Goal: Task Accomplishment & Management: Use online tool/utility

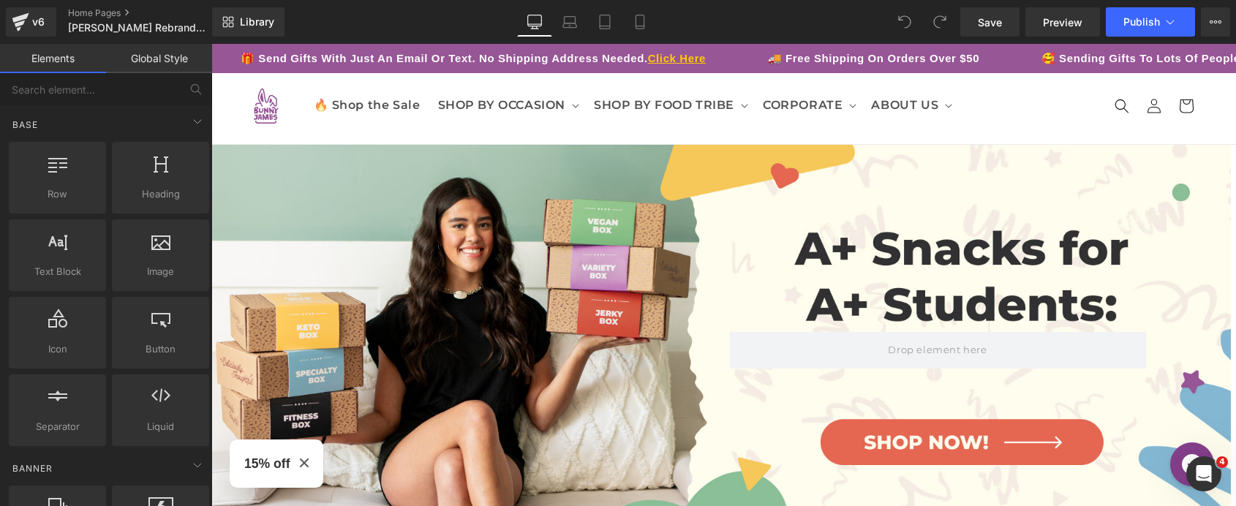
click at [237, 4] on div "Library Desktop Desktop Laptop Tablet Mobile Save Preview Publish Scheduled Vie…" at bounding box center [724, 22] width 1024 height 44
click at [233, 23] on icon at bounding box center [231, 25] width 5 height 5
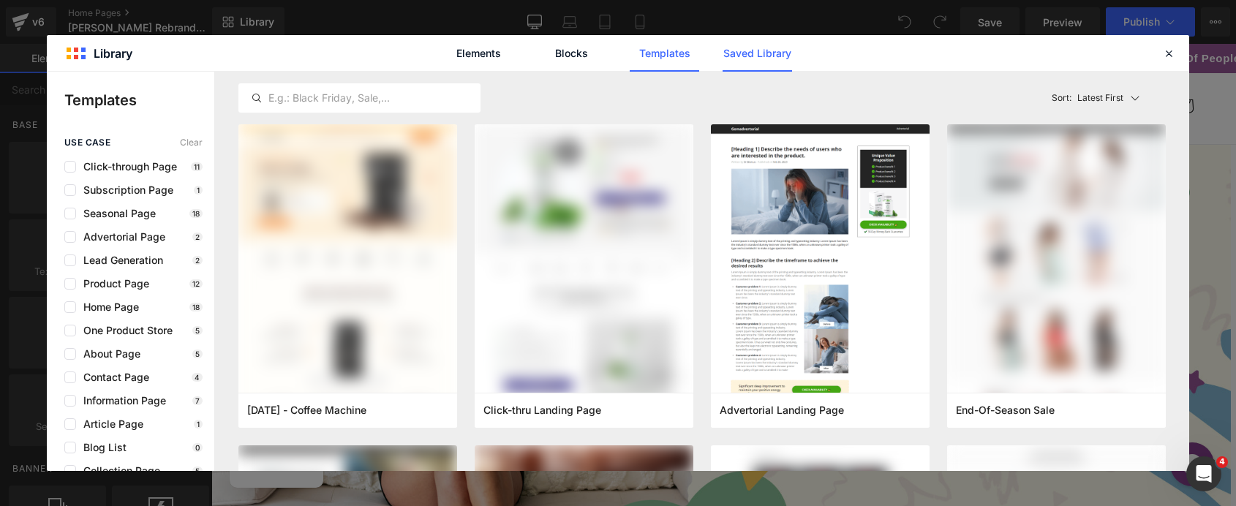
click at [725, 52] on link "Saved Library" at bounding box center [757, 53] width 69 height 37
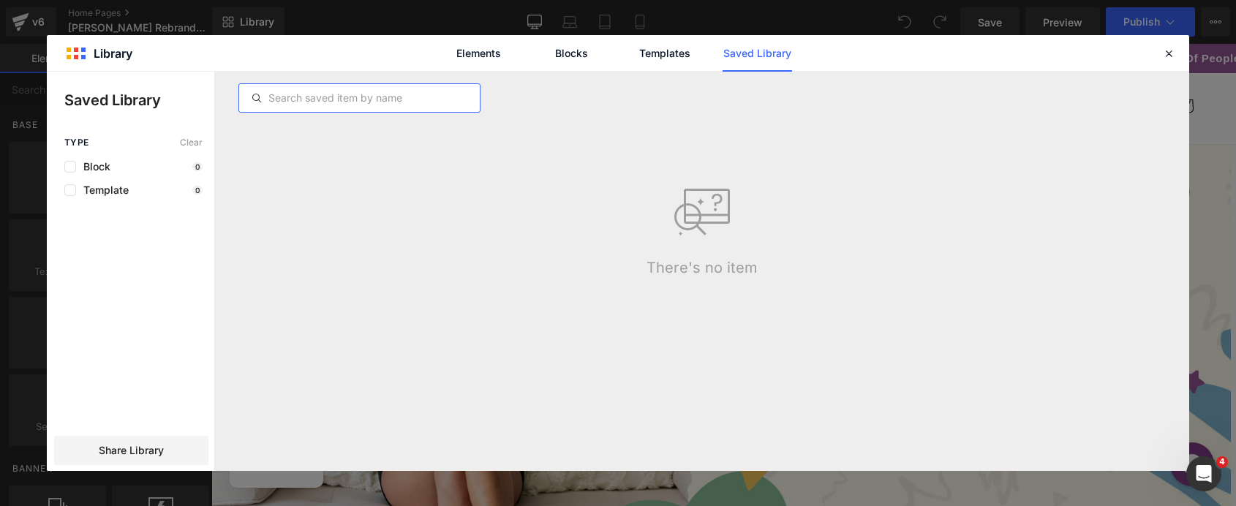
click at [372, 103] on input "text" at bounding box center [359, 98] width 241 height 18
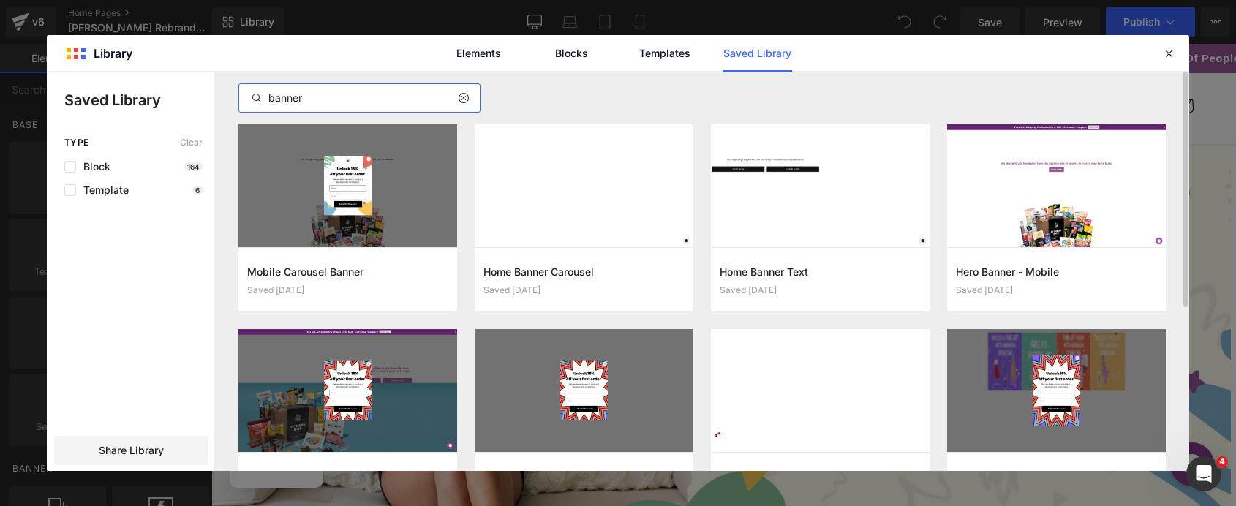
type input "banner"
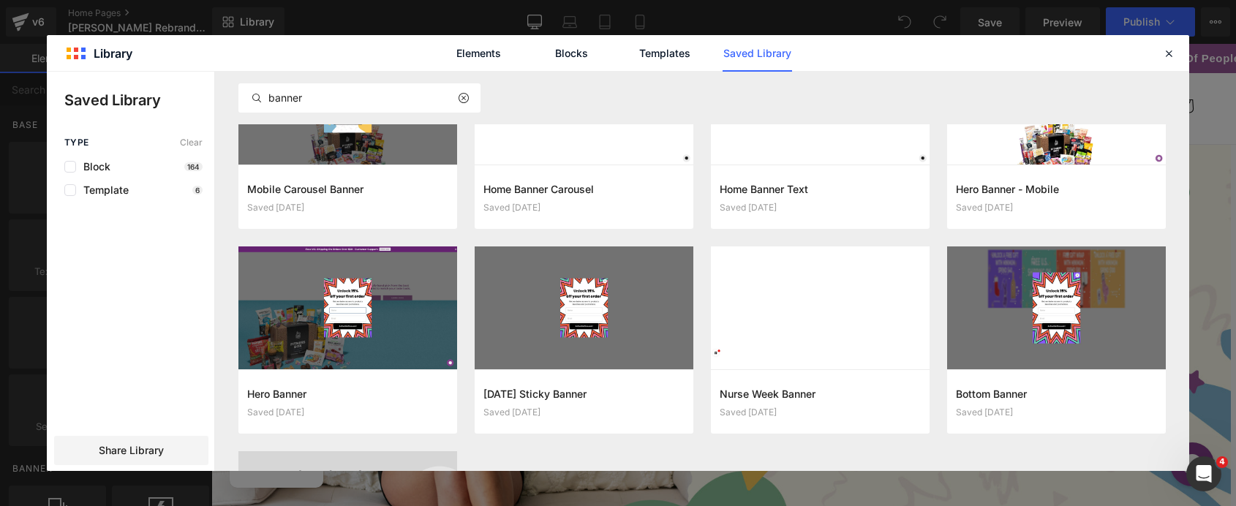
scroll to position [91, 0]
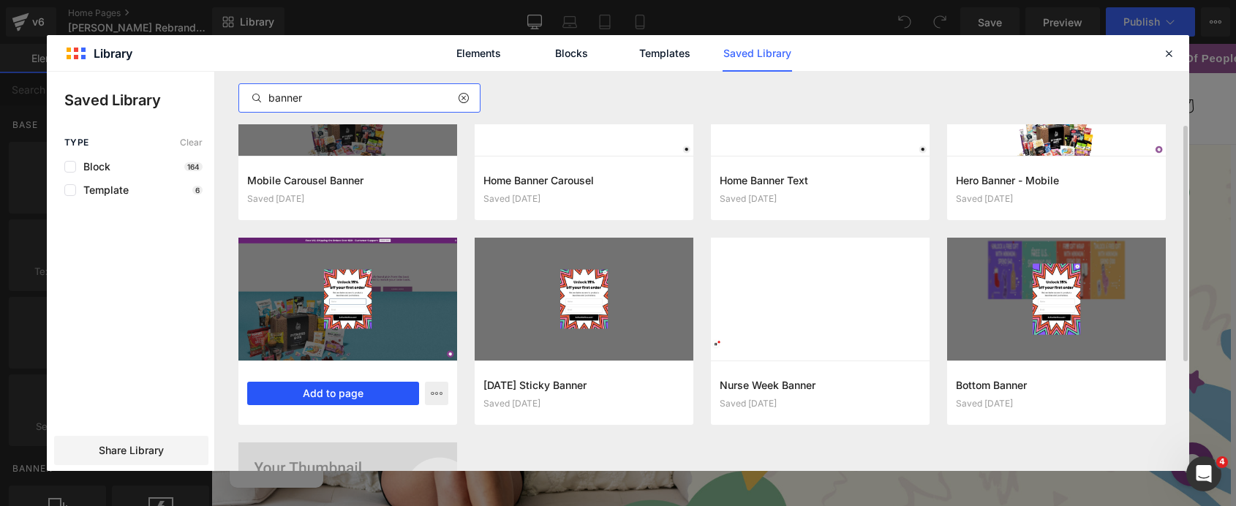
click at [392, 389] on button "Add to page" at bounding box center [333, 393] width 172 height 23
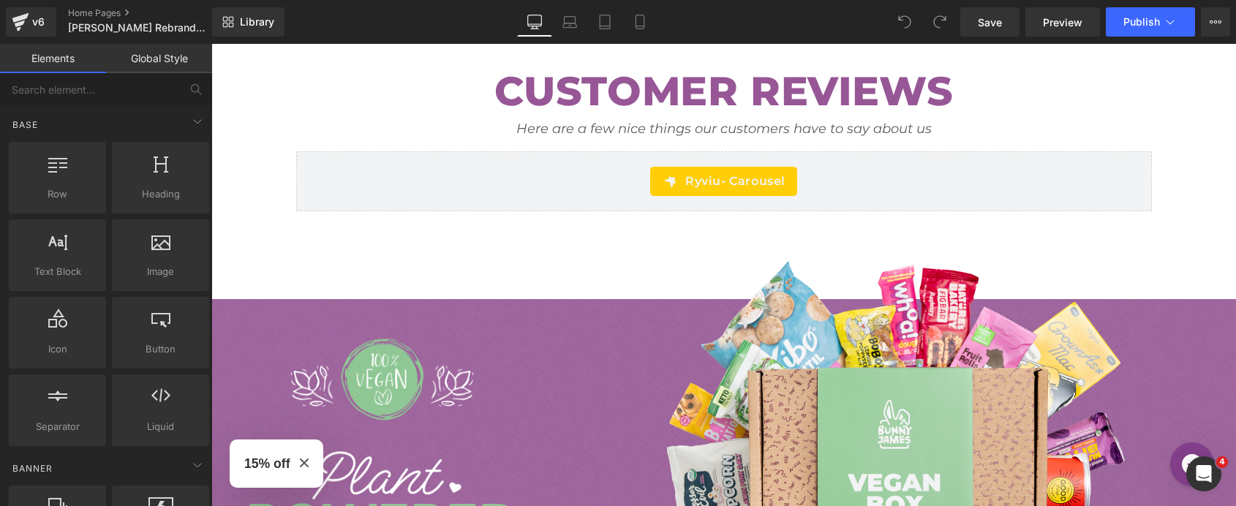
scroll to position [3404, 0]
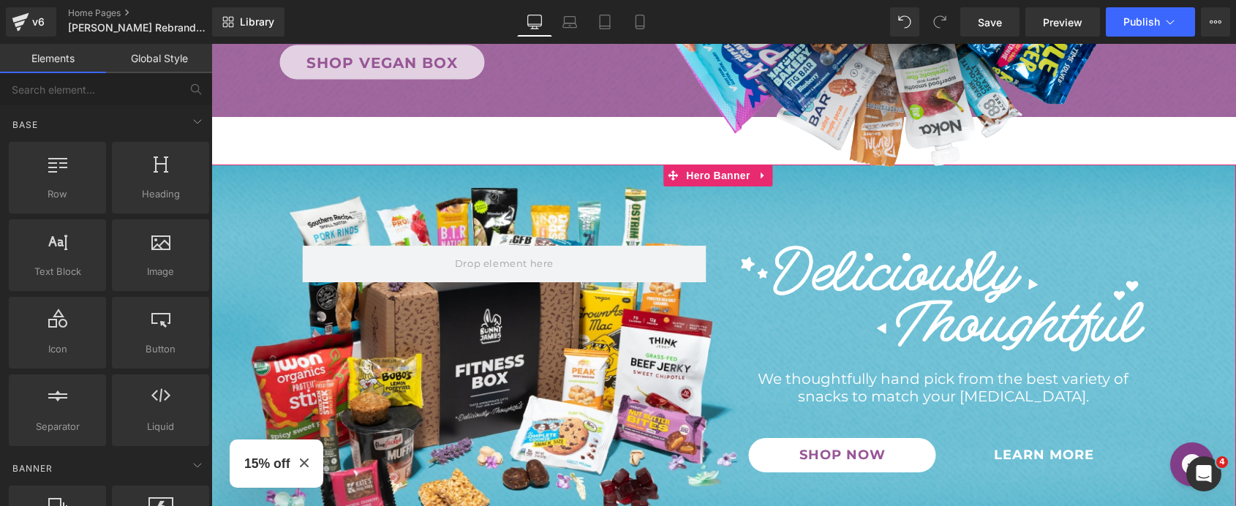
click at [244, 286] on span "Image We thoughtfully hand pick from the best variety of snacks to match your […" at bounding box center [723, 363] width 1025 height 234
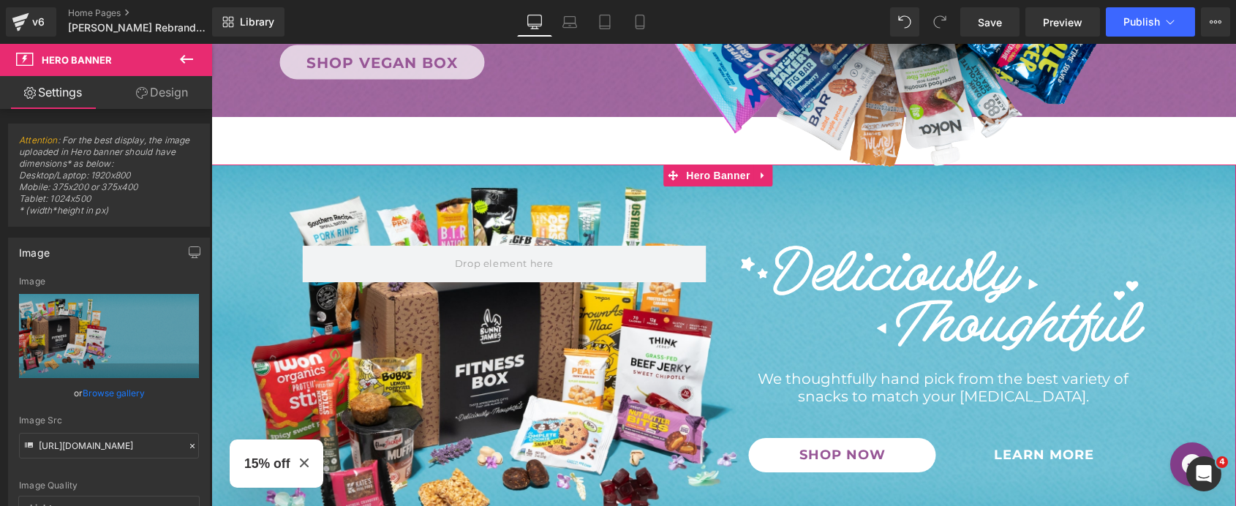
click at [230, 267] on span "Image We thoughtfully hand pick from the best variety of snacks to match your […" at bounding box center [723, 363] width 1025 height 234
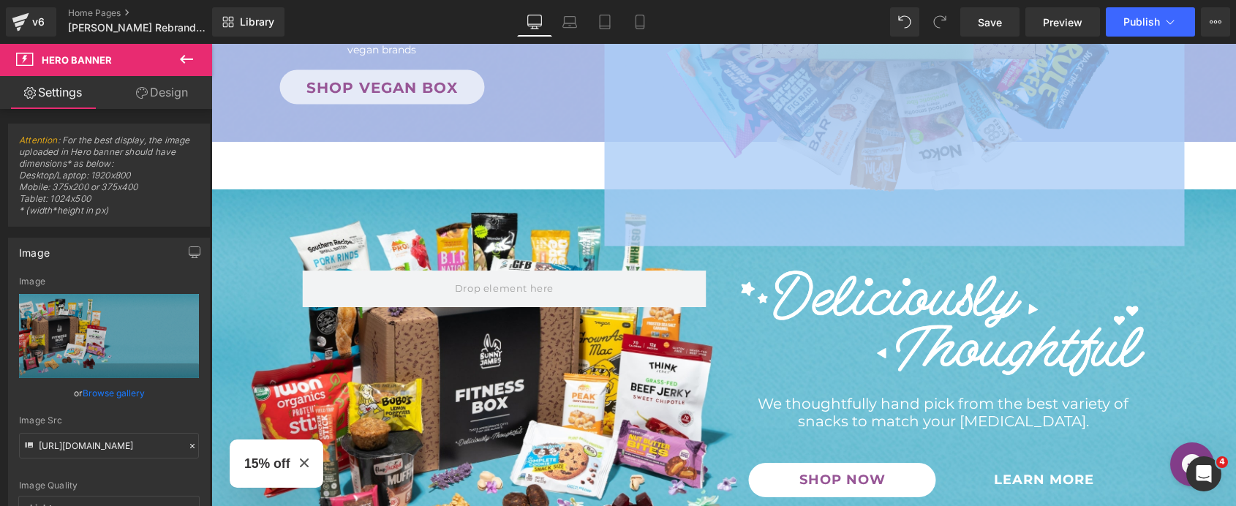
scroll to position [3520, 0]
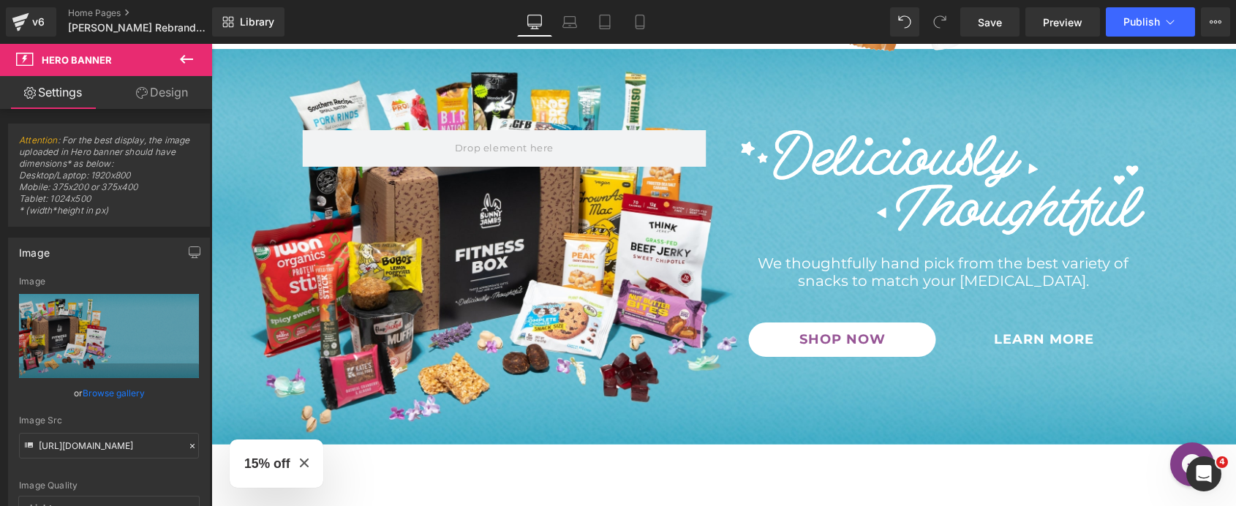
drag, startPoint x: 230, startPoint y: 267, endPoint x: 507, endPoint y: 227, distance: 280.0
click at [507, 227] on span "Image We thoughtfully hand pick from the best variety of snacks to match your […" at bounding box center [723, 247] width 1025 height 234
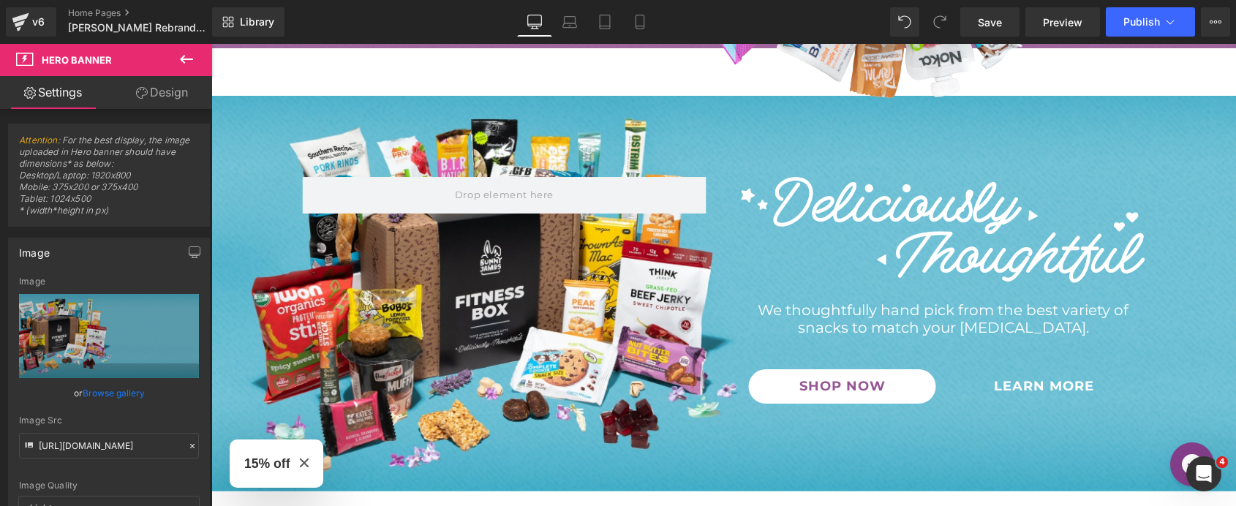
scroll to position [3464, 0]
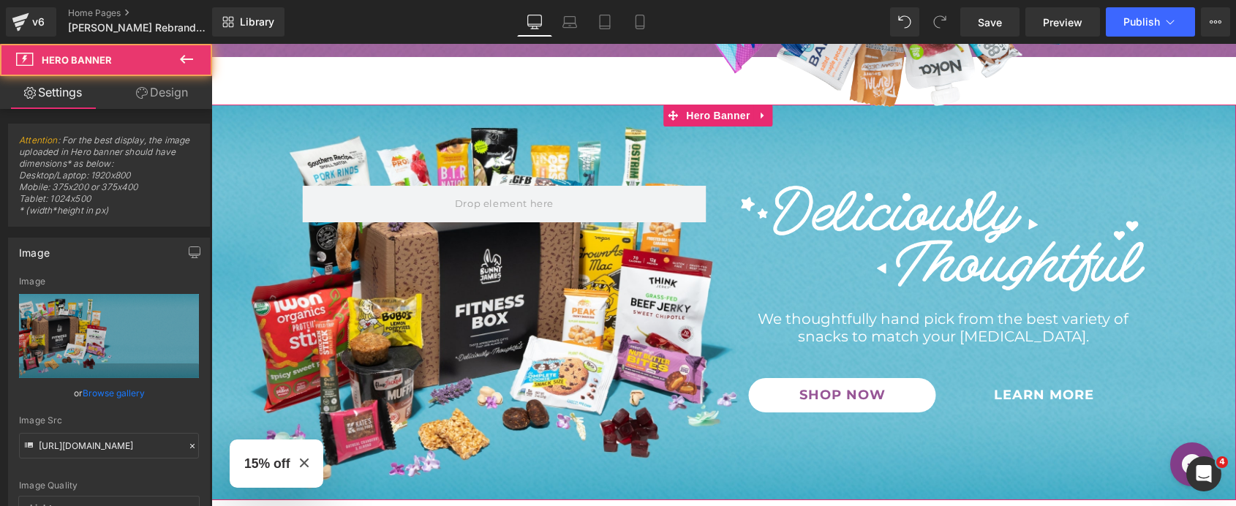
click at [464, 174] on div "Image We thoughtfully hand pick from the best variety of snacks to match your […" at bounding box center [723, 303] width 1025 height 396
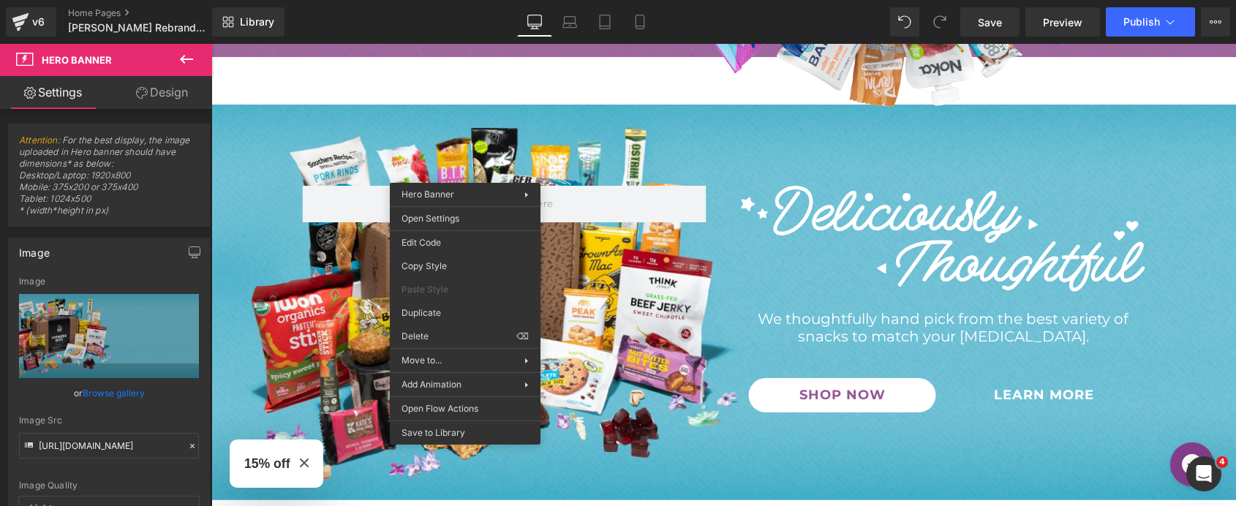
click at [1206, 200] on span "Image We thoughtfully hand pick from the best variety of snacks to match your […" at bounding box center [723, 303] width 1025 height 234
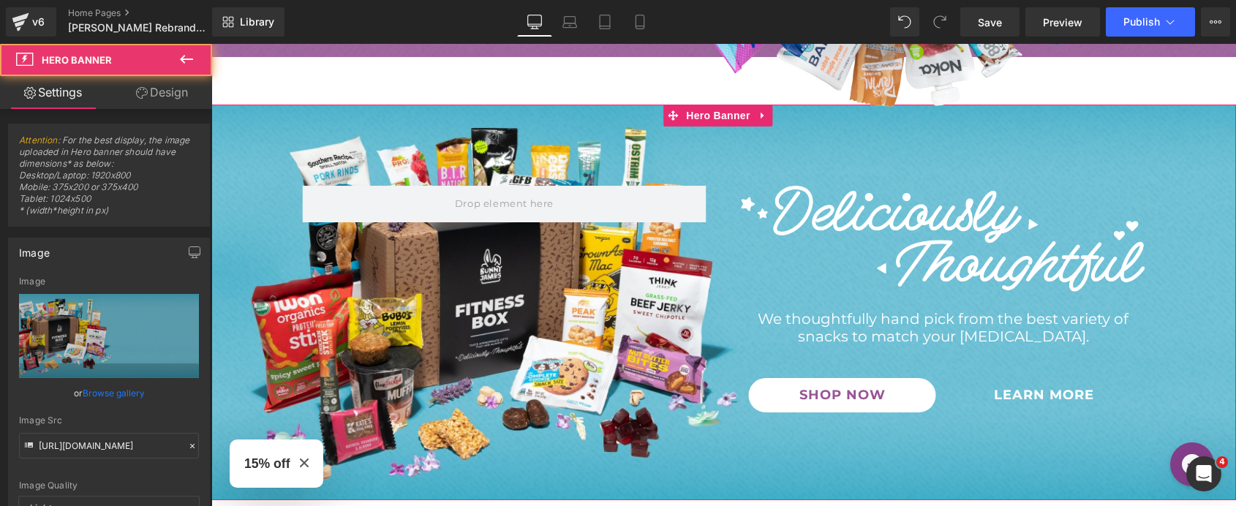
click at [148, 93] on link "Design" at bounding box center [162, 92] width 106 height 33
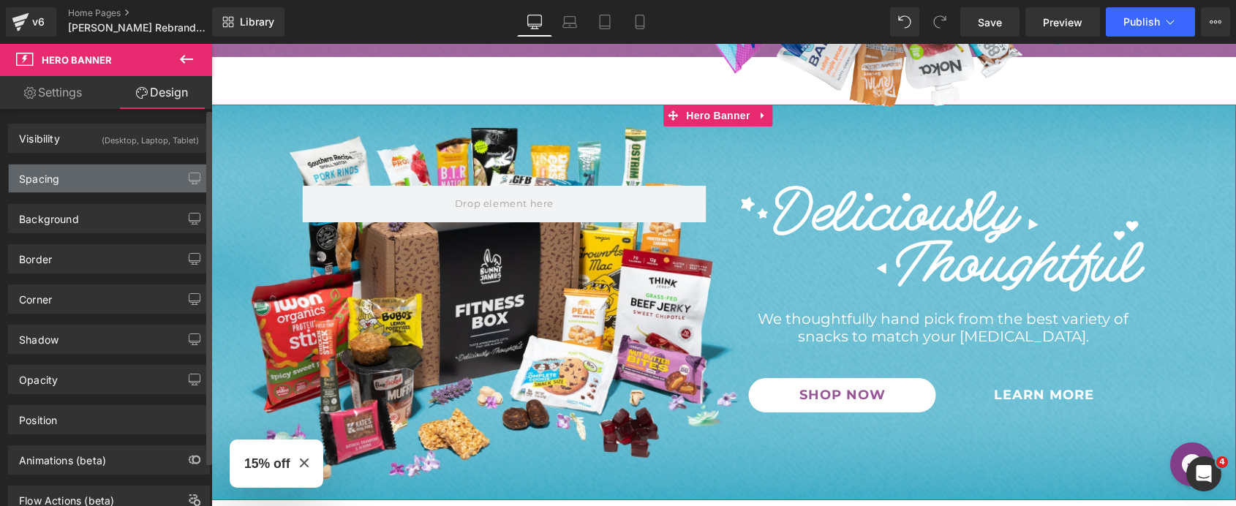
click at [135, 178] on div "Spacing" at bounding box center [109, 179] width 200 height 28
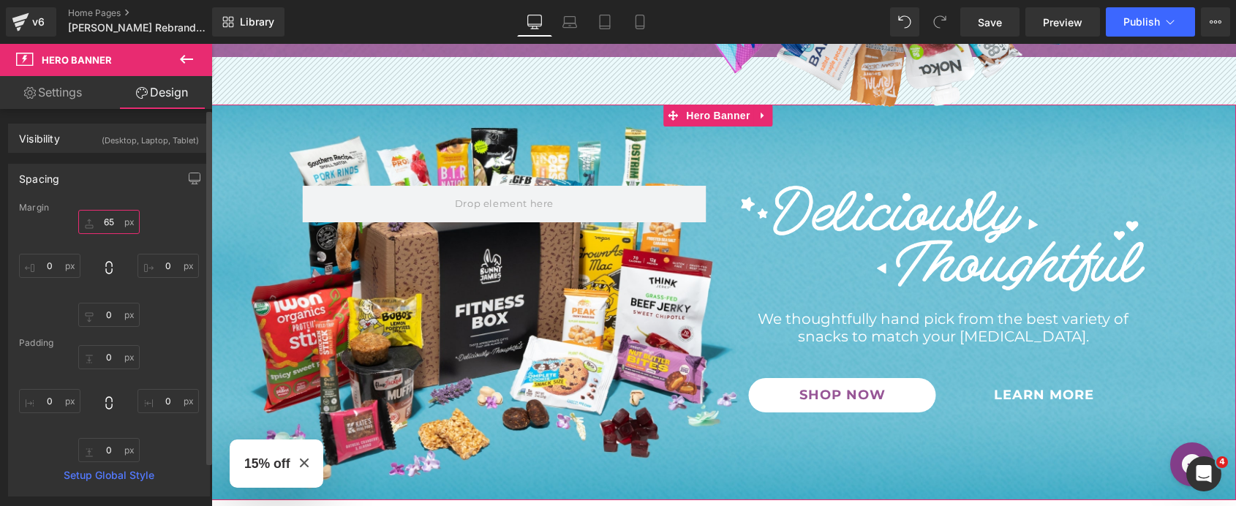
click at [112, 223] on input "65" at bounding box center [108, 222] width 61 height 24
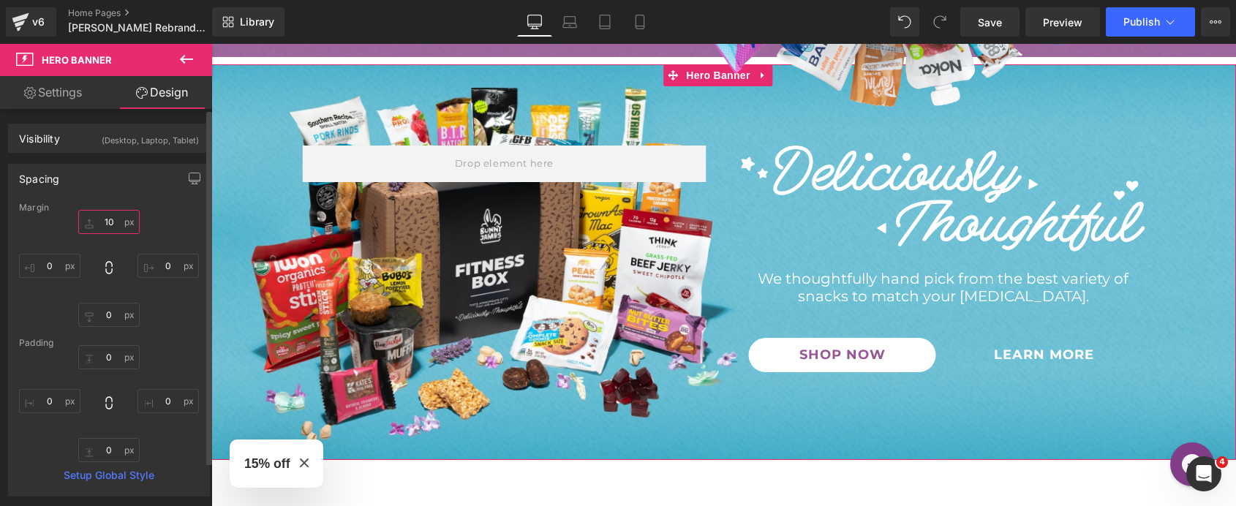
type input "1"
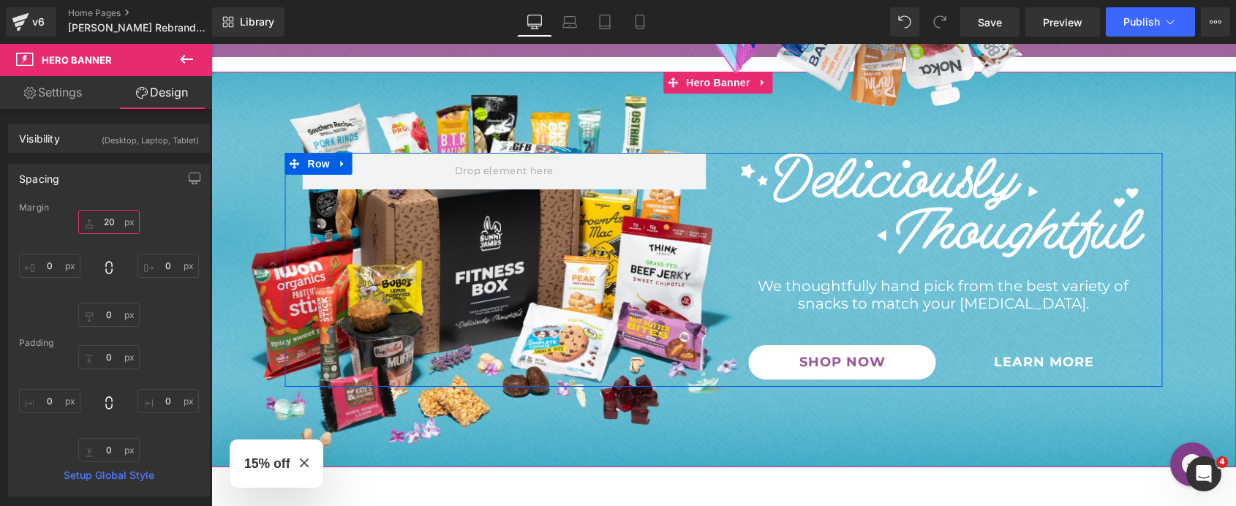
type input "2"
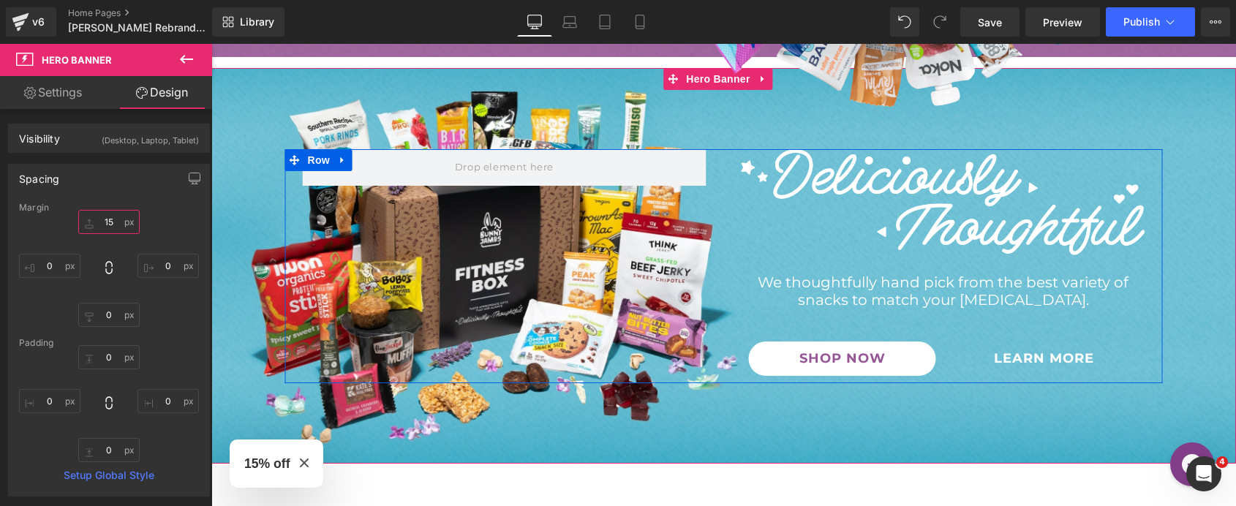
type input "150"
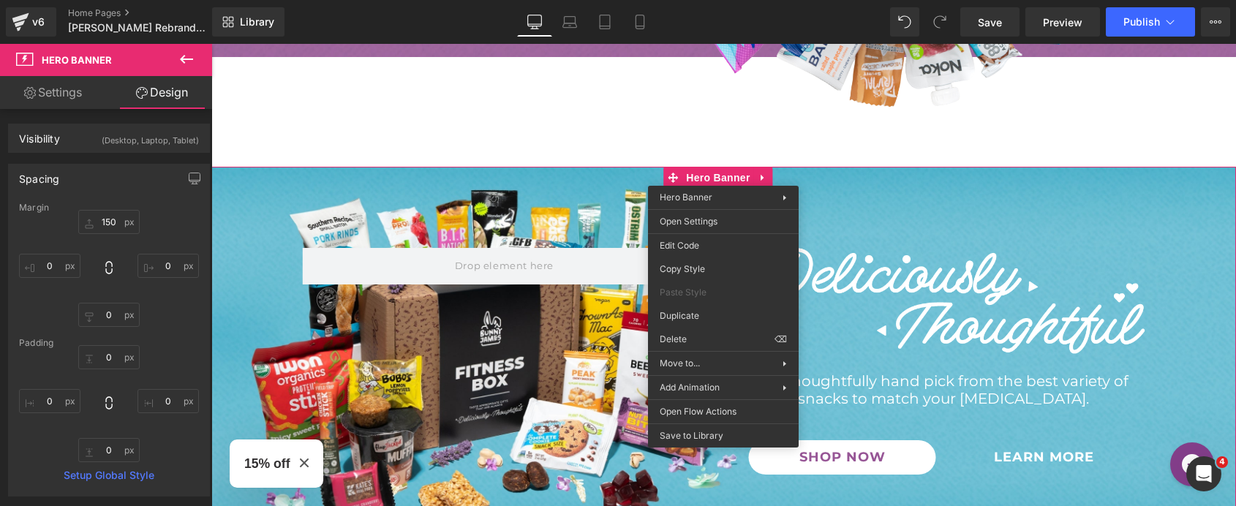
click at [608, 179] on div "Image We thoughtfully hand pick from the best variety of snacks to match your […" at bounding box center [723, 365] width 1025 height 396
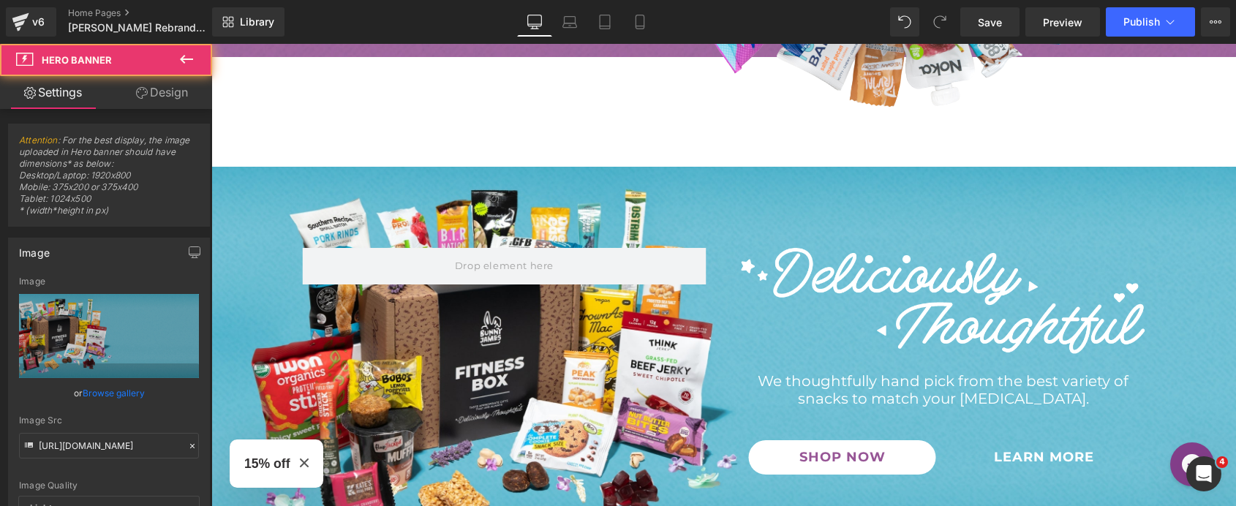
click at [685, 176] on div "Image We thoughtfully hand pick from the best variety of snacks to match your […" at bounding box center [723, 365] width 1025 height 396
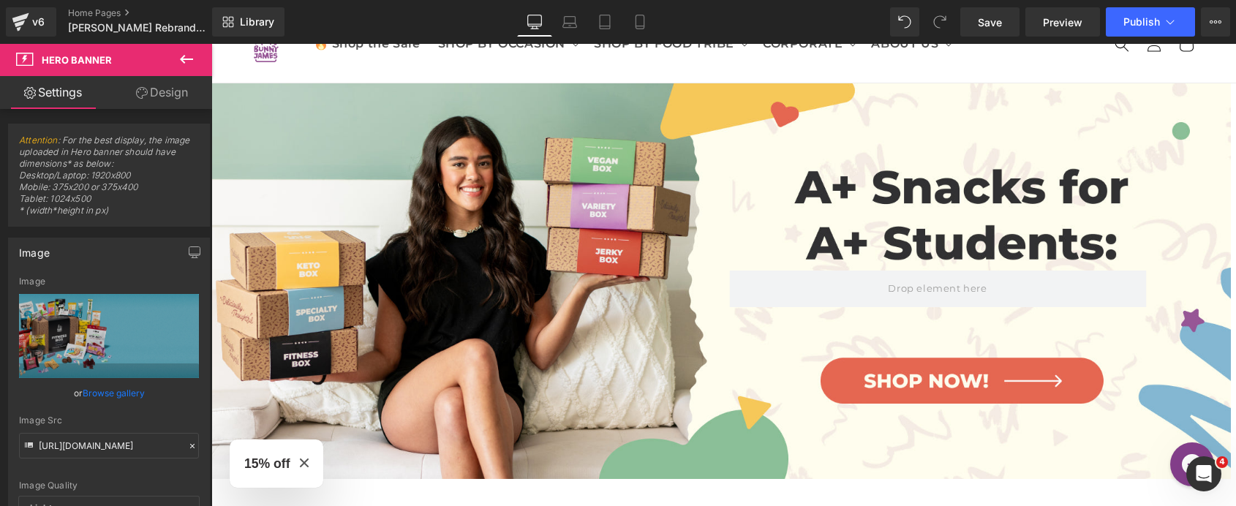
scroll to position [0, 0]
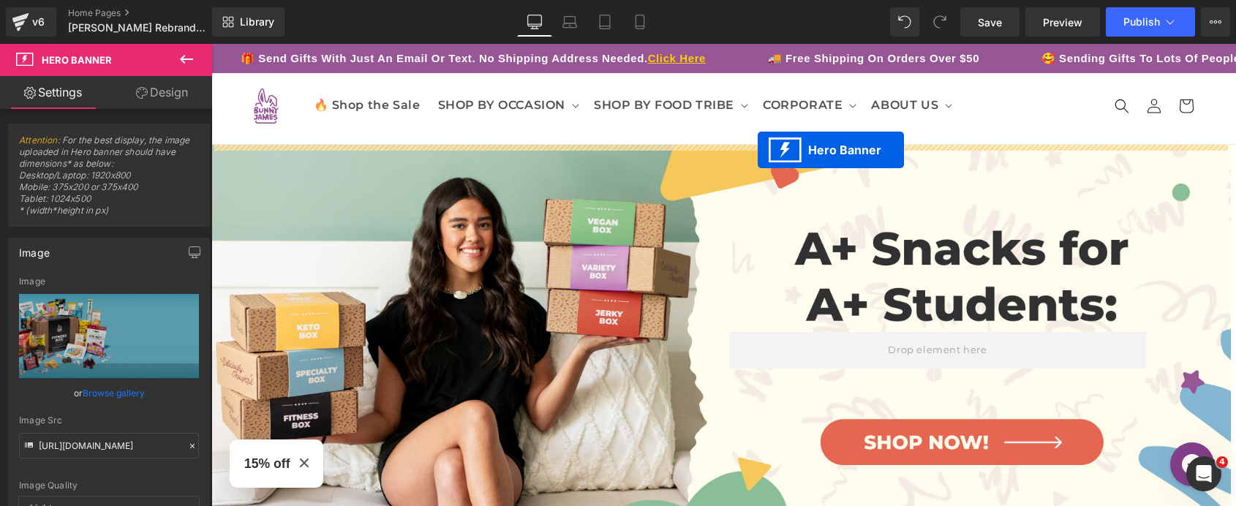
drag, startPoint x: 686, startPoint y: 176, endPoint x: 758, endPoint y: 150, distance: 76.1
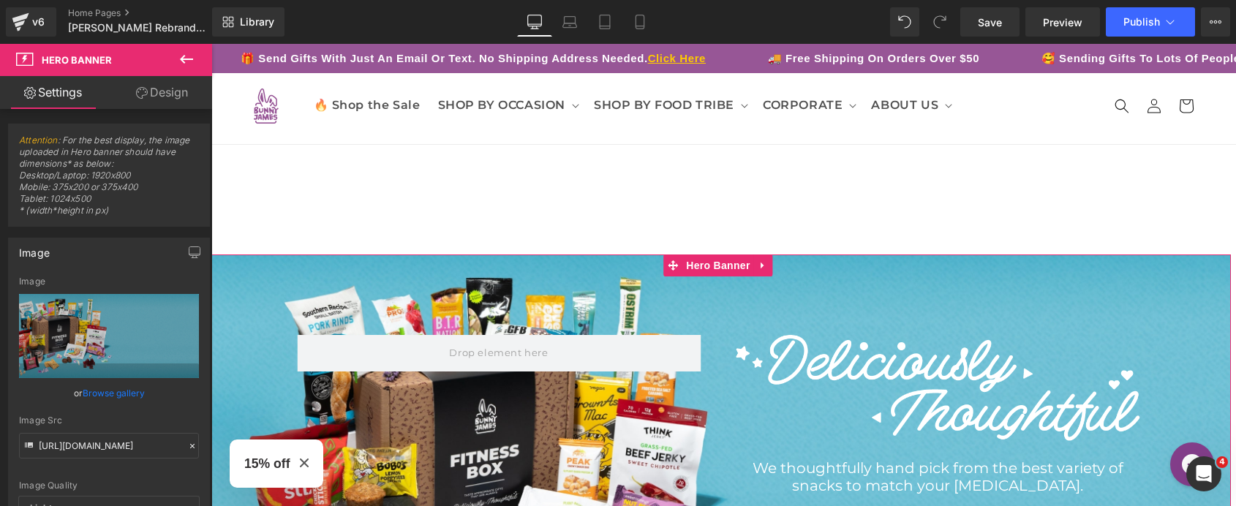
click at [159, 97] on link "Design" at bounding box center [162, 92] width 106 height 33
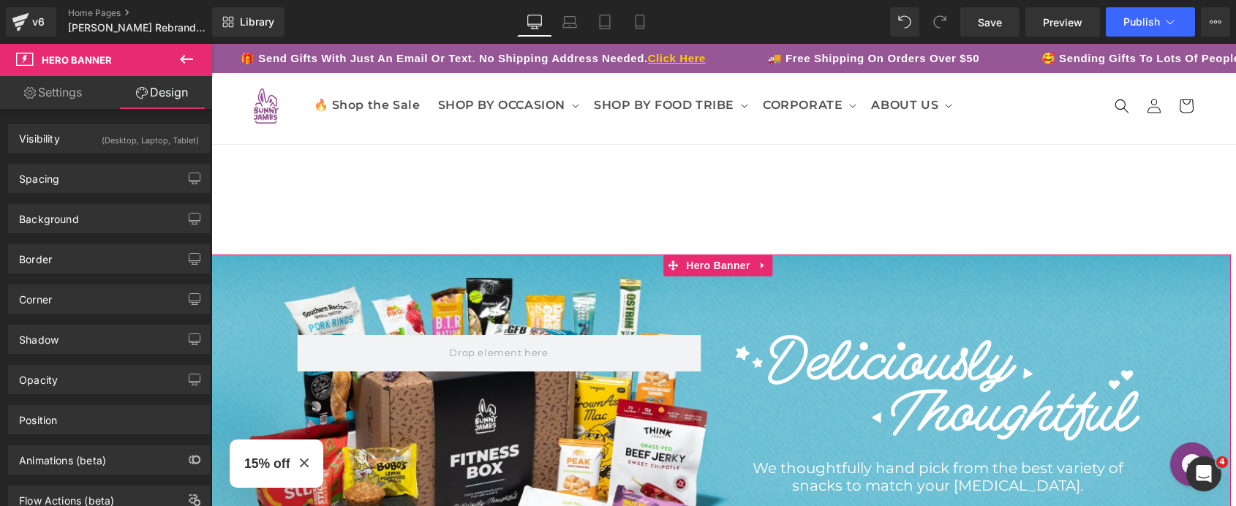
type input "150"
type input "0"
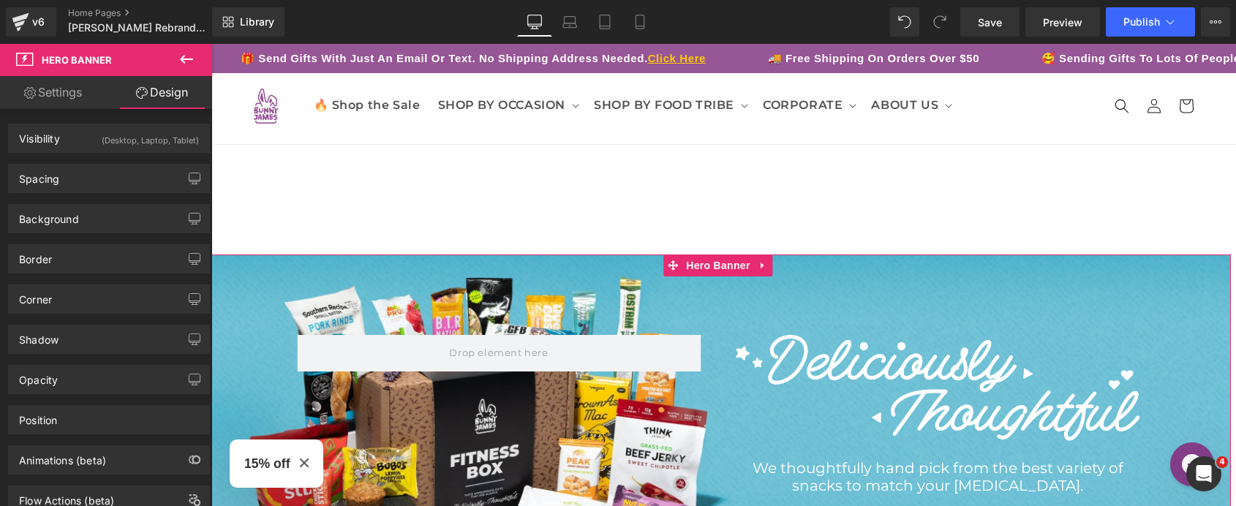
type input "0"
click at [78, 99] on link "Settings" at bounding box center [53, 92] width 106 height 33
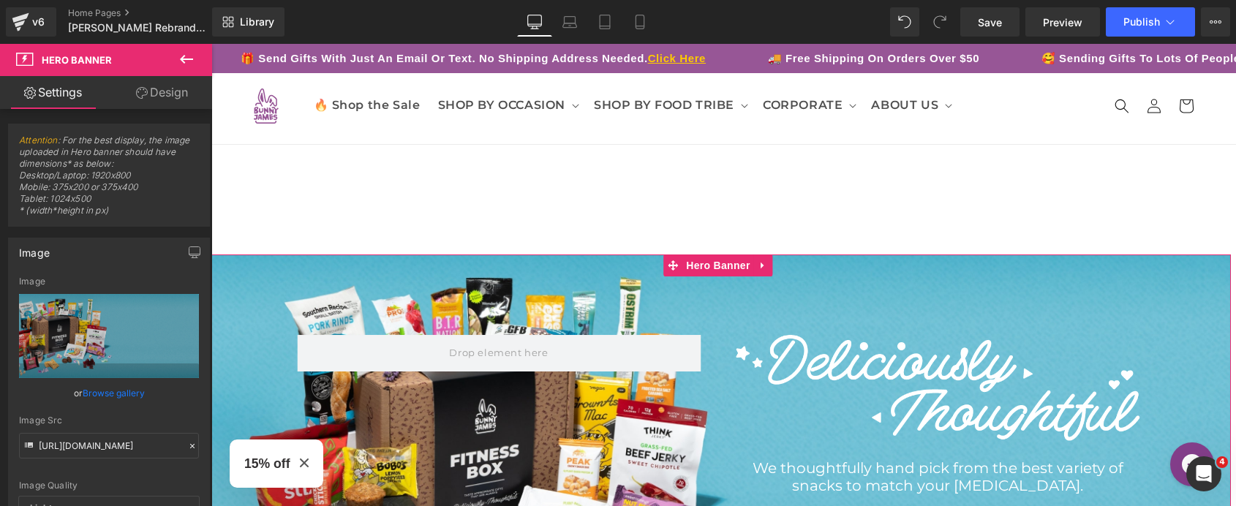
click at [176, 94] on link "Design" at bounding box center [162, 92] width 106 height 33
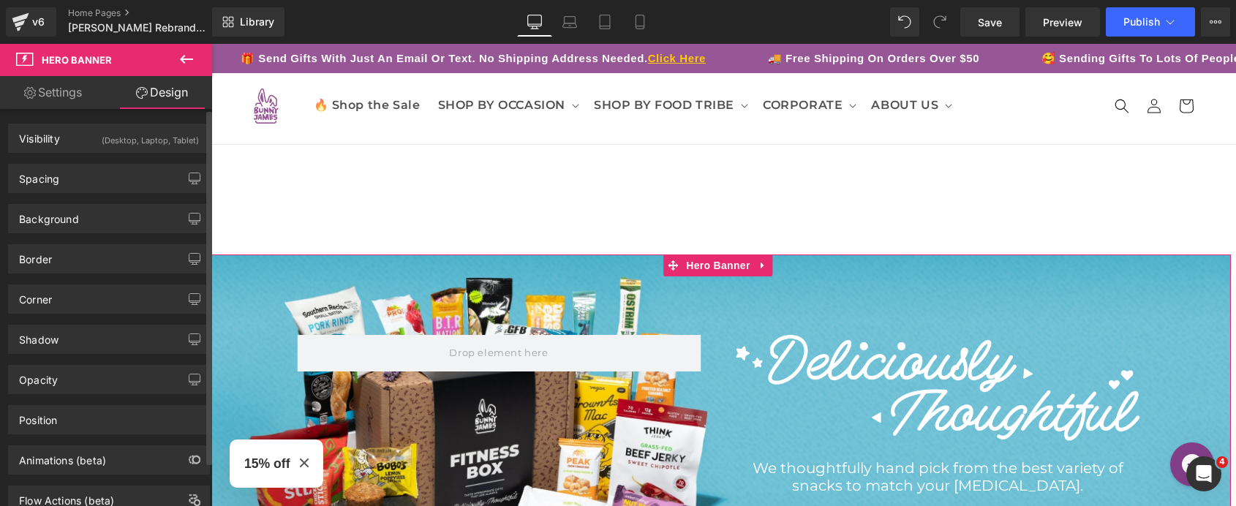
type input "150"
type input "0"
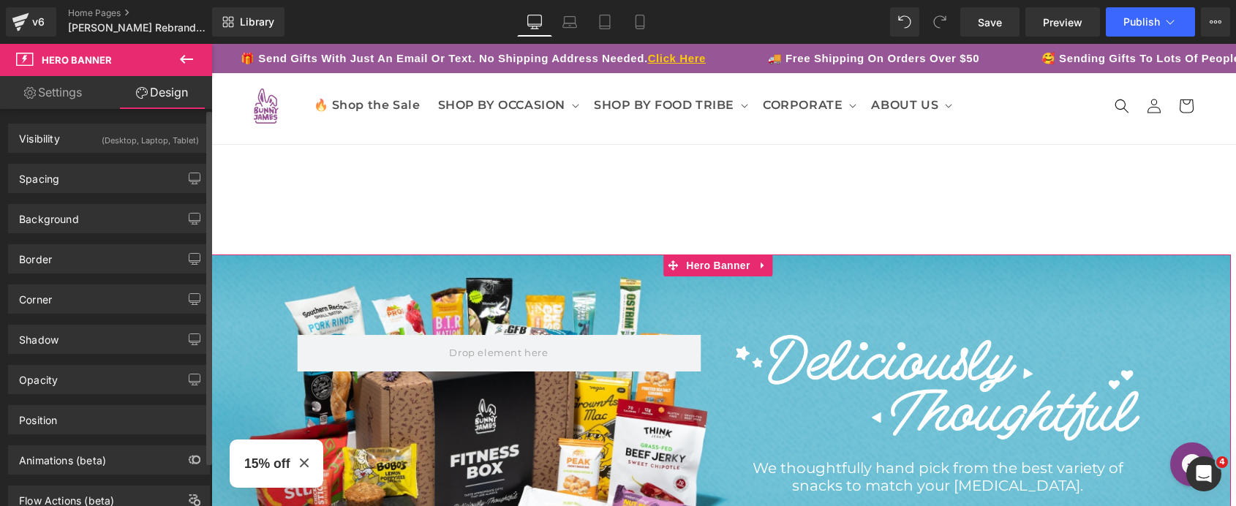
type input "0"
click at [115, 184] on div "Spacing" at bounding box center [109, 179] width 200 height 28
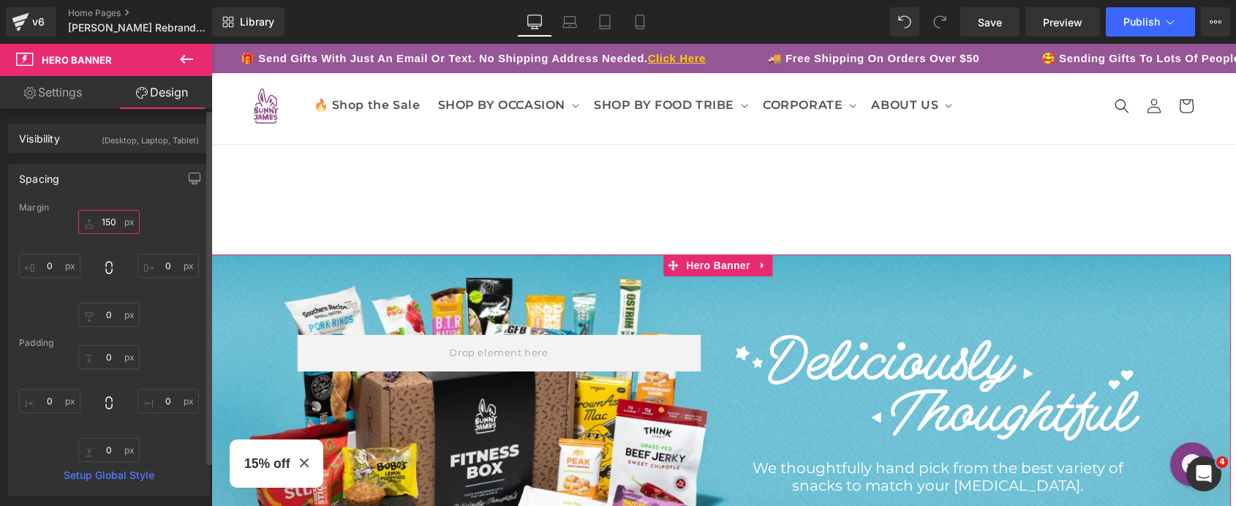
click at [114, 222] on input "150" at bounding box center [108, 222] width 61 height 24
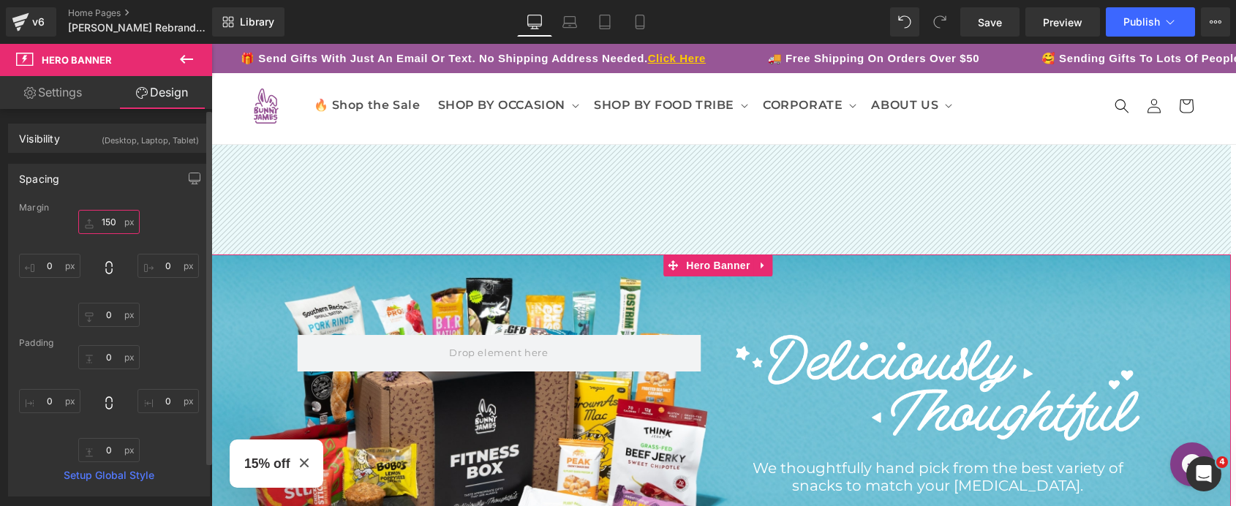
type input "0"
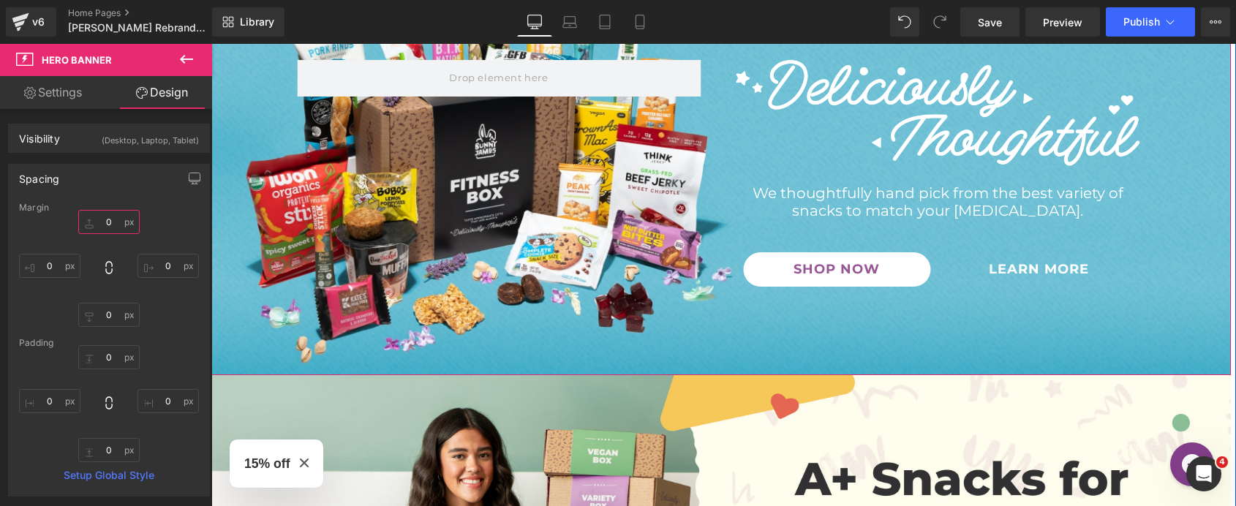
scroll to position [175, 0]
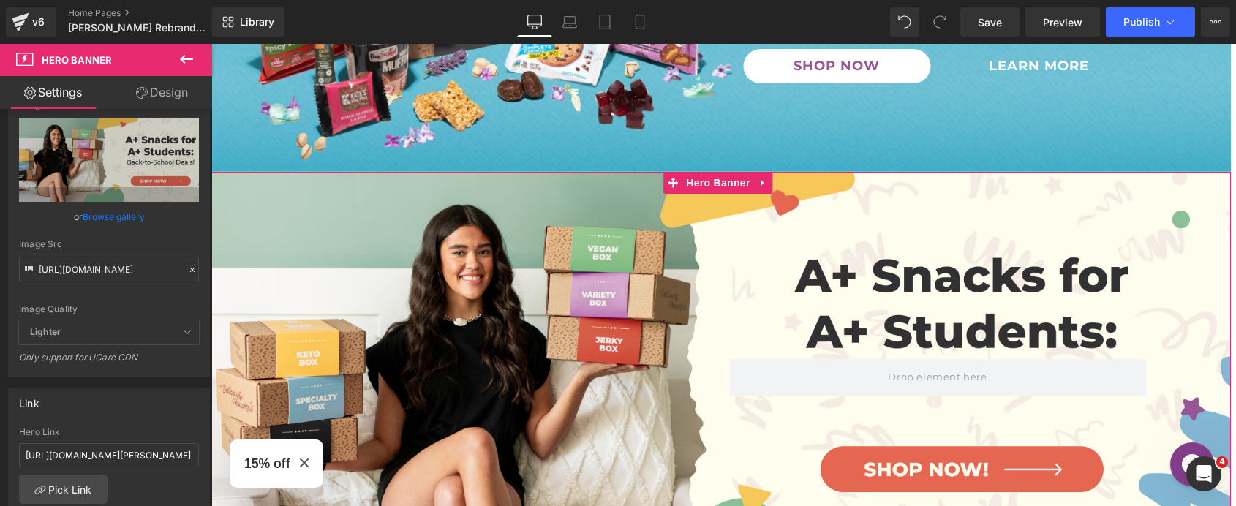
scroll to position [253, 0]
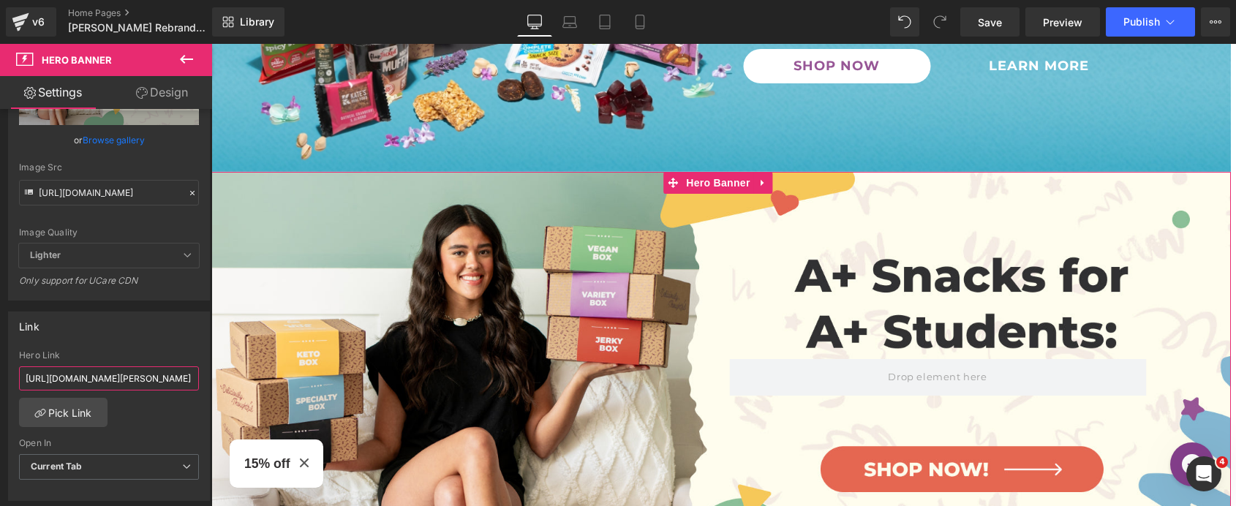
click at [142, 377] on input "[URL][DOMAIN_NAME][PERSON_NAME]" at bounding box center [109, 378] width 180 height 24
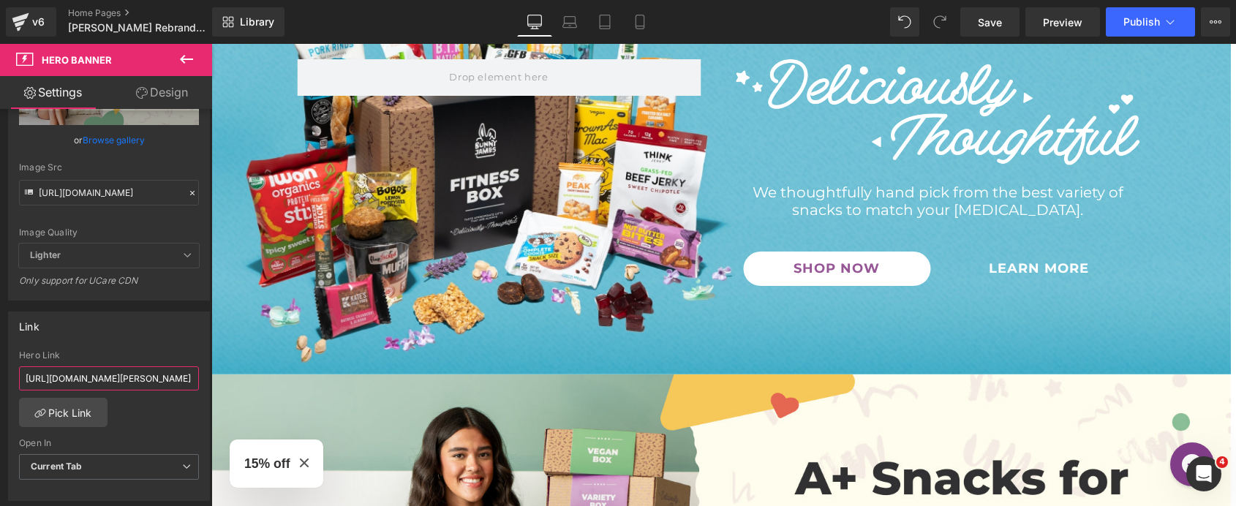
scroll to position [190, 0]
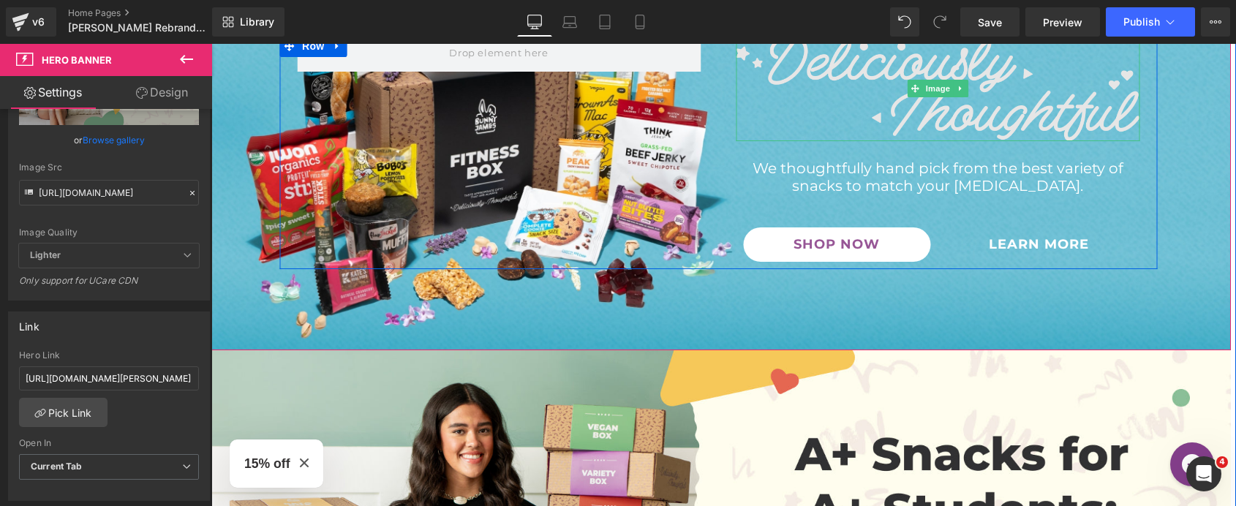
click at [755, 97] on img at bounding box center [938, 89] width 404 height 106
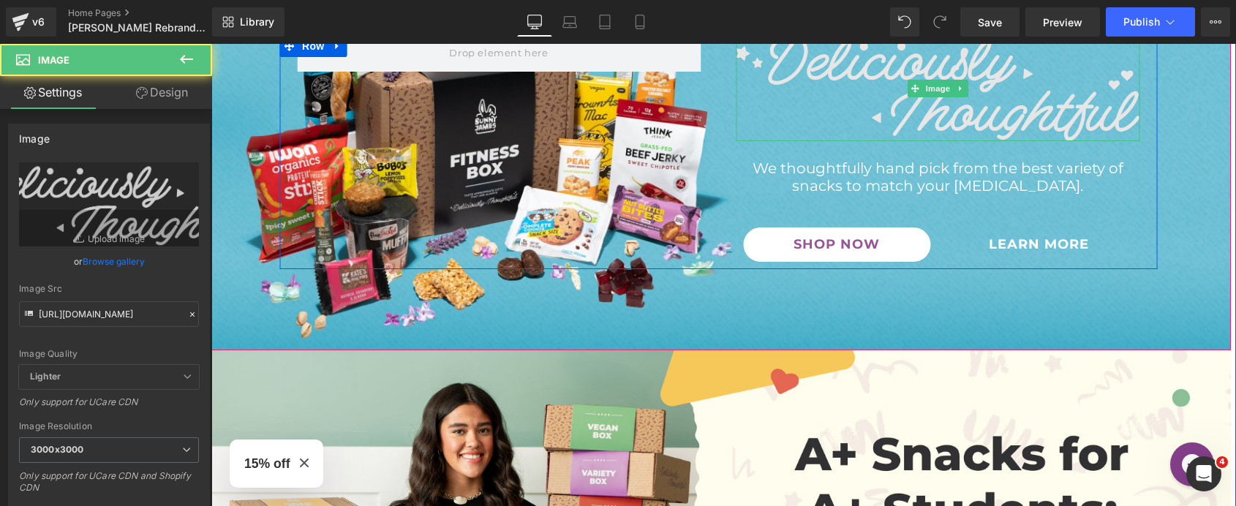
click at [962, 112] on img at bounding box center [938, 89] width 404 height 106
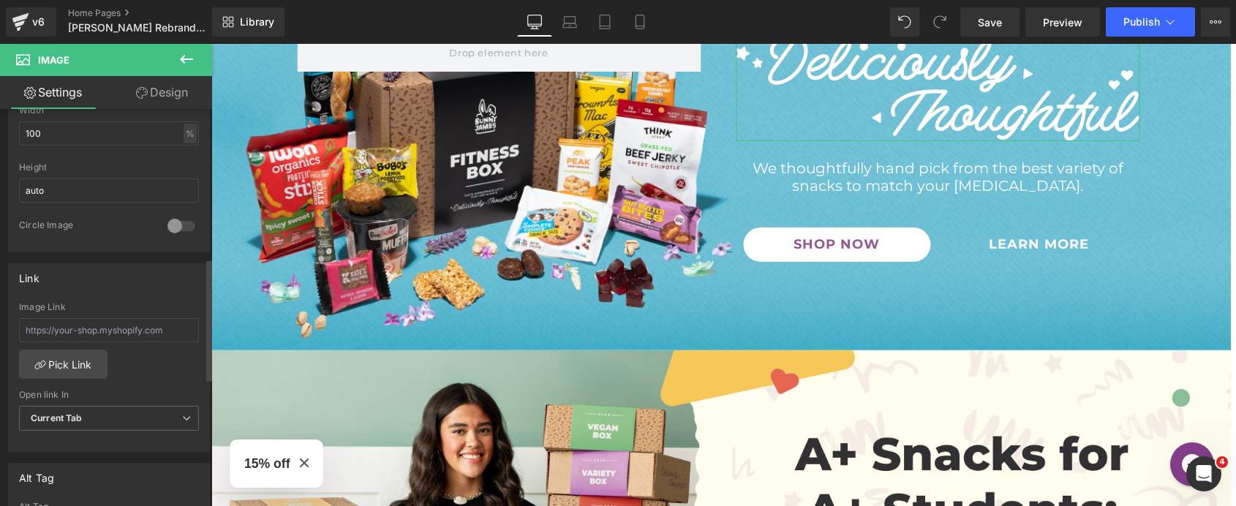
scroll to position [485, 0]
click at [103, 335] on input "text" at bounding box center [109, 332] width 180 height 24
type input "[URL][DOMAIN_NAME][PERSON_NAME]"
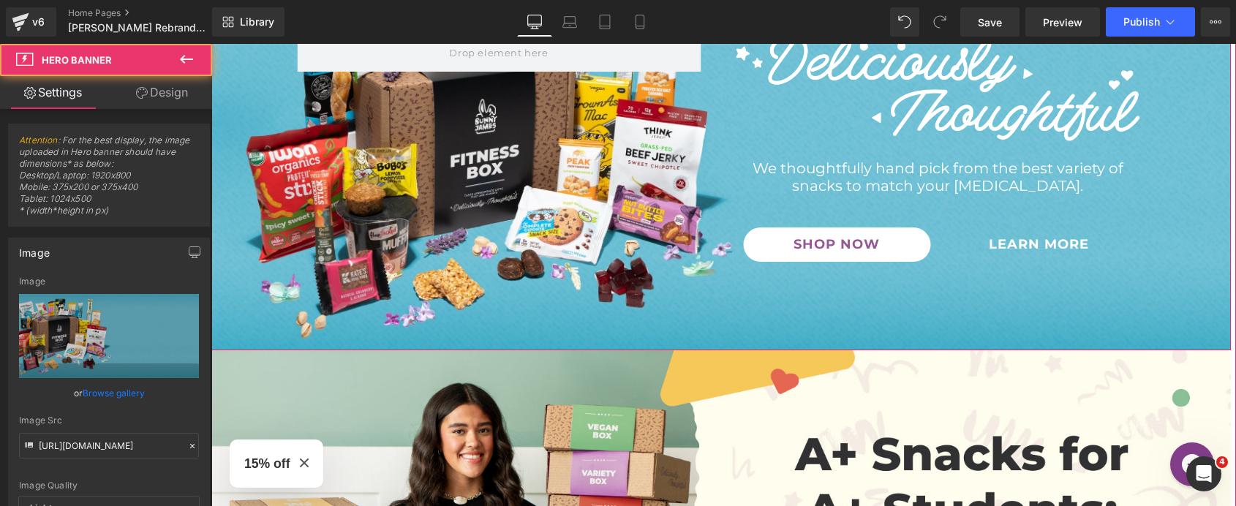
click at [284, 288] on div "Image We thoughtfully hand pick from the best variety of snacks to match your […" at bounding box center [718, 153] width 1025 height 396
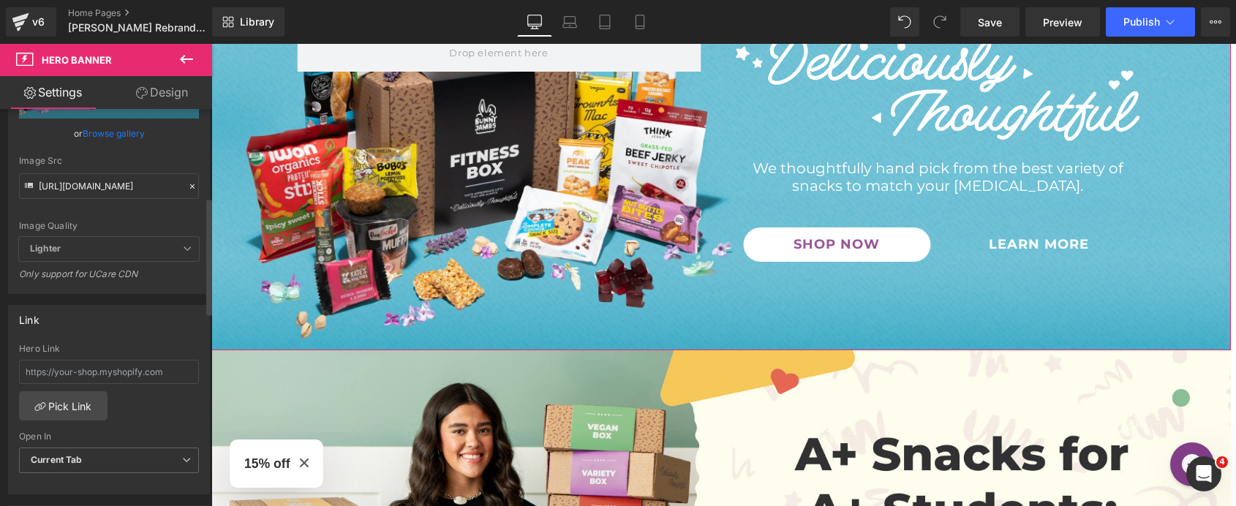
scroll to position [314, 0]
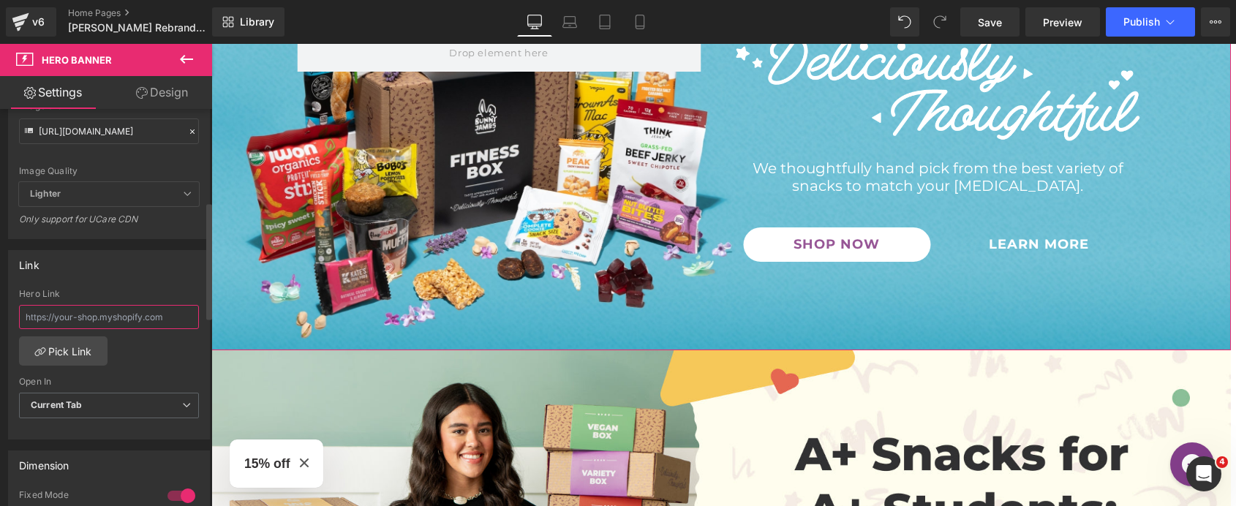
click at [135, 317] on input "text" at bounding box center [109, 317] width 180 height 24
paste input "[URL][DOMAIN_NAME][PERSON_NAME]"
type input "[URL][DOMAIN_NAME][PERSON_NAME]"
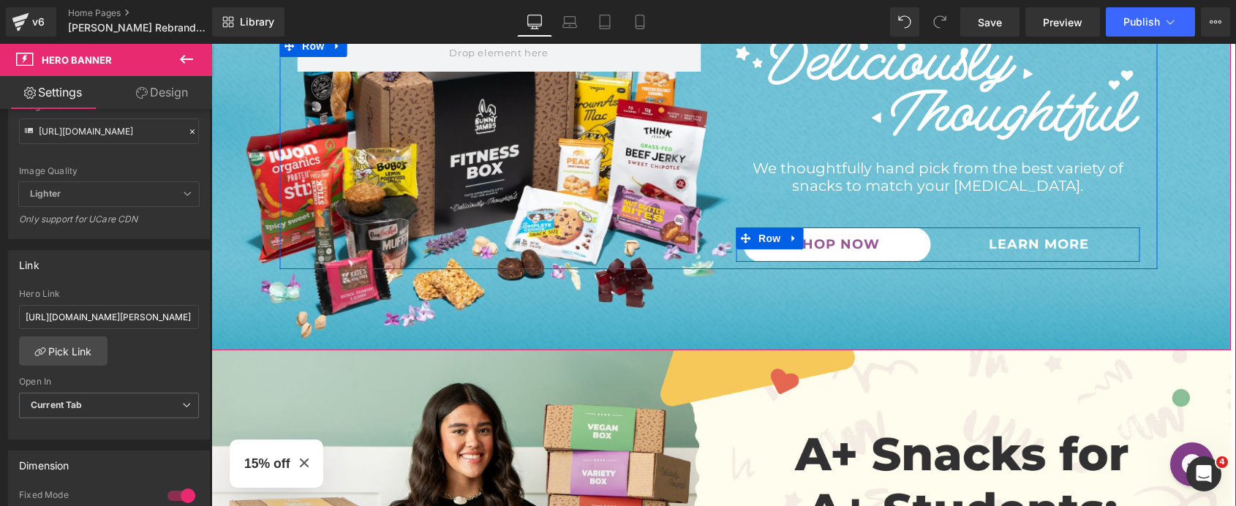
click at [747, 252] on link "SHOP NOW" at bounding box center [836, 244] width 187 height 34
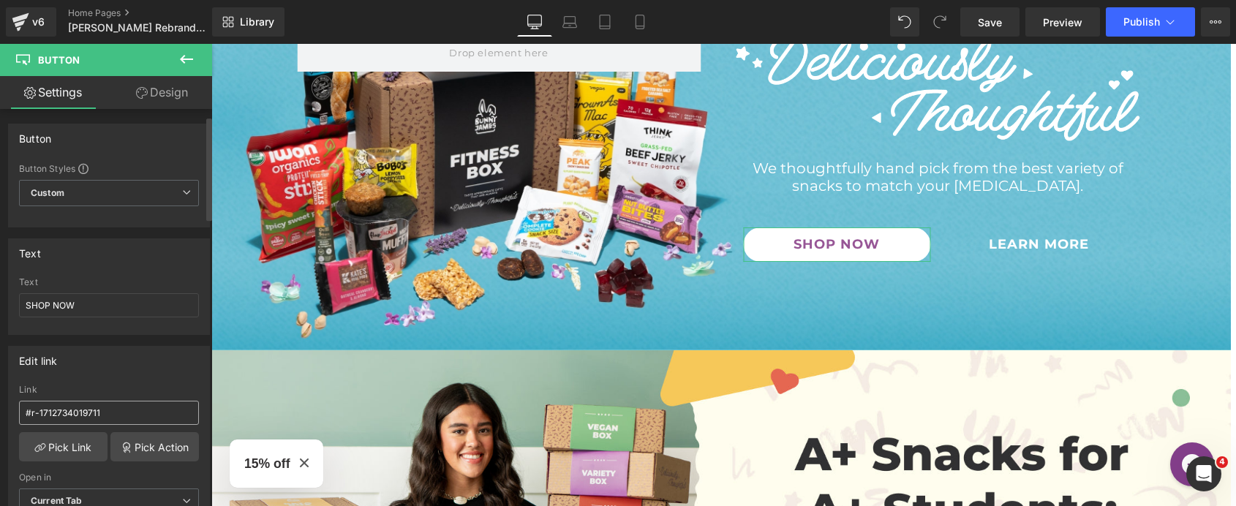
scroll to position [118, 0]
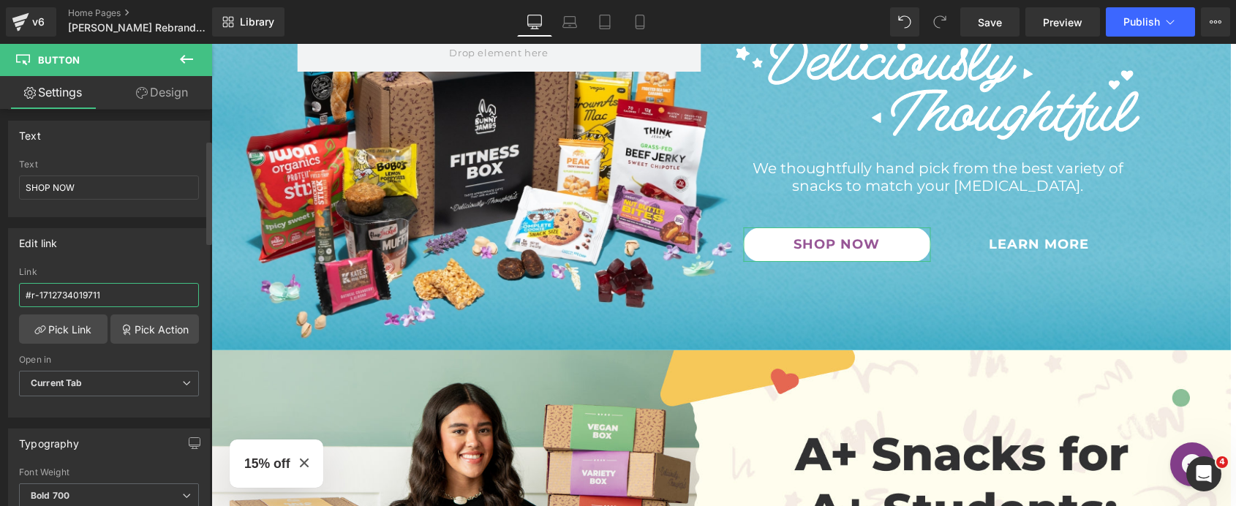
click at [150, 287] on input "#r-1712734019711" at bounding box center [109, 295] width 180 height 24
type input "[URL][DOMAIN_NAME][PERSON_NAME]"
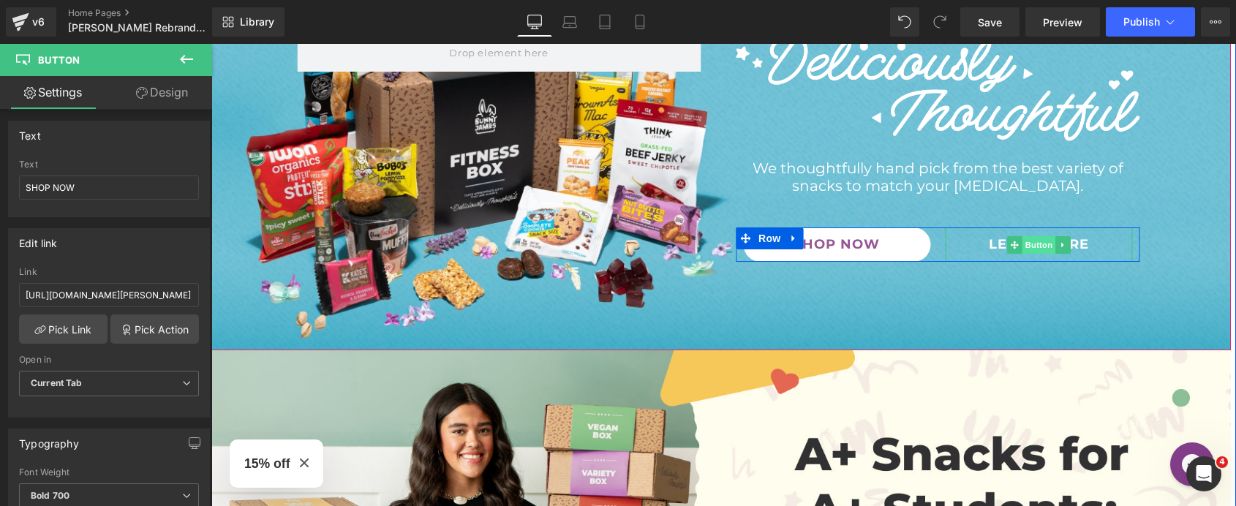
click at [1022, 246] on span "Button" at bounding box center [1039, 245] width 34 height 18
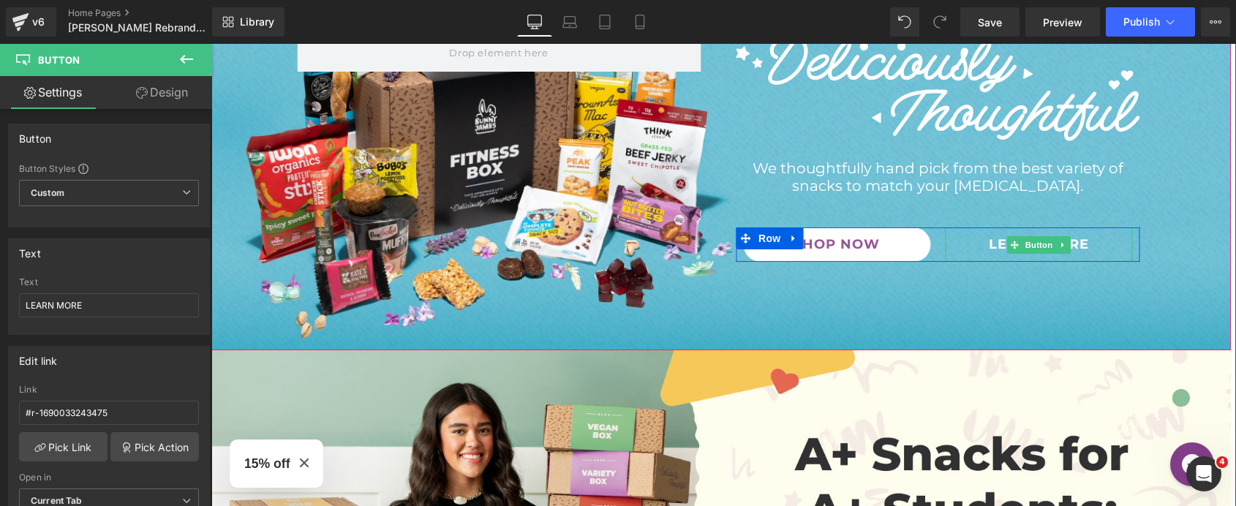
click at [974, 247] on link "LEARN MORE" at bounding box center [1038, 244] width 187 height 34
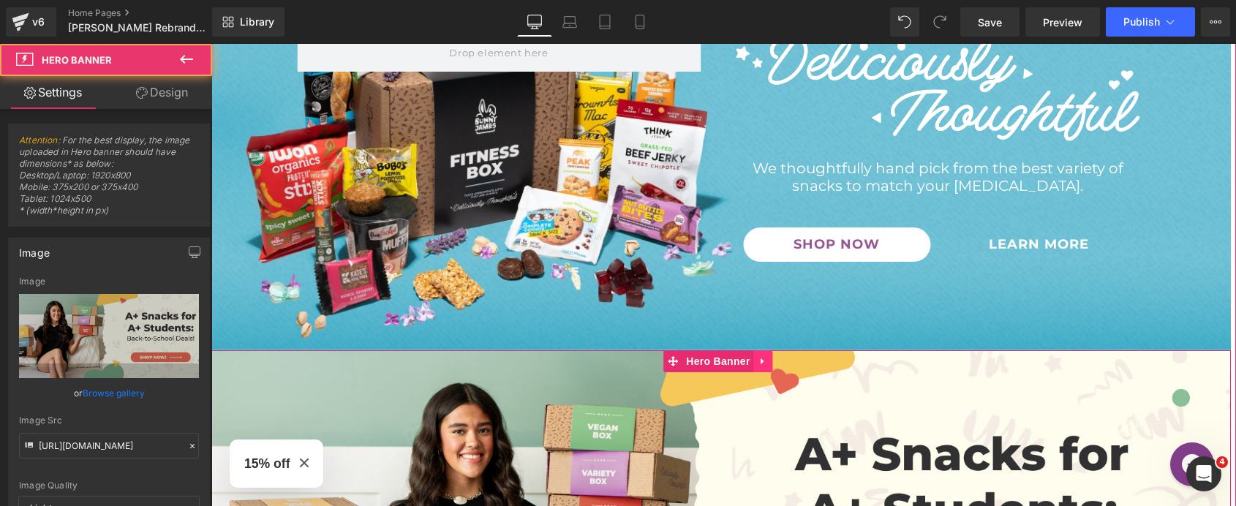
click at [761, 358] on icon at bounding box center [762, 361] width 3 height 7
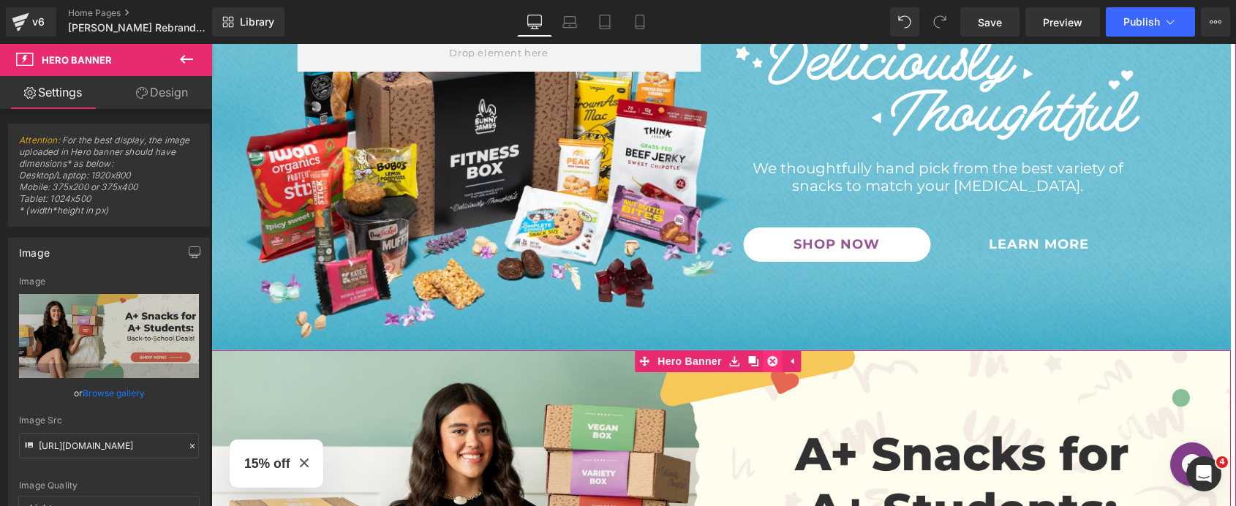
click at [769, 360] on icon at bounding box center [773, 361] width 10 height 10
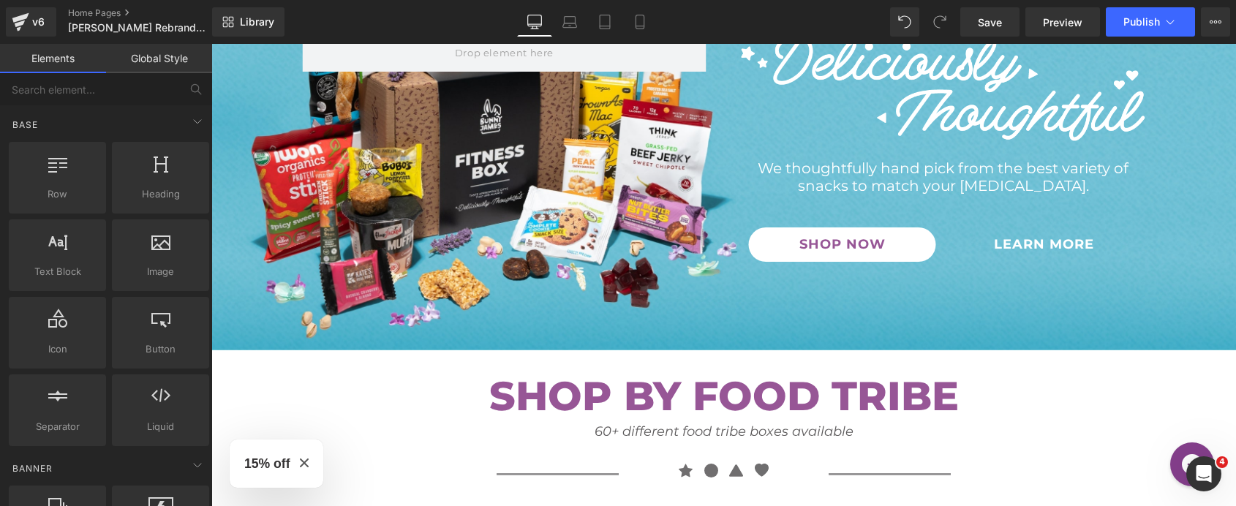
scroll to position [0, 0]
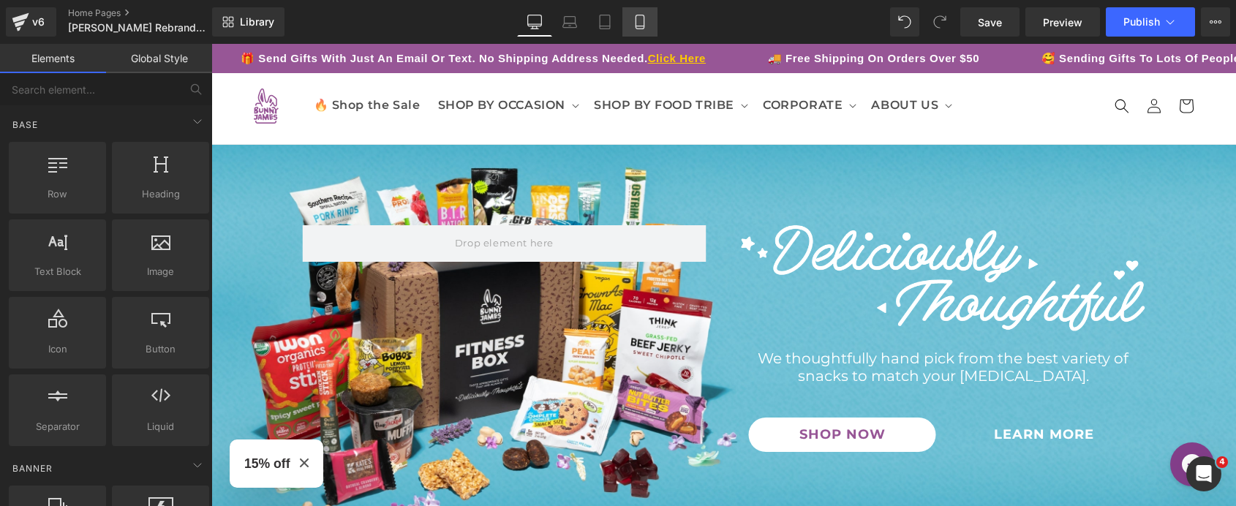
click at [644, 27] on icon at bounding box center [640, 22] width 8 height 14
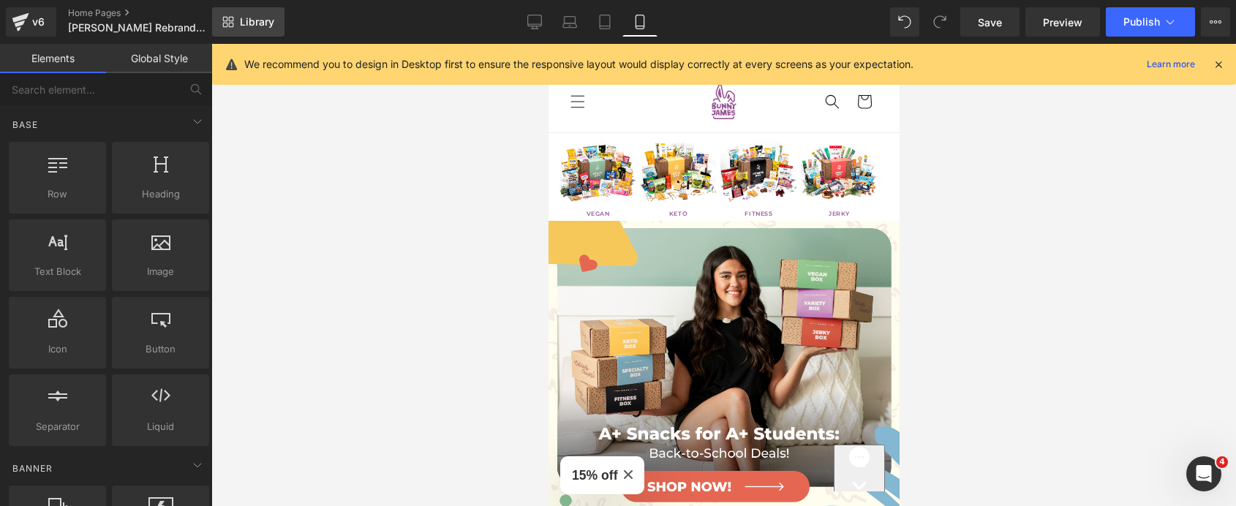
click at [240, 26] on span "Library" at bounding box center [257, 21] width 34 height 13
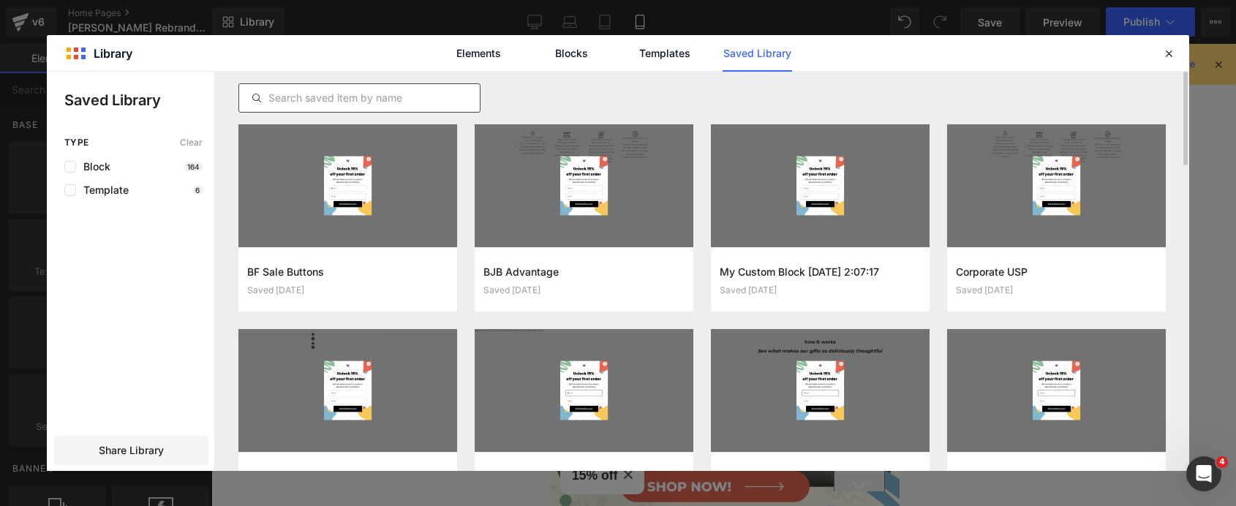
click at [372, 108] on div at bounding box center [359, 97] width 242 height 29
click at [378, 95] on input "text" at bounding box center [359, 98] width 241 height 18
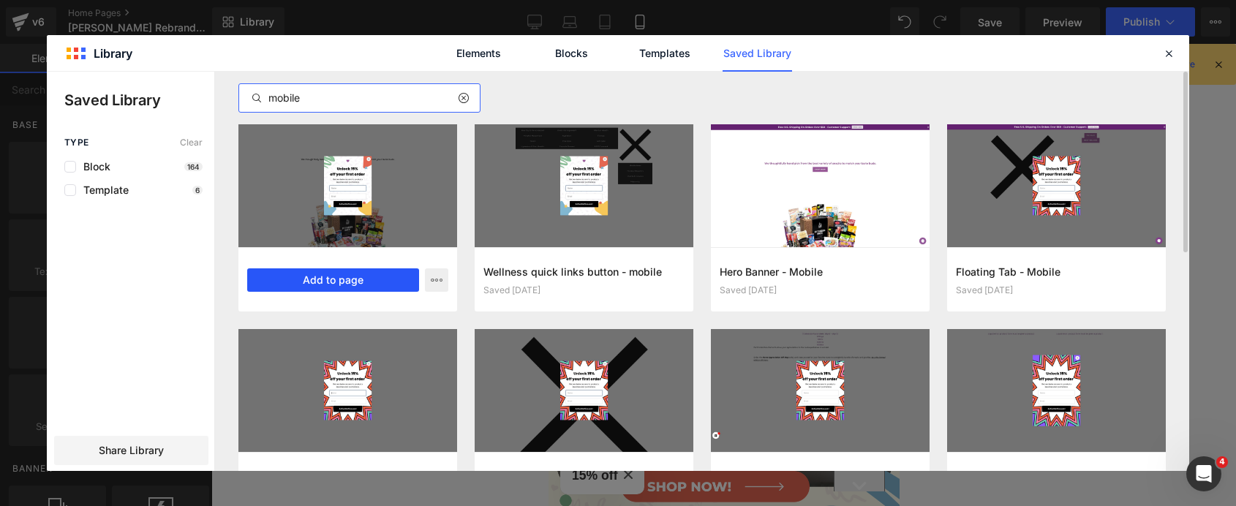
type input "mobile"
click at [368, 276] on button "Add to page" at bounding box center [333, 279] width 172 height 23
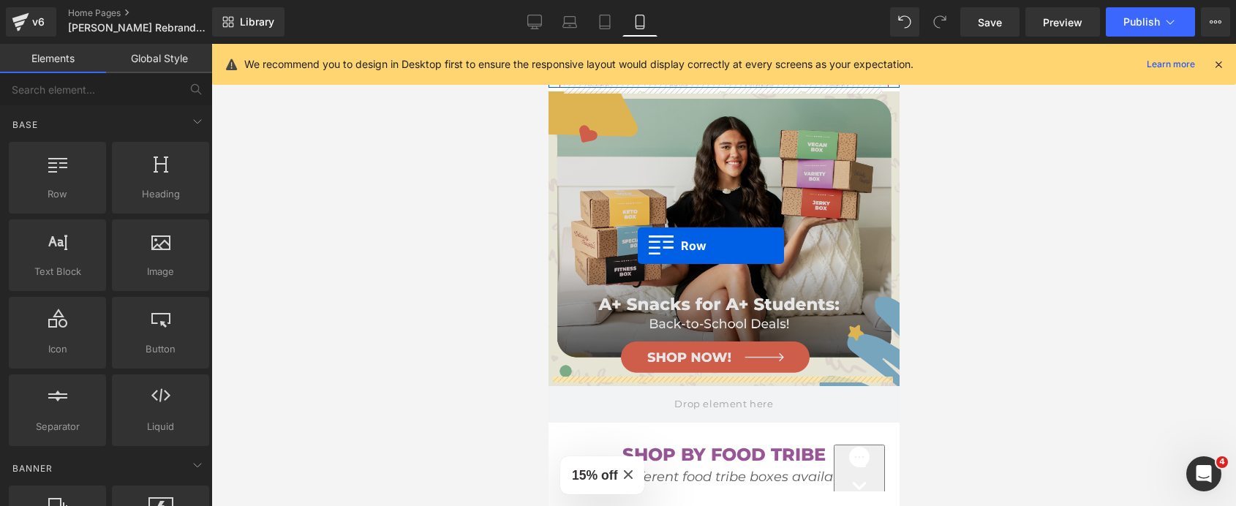
scroll to position [139, 0]
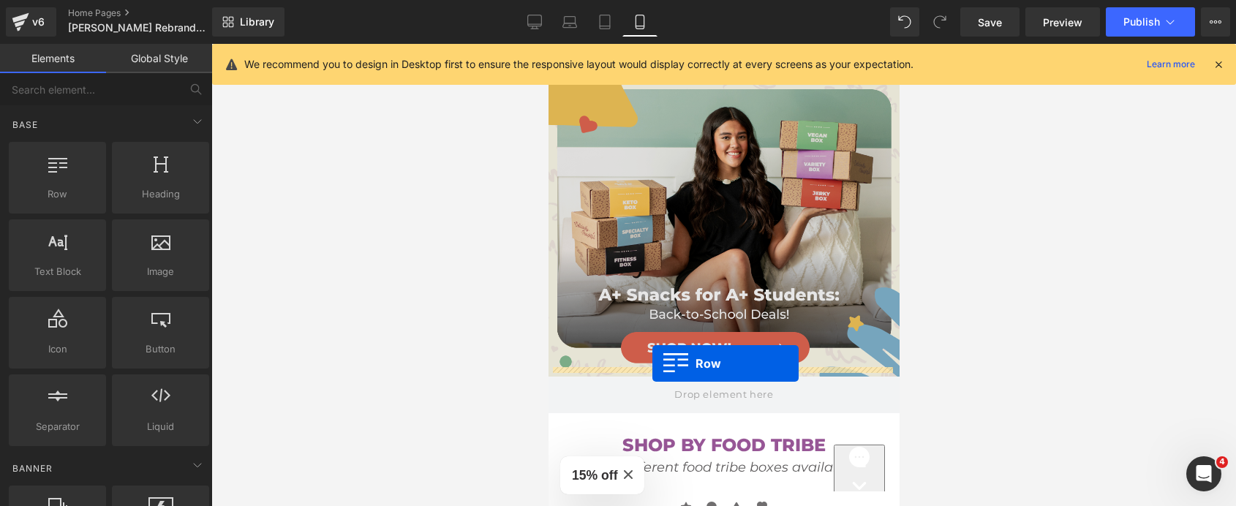
drag, startPoint x: 558, startPoint y: 140, endPoint x: 652, endPoint y: 363, distance: 242.6
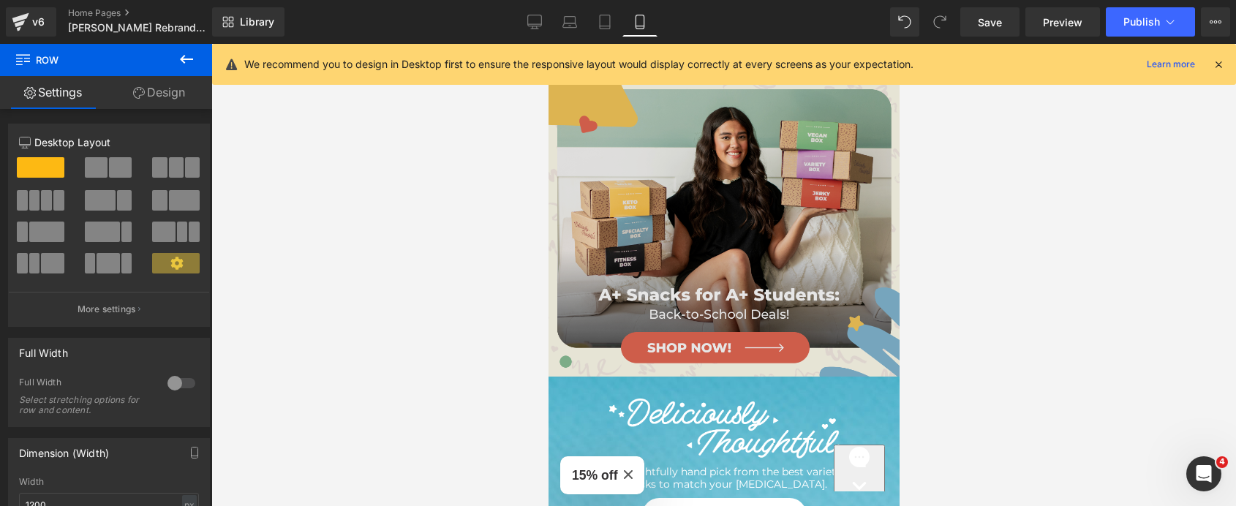
click at [731, 146] on img at bounding box center [723, 229] width 351 height 294
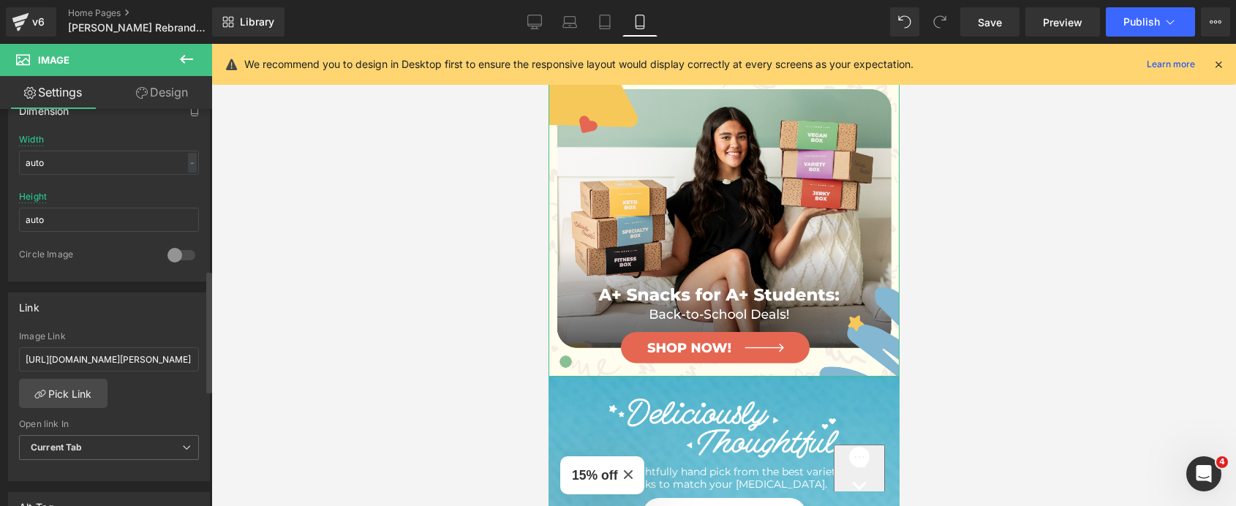
scroll to position [523, 0]
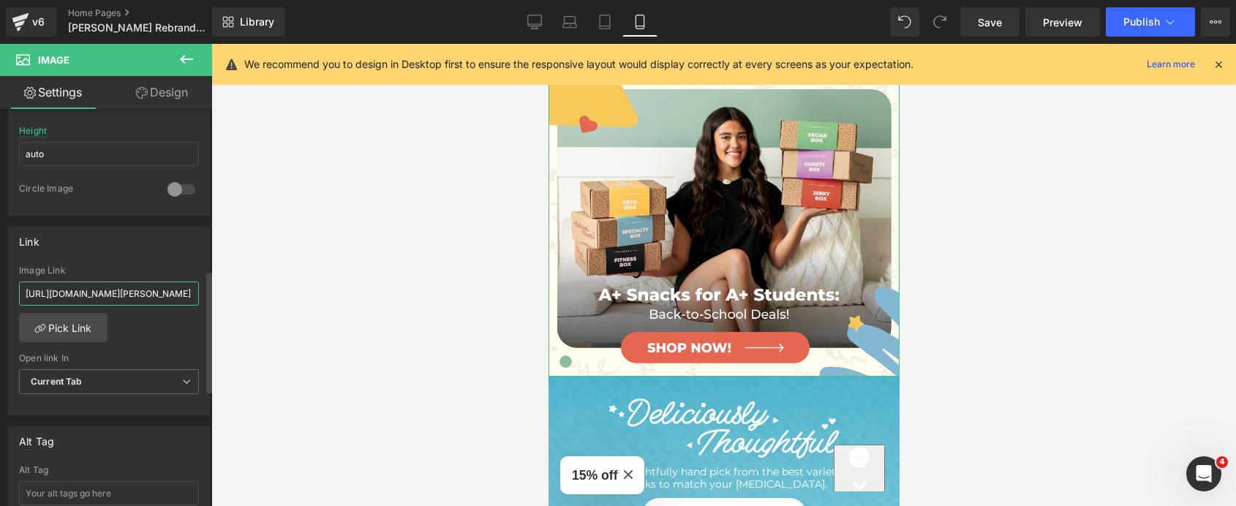
click at [143, 291] on input "[URL][DOMAIN_NAME][PERSON_NAME]" at bounding box center [109, 294] width 180 height 24
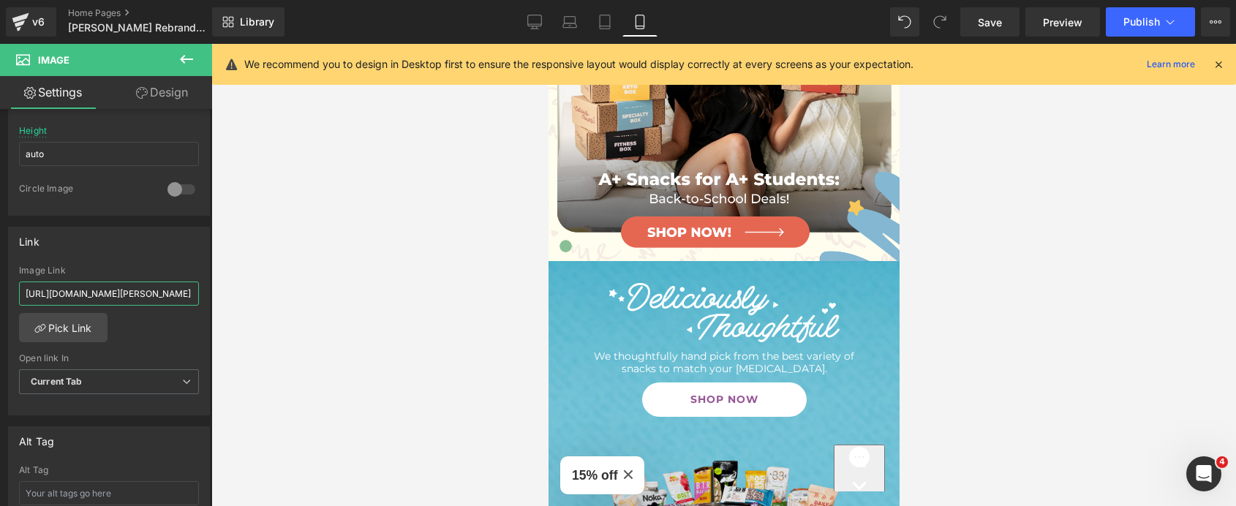
scroll to position [305, 0]
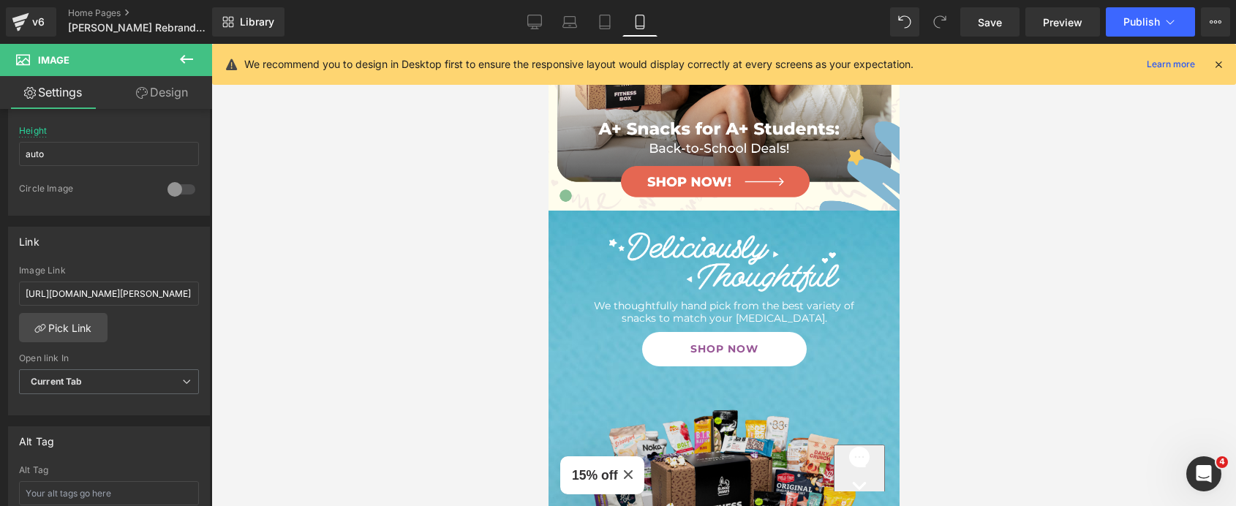
click at [665, 333] on img at bounding box center [723, 457] width 329 height 329
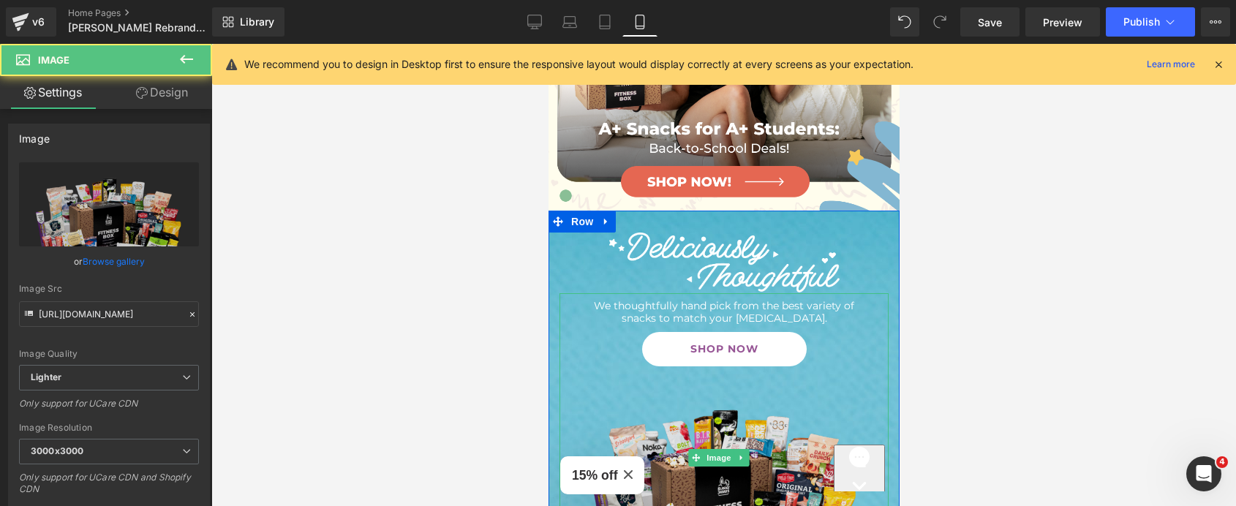
click at [655, 339] on img at bounding box center [723, 457] width 329 height 329
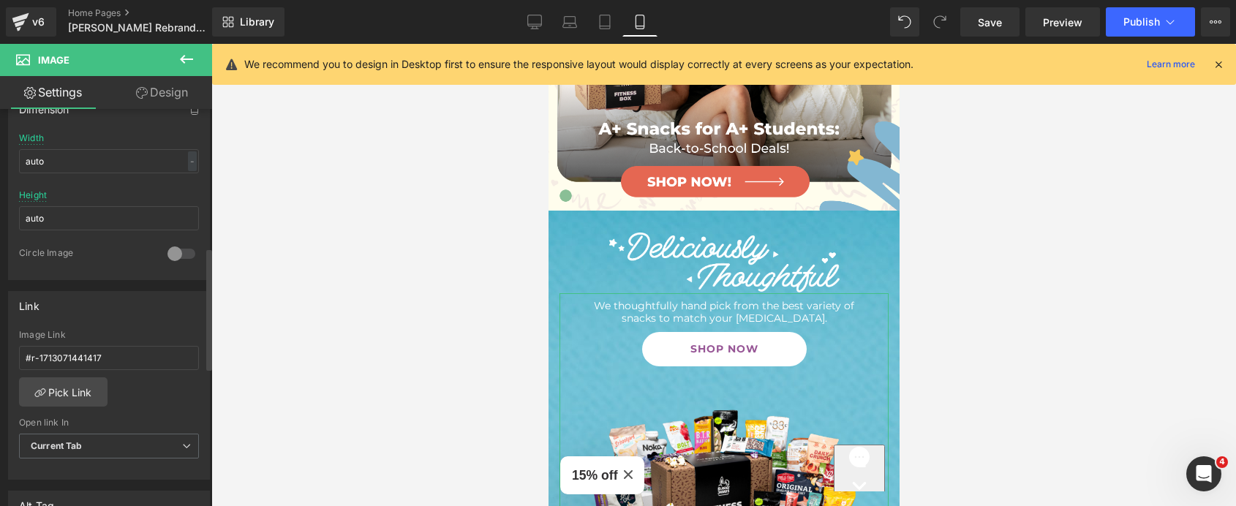
scroll to position [510, 0]
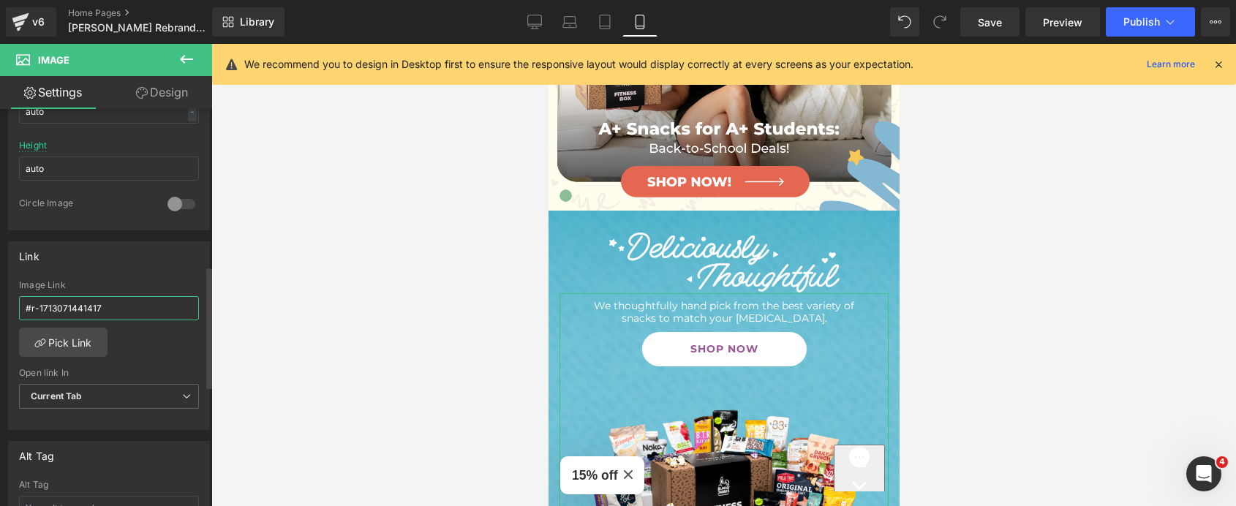
click at [152, 311] on input "#r-1713071441417" at bounding box center [109, 308] width 180 height 24
paste input "[URL][DOMAIN_NAME][PERSON_NAME]"
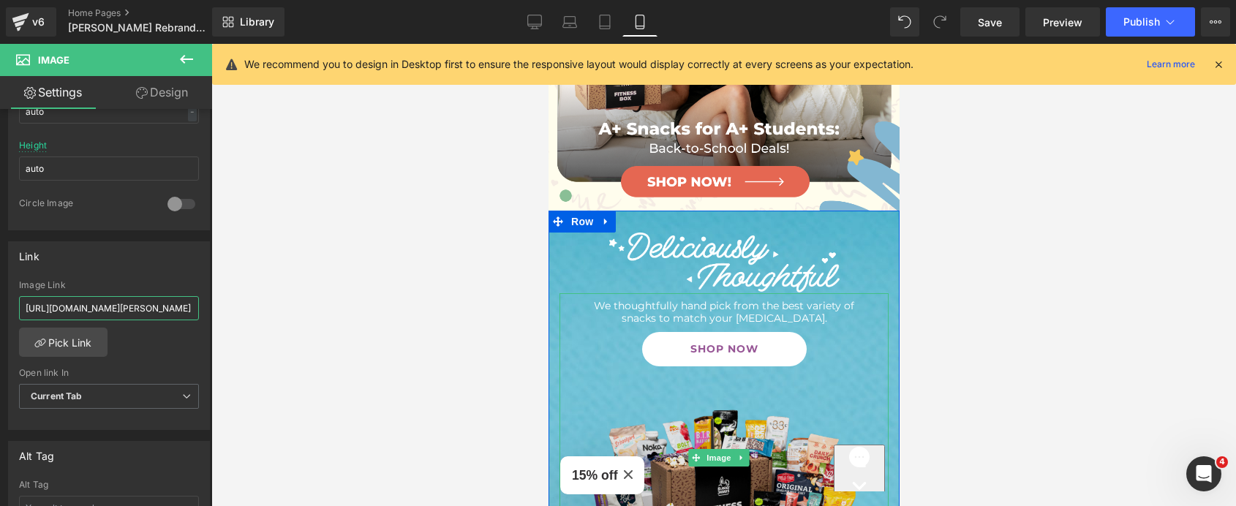
type input "[URL][DOMAIN_NAME][PERSON_NAME]"
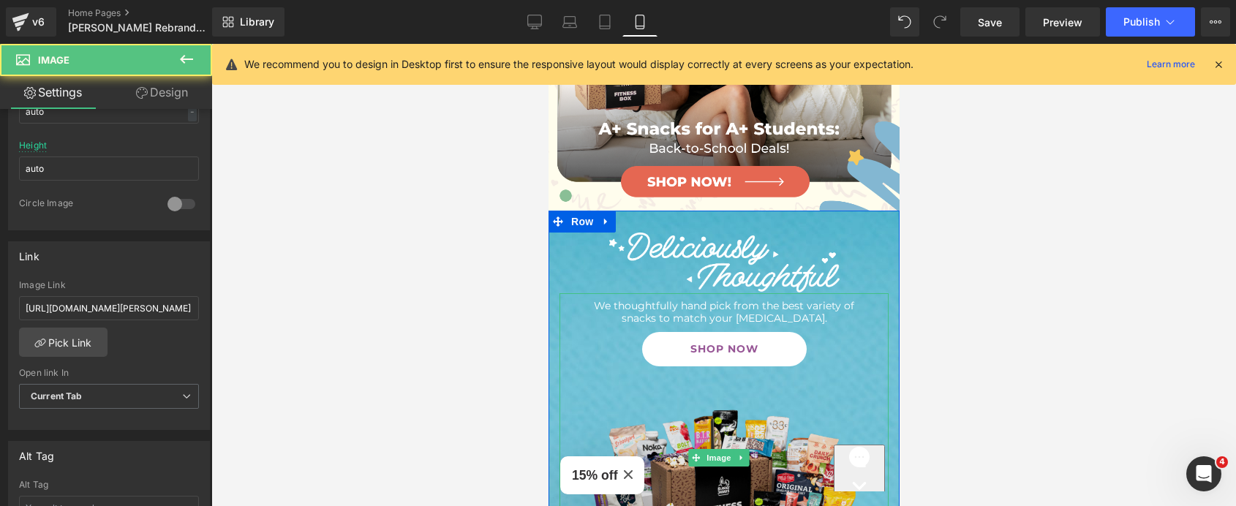
scroll to position [0, 0]
click at [811, 293] on img at bounding box center [723, 457] width 329 height 329
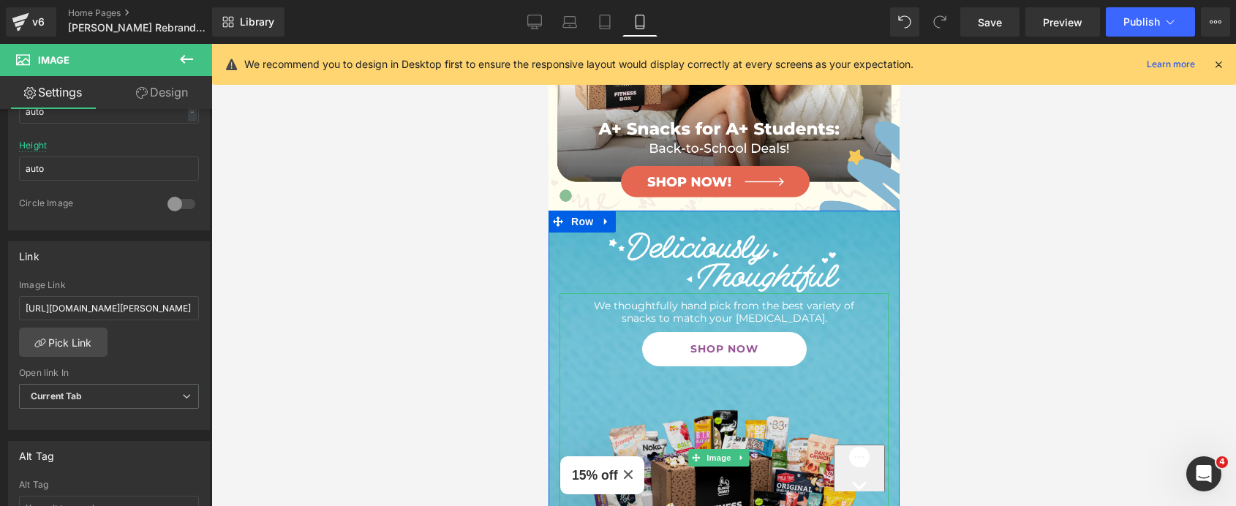
click at [771, 344] on img at bounding box center [723, 457] width 329 height 329
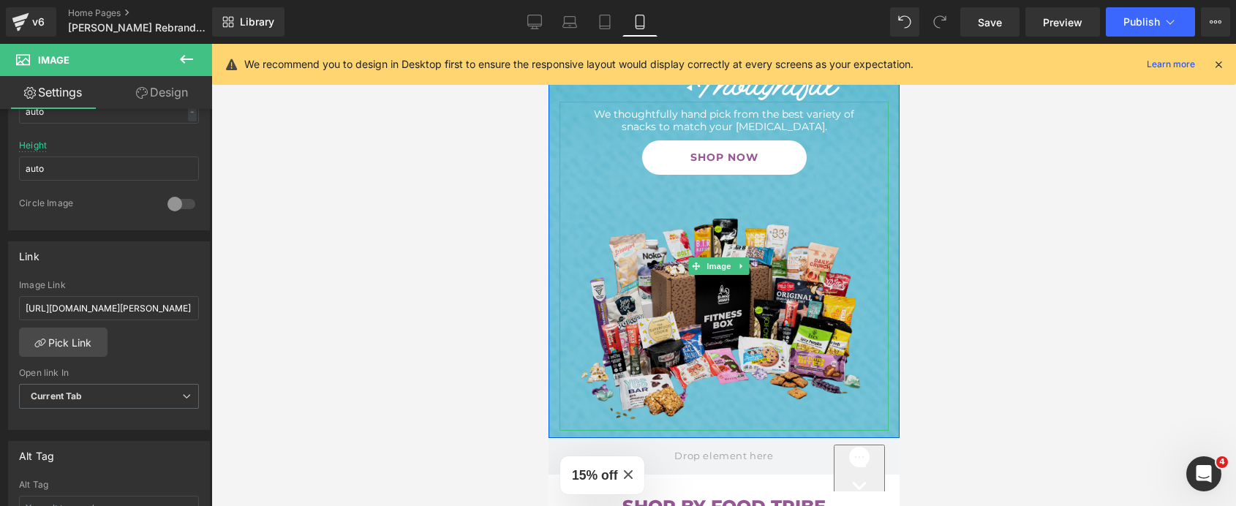
click at [791, 332] on img at bounding box center [723, 266] width 329 height 329
click at [739, 179] on img at bounding box center [723, 266] width 329 height 329
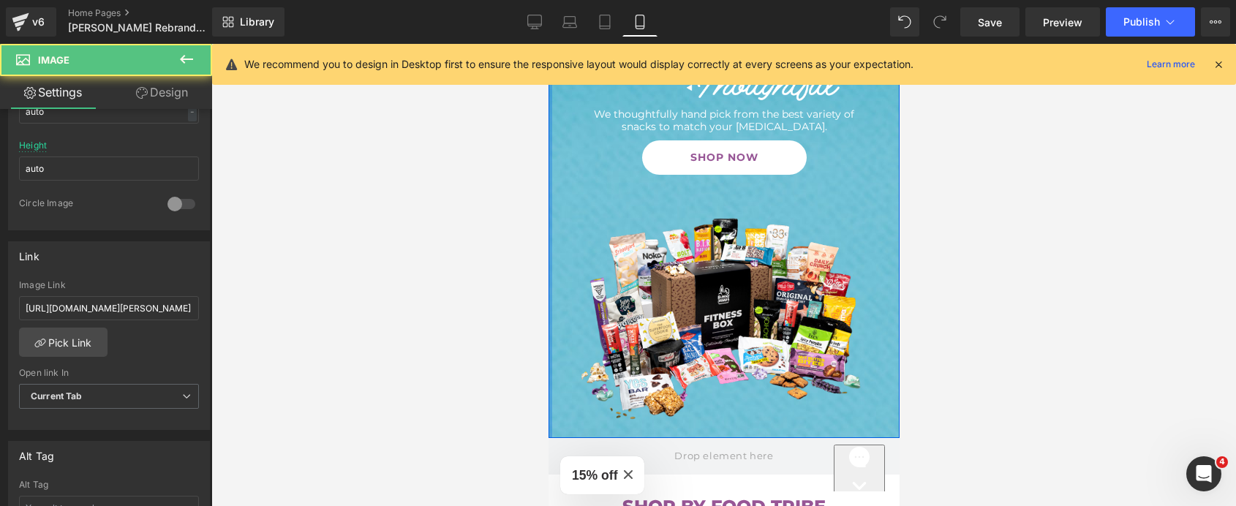
click at [548, 241] on div at bounding box center [550, 228] width 4 height 419
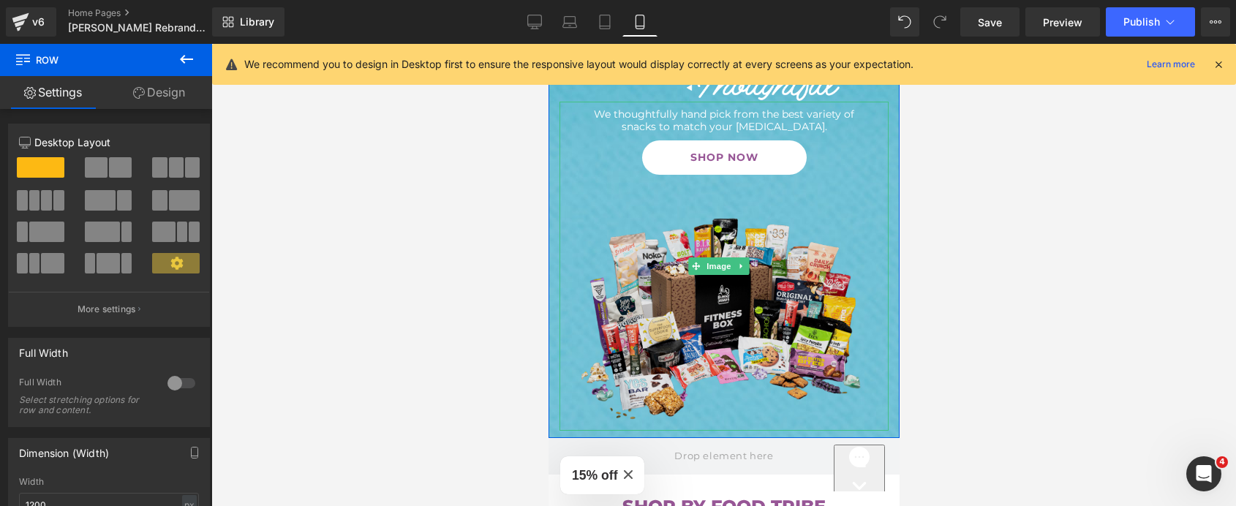
click at [569, 239] on img at bounding box center [723, 266] width 329 height 329
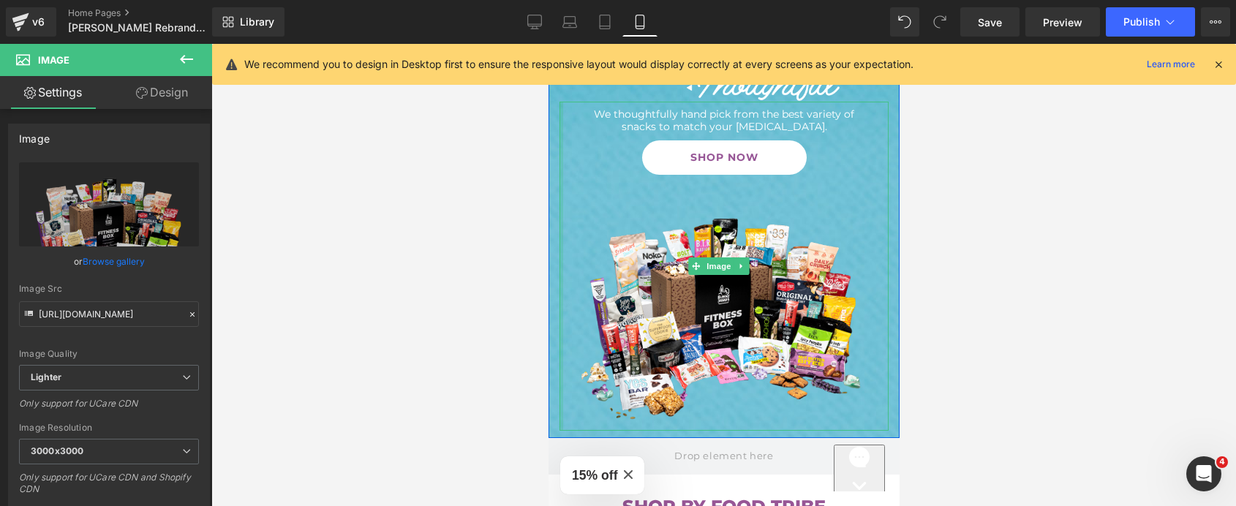
click at [559, 241] on div at bounding box center [561, 266] width 4 height 329
click at [554, 242] on div "Image We thoughtfully hand pick from the best variety of snacks to match your […" at bounding box center [723, 236] width 351 height 390
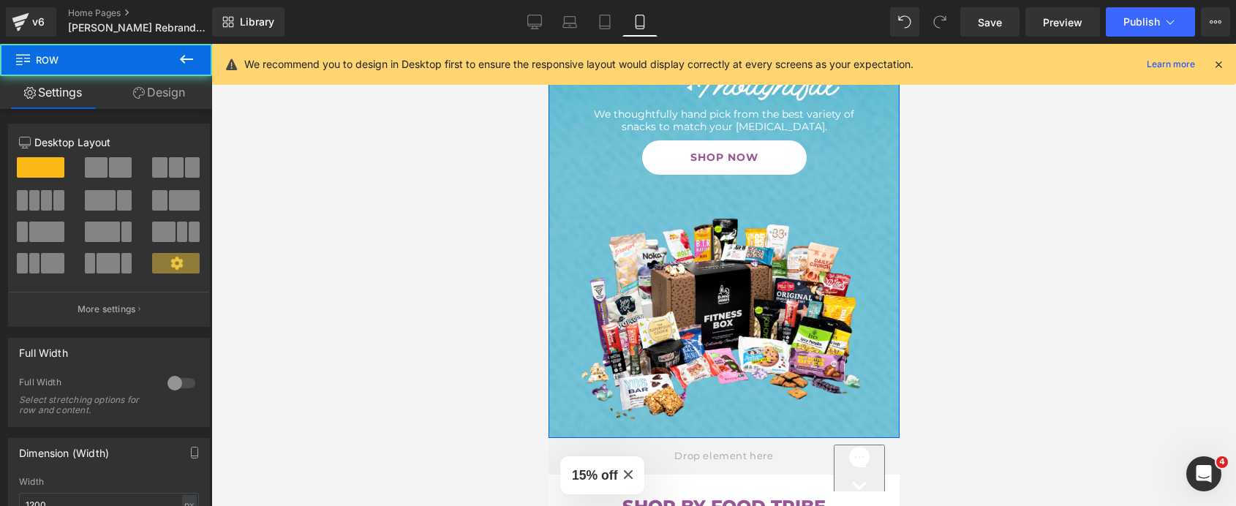
click at [171, 86] on link "Design" at bounding box center [159, 92] width 106 height 33
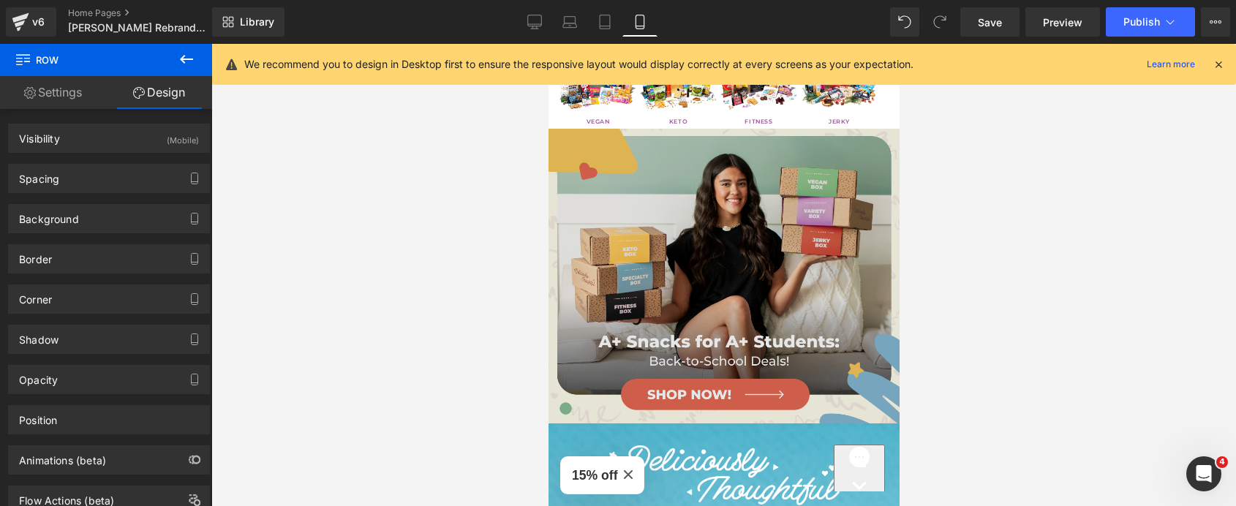
scroll to position [12, 0]
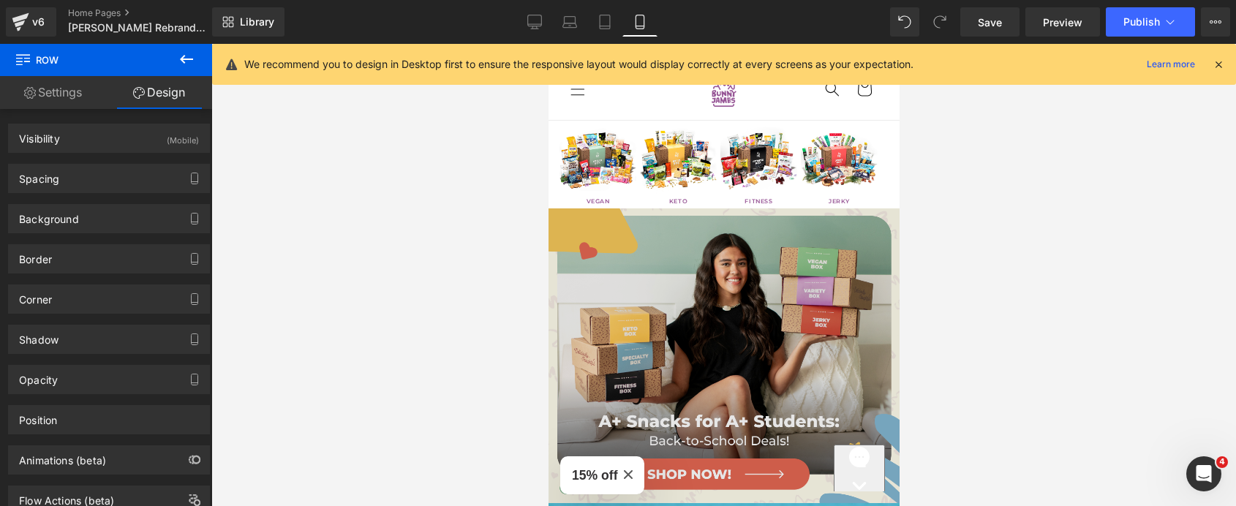
click at [774, 241] on img at bounding box center [723, 355] width 351 height 294
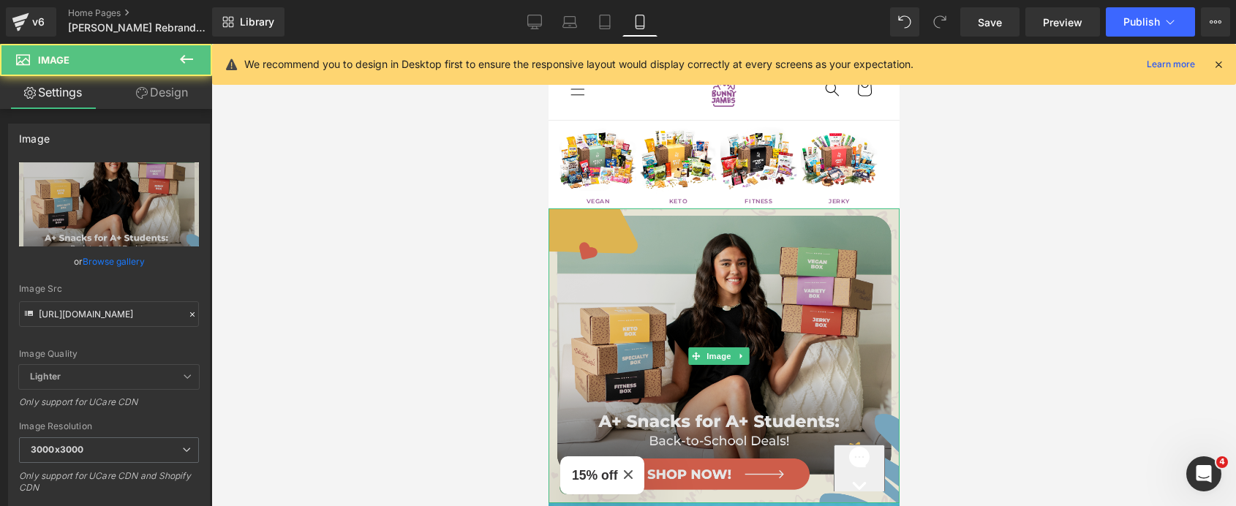
click at [706, 224] on img at bounding box center [723, 355] width 351 height 294
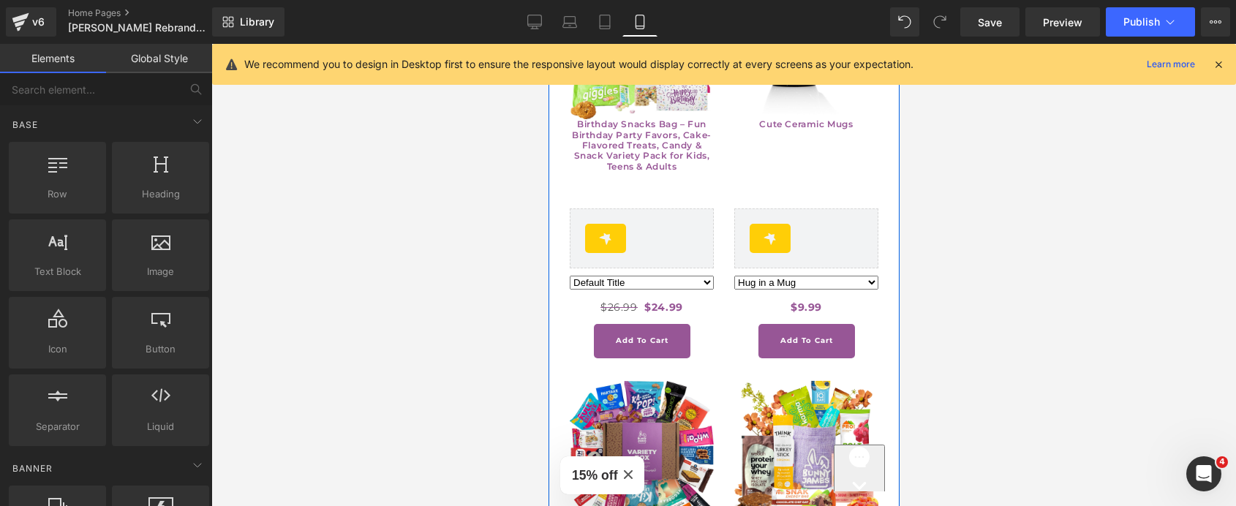
scroll to position [2582, 0]
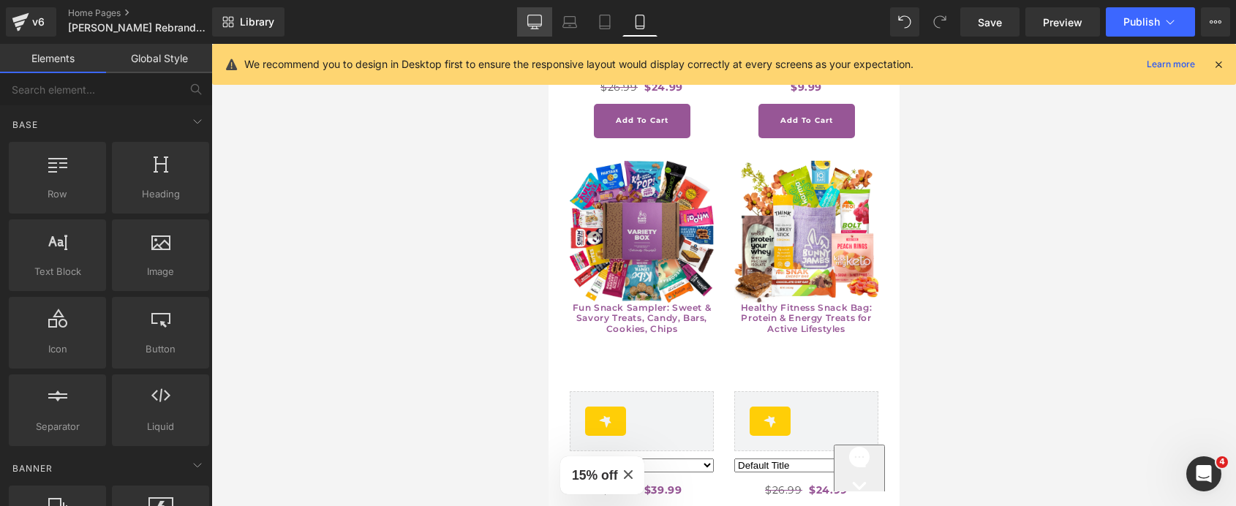
click at [546, 19] on link "Desktop" at bounding box center [534, 21] width 35 height 29
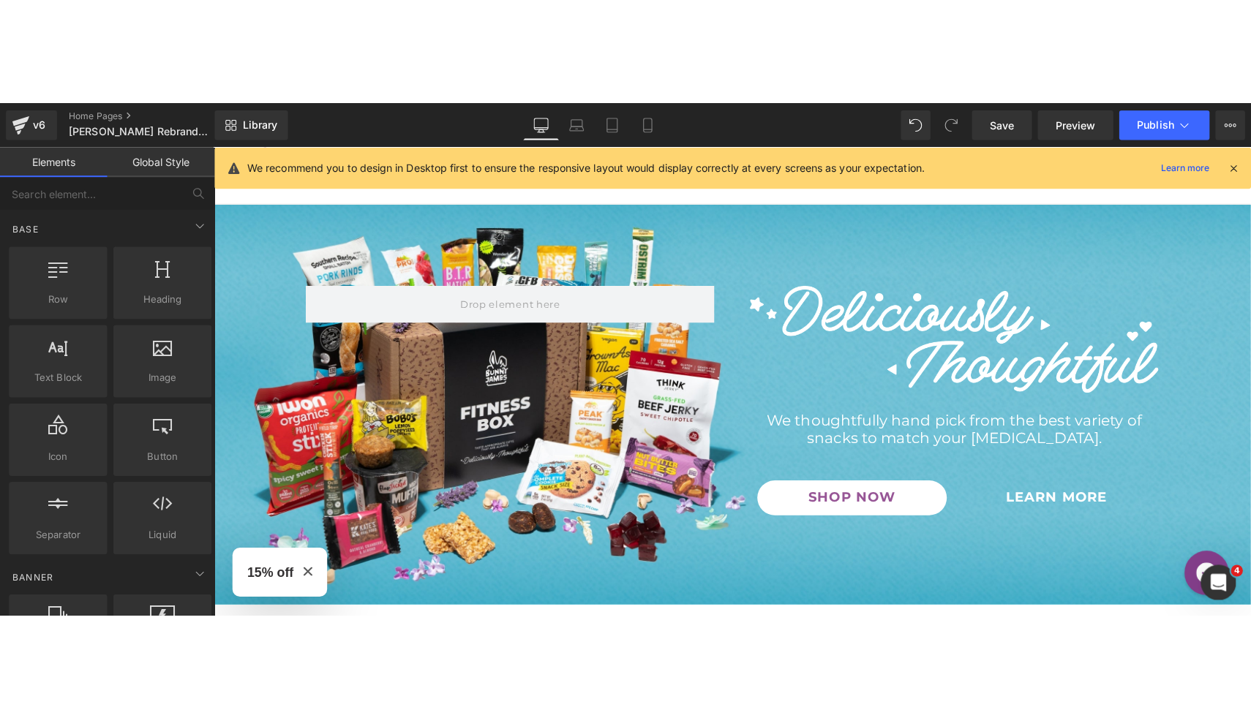
scroll to position [50, 0]
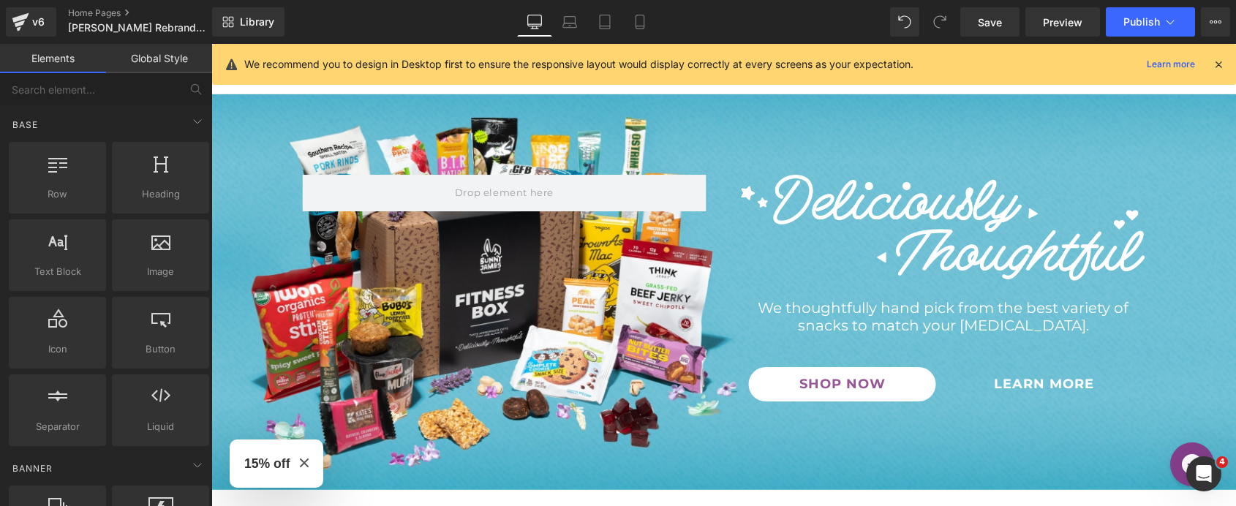
click at [1123, 37] on div "Library Desktop Desktop Laptop Tablet Mobile Save Preview Publish Scheduled Vie…" at bounding box center [724, 22] width 1024 height 44
click at [1125, 34] on button "Publish" at bounding box center [1150, 21] width 89 height 29
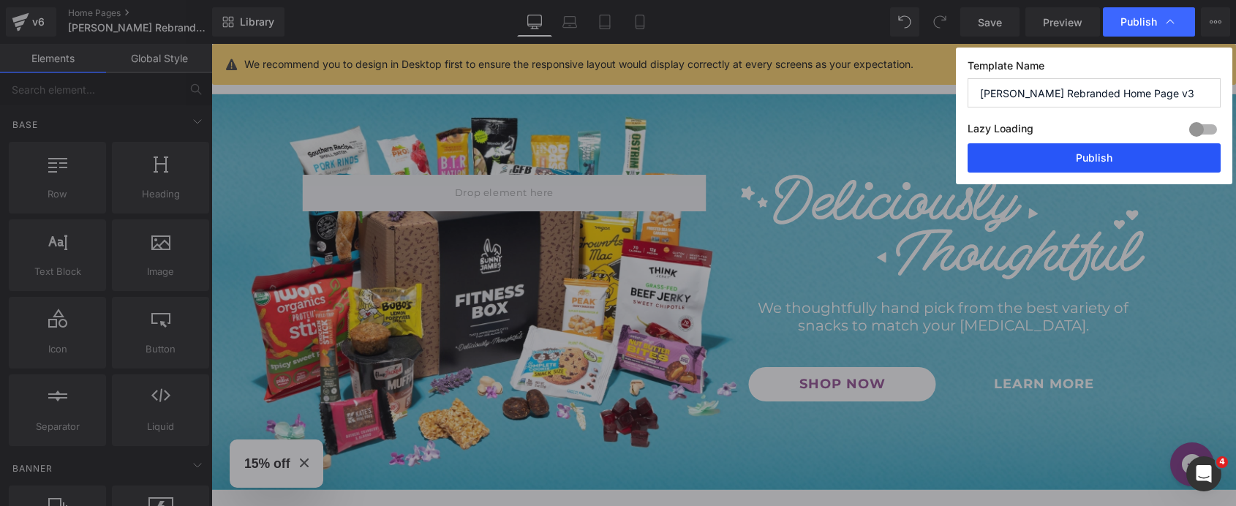
click at [1081, 158] on button "Publish" at bounding box center [1094, 157] width 253 height 29
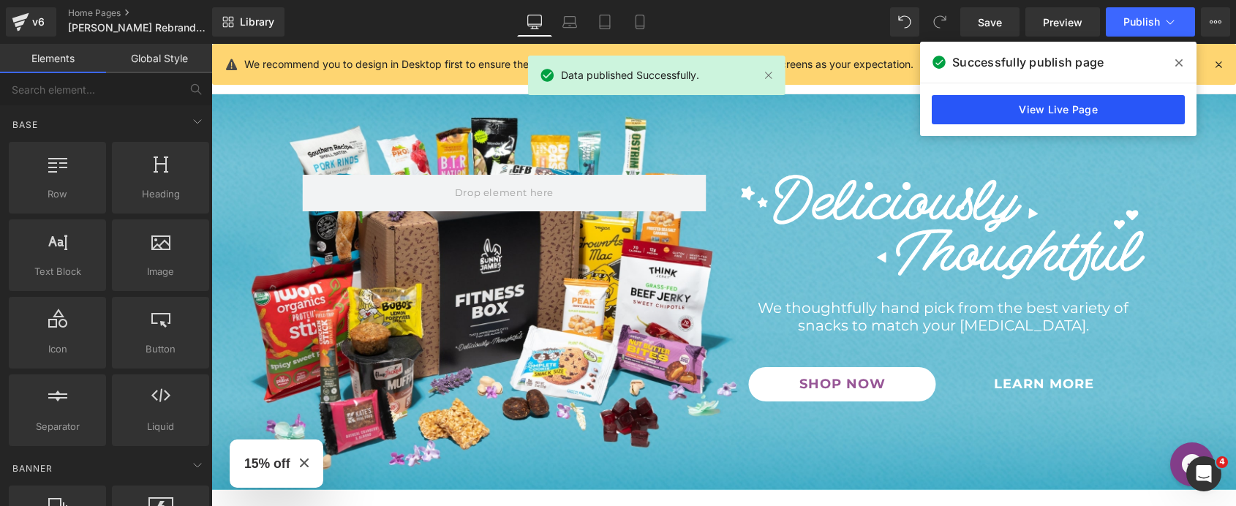
click at [984, 112] on link "View Live Page" at bounding box center [1058, 109] width 253 height 29
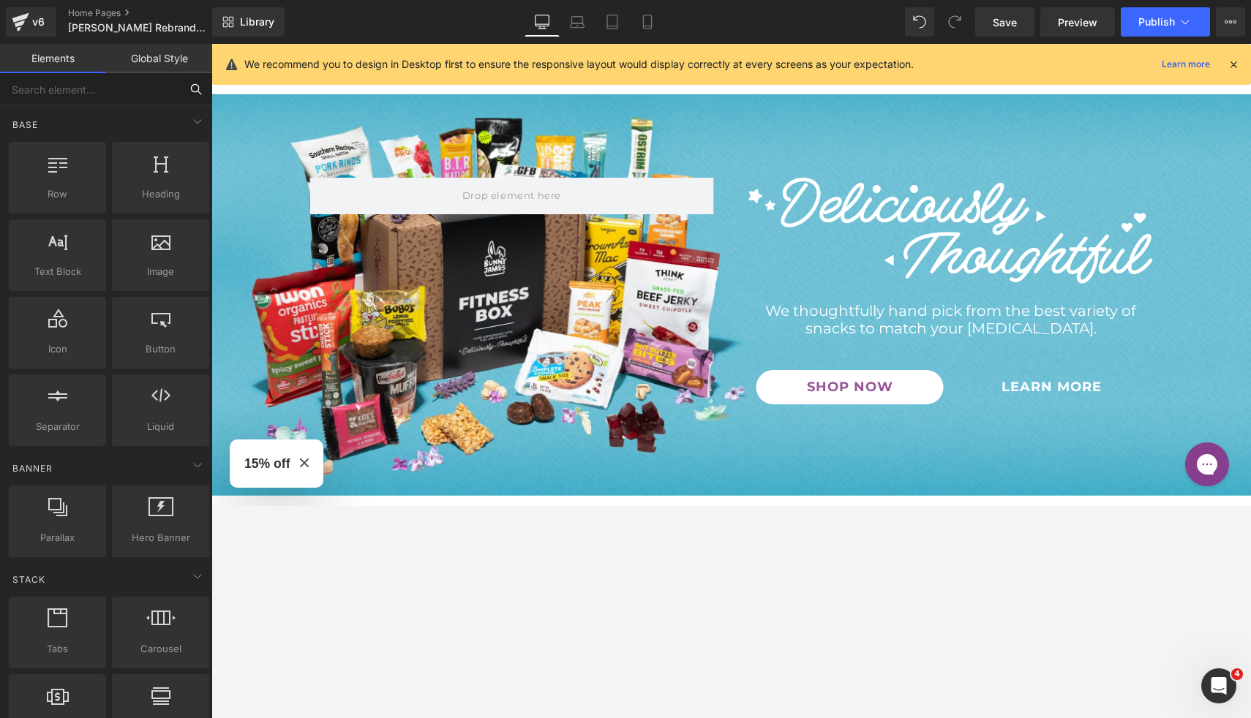
click at [75, 94] on input "text" at bounding box center [90, 89] width 180 height 32
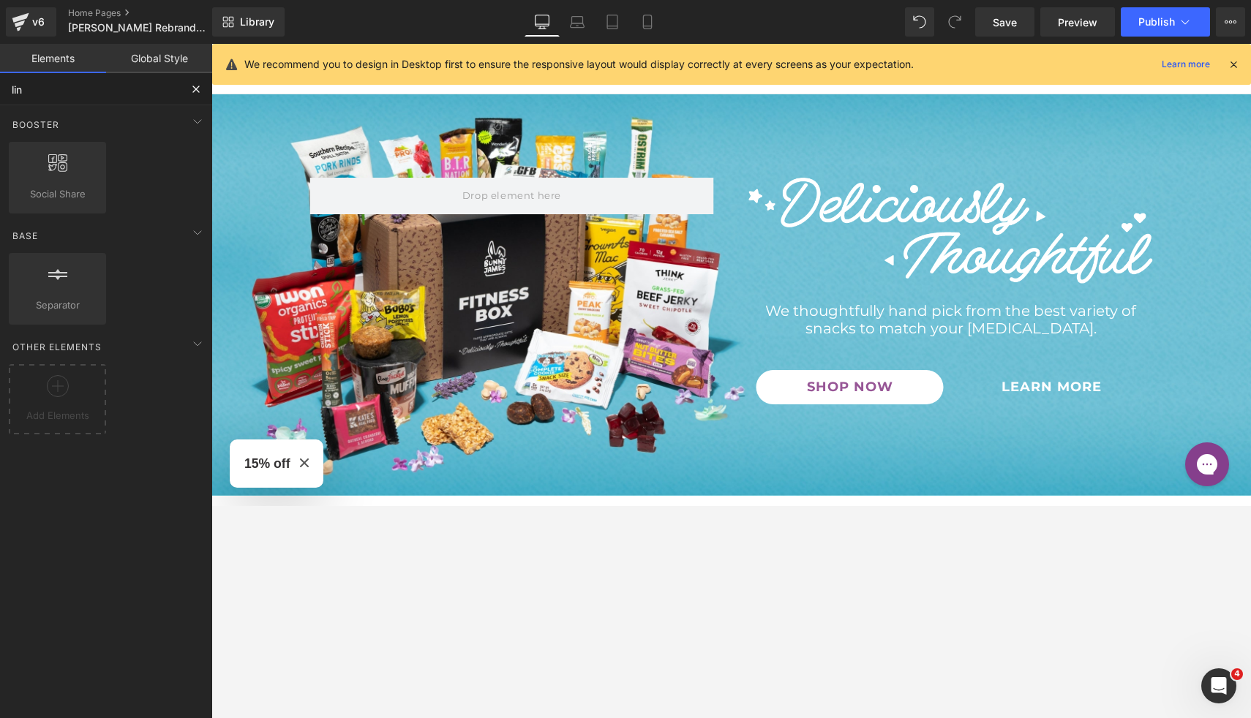
type input "line"
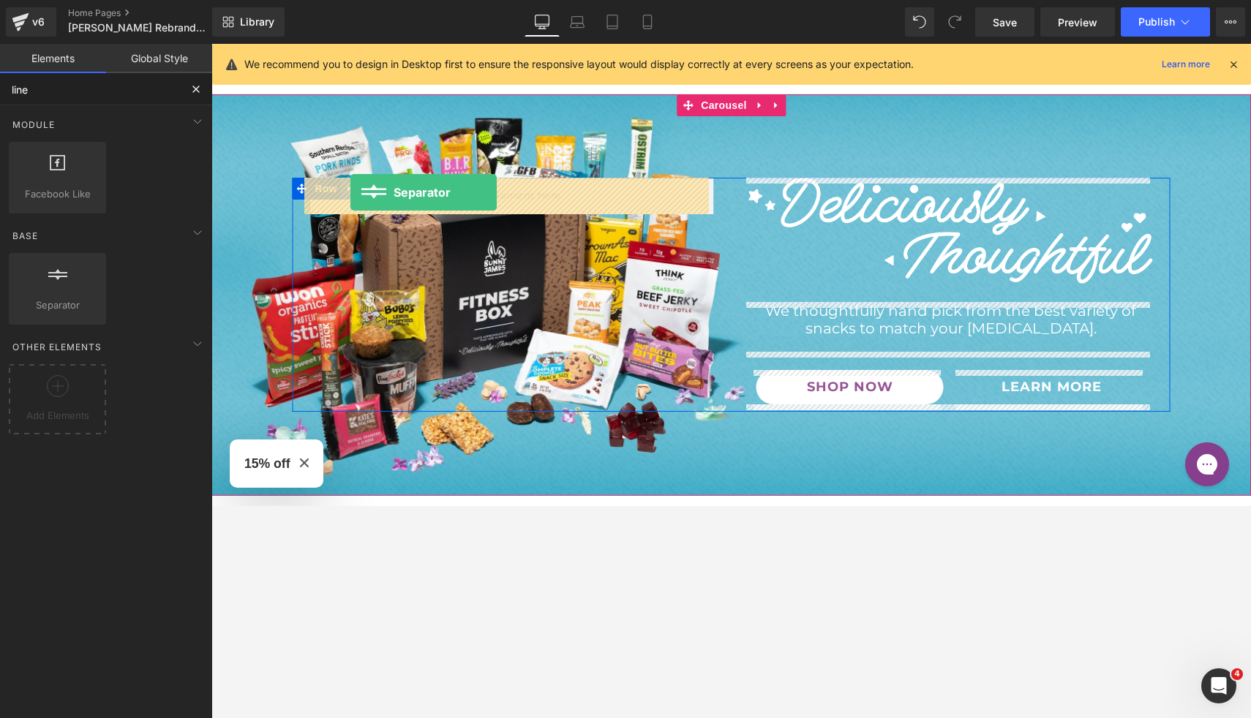
drag, startPoint x: 293, startPoint y: 325, endPoint x: 350, endPoint y: 192, distance: 144.4
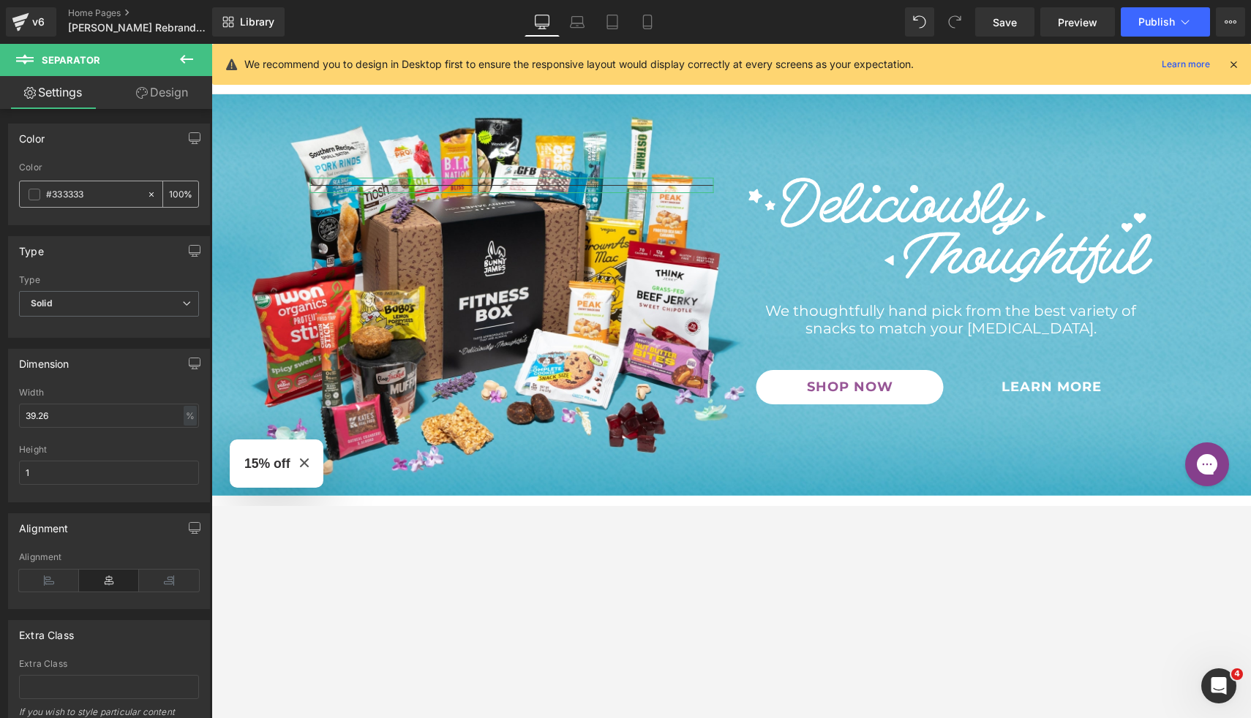
click at [29, 197] on span at bounding box center [35, 195] width 12 height 12
click at [169, 193] on input "100" at bounding box center [176, 194] width 15 height 16
type input "0"
click at [167, 161] on div "Color rgba(51, 51, 51, 0) Color #333333 0 %" at bounding box center [109, 175] width 202 height 102
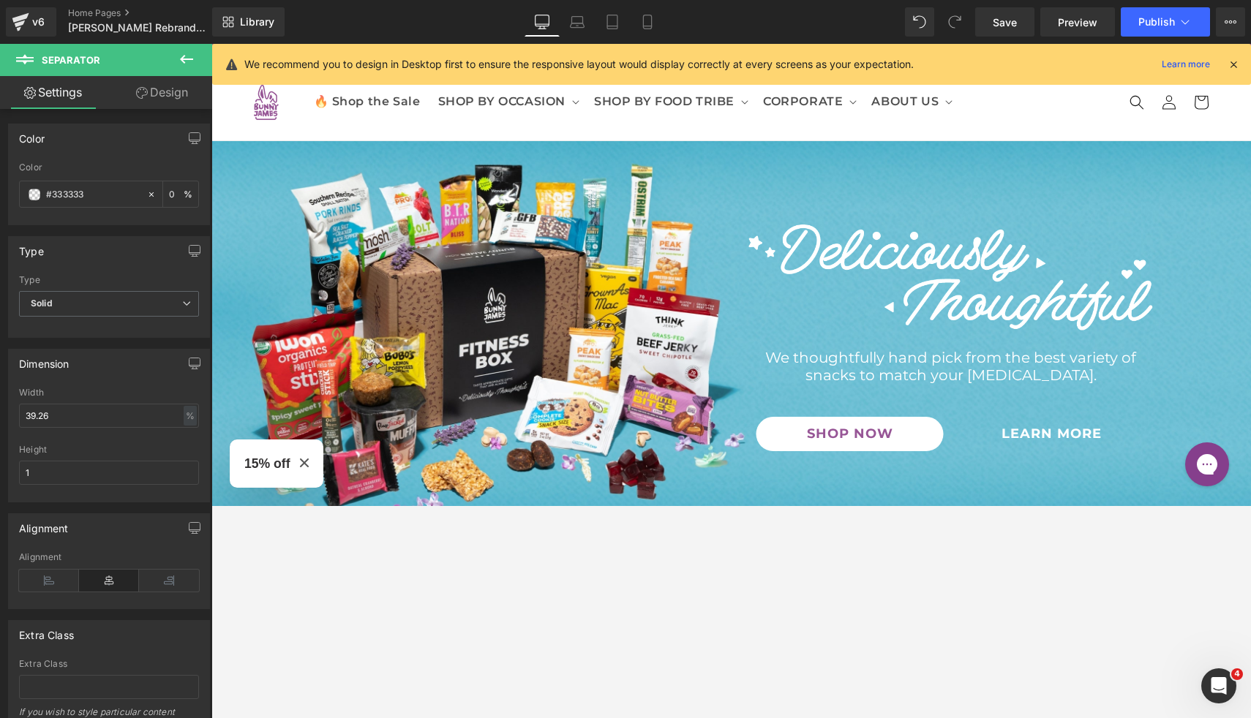
scroll to position [0, 0]
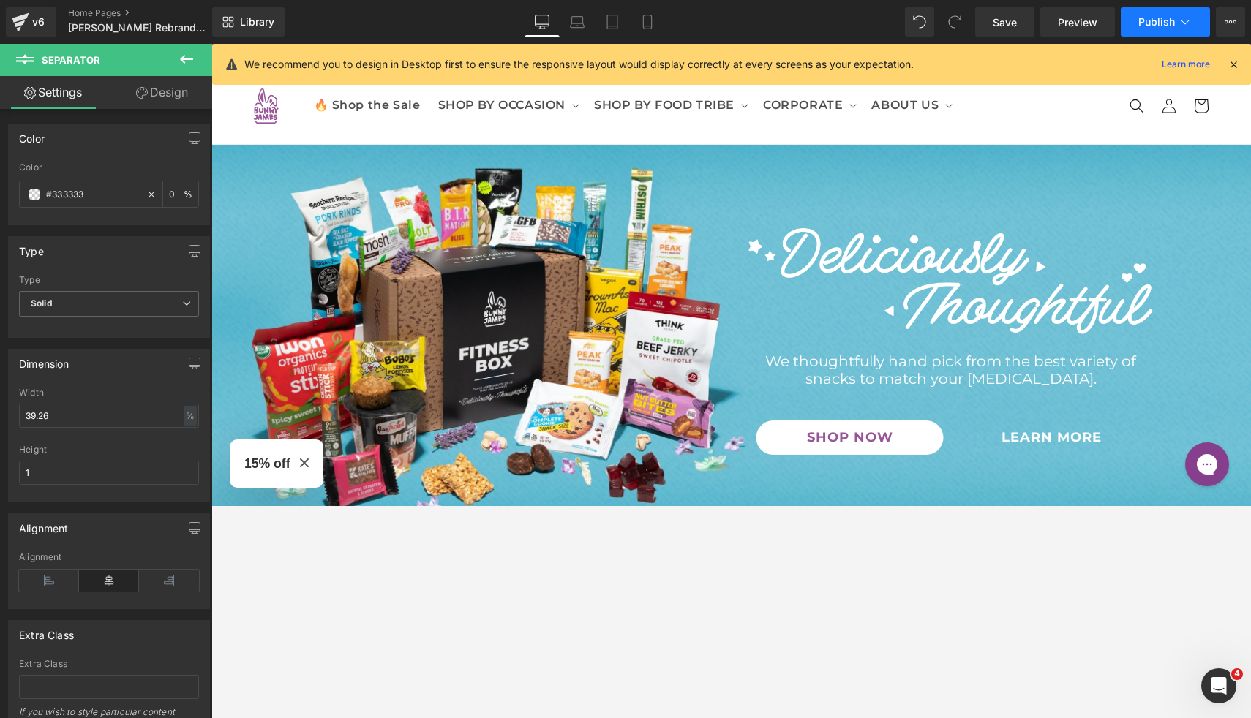
click at [1165, 30] on button "Publish" at bounding box center [1164, 21] width 89 height 29
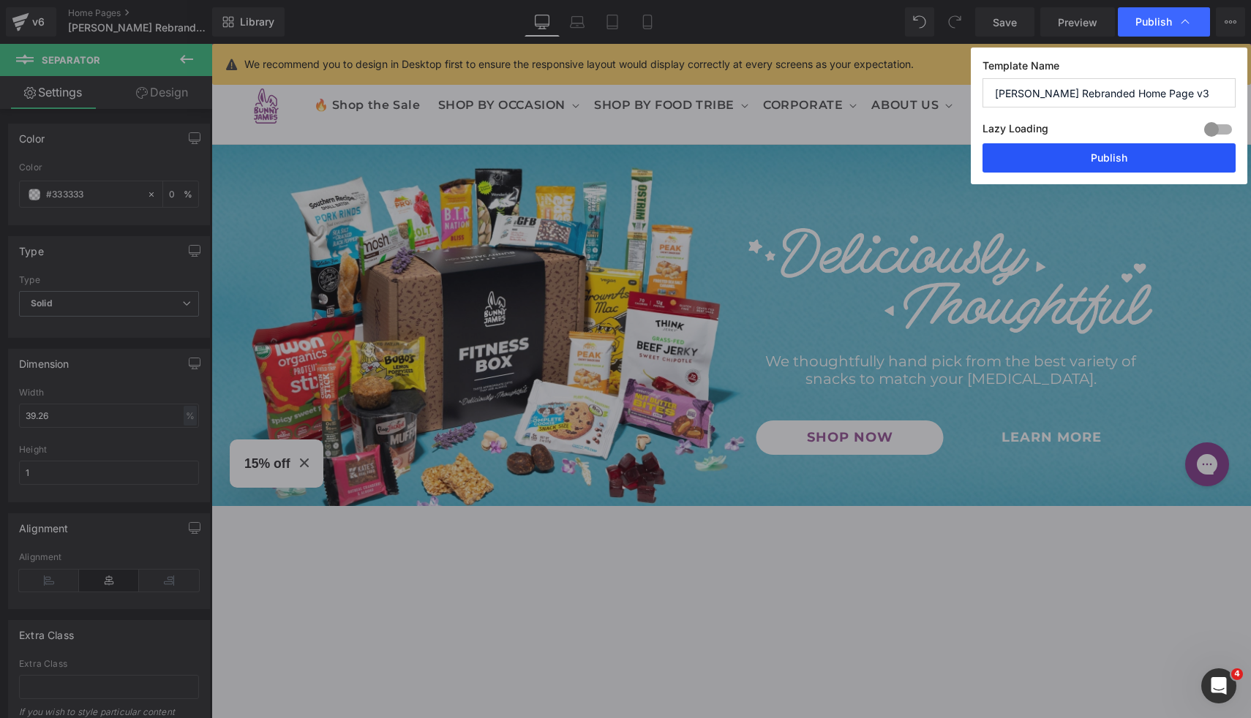
click at [1126, 151] on button "Publish" at bounding box center [1108, 157] width 253 height 29
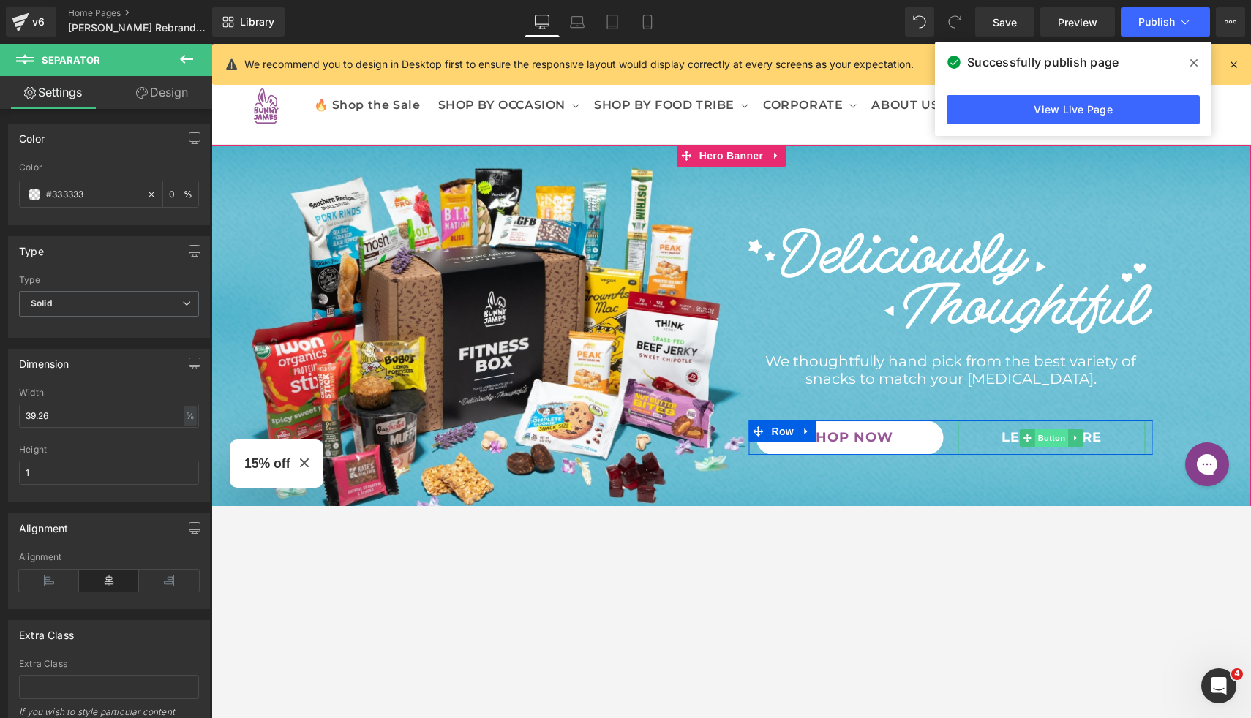
click at [1049, 435] on div "LEARN MORE Button" at bounding box center [1051, 438] width 187 height 34
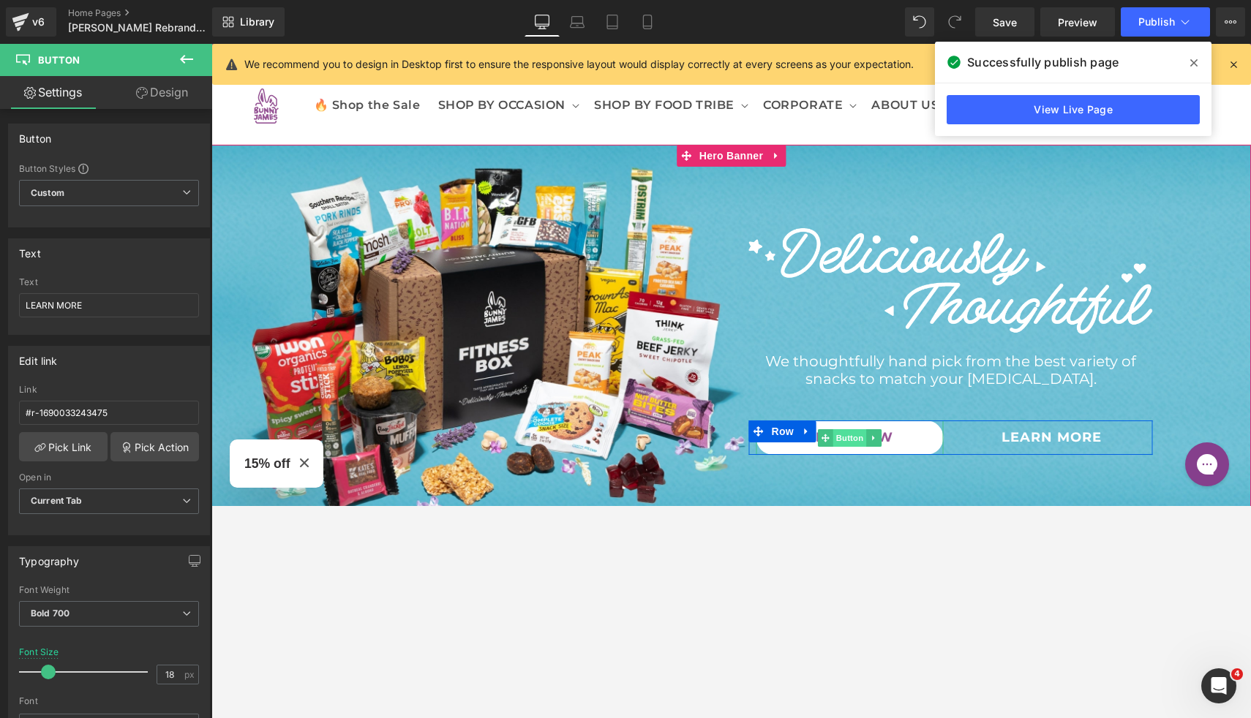
click at [845, 440] on link "Button" at bounding box center [842, 438] width 48 height 18
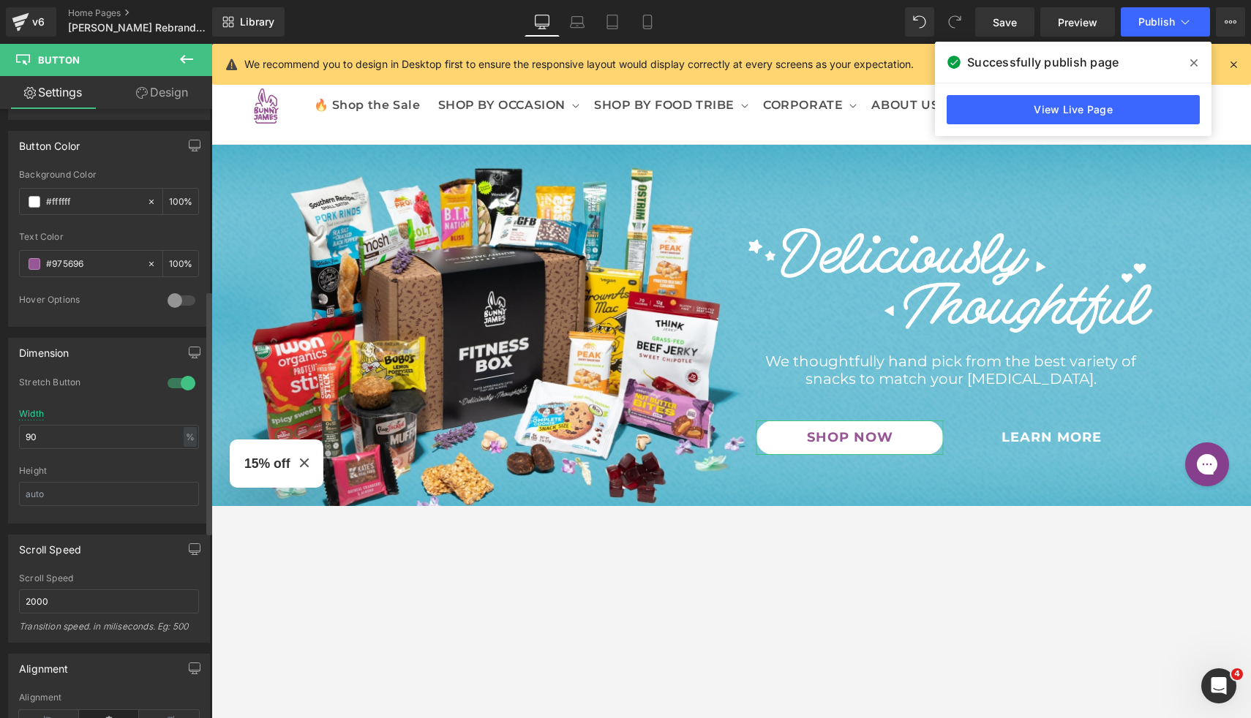
scroll to position [918, 0]
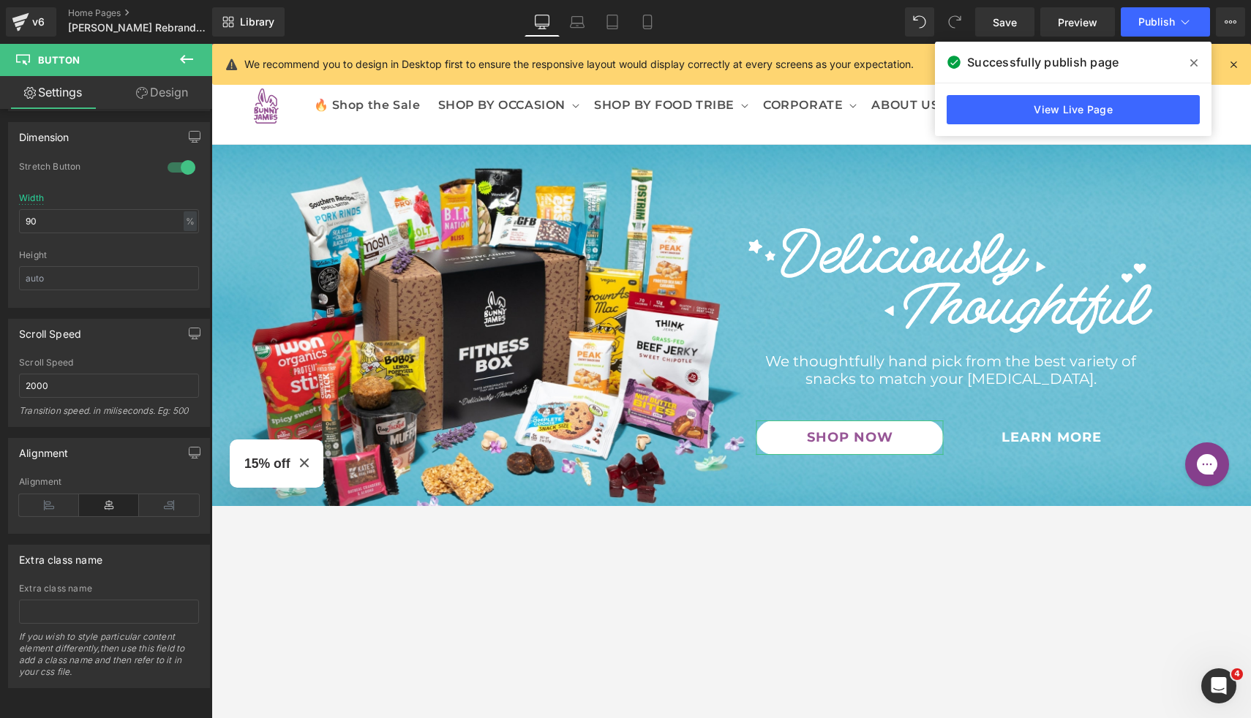
click at [160, 98] on link "Design" at bounding box center [162, 92] width 106 height 33
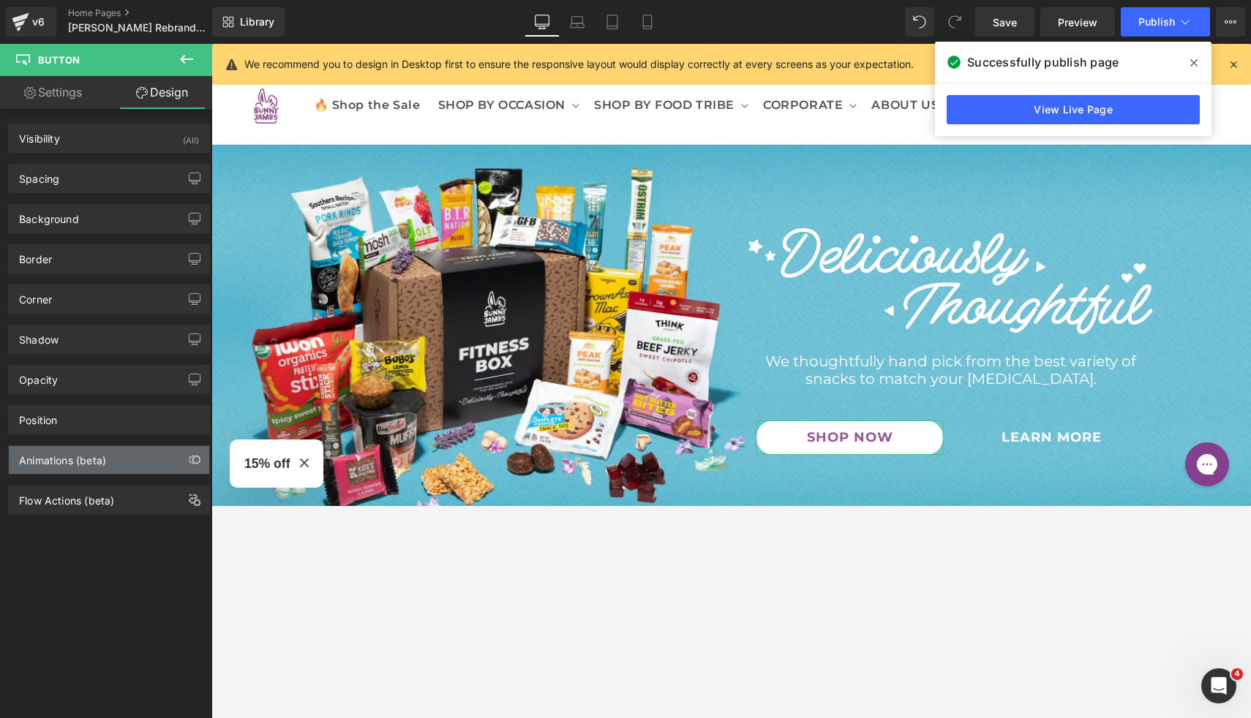
click at [108, 459] on div "Animations (beta)" at bounding box center [109, 460] width 200 height 28
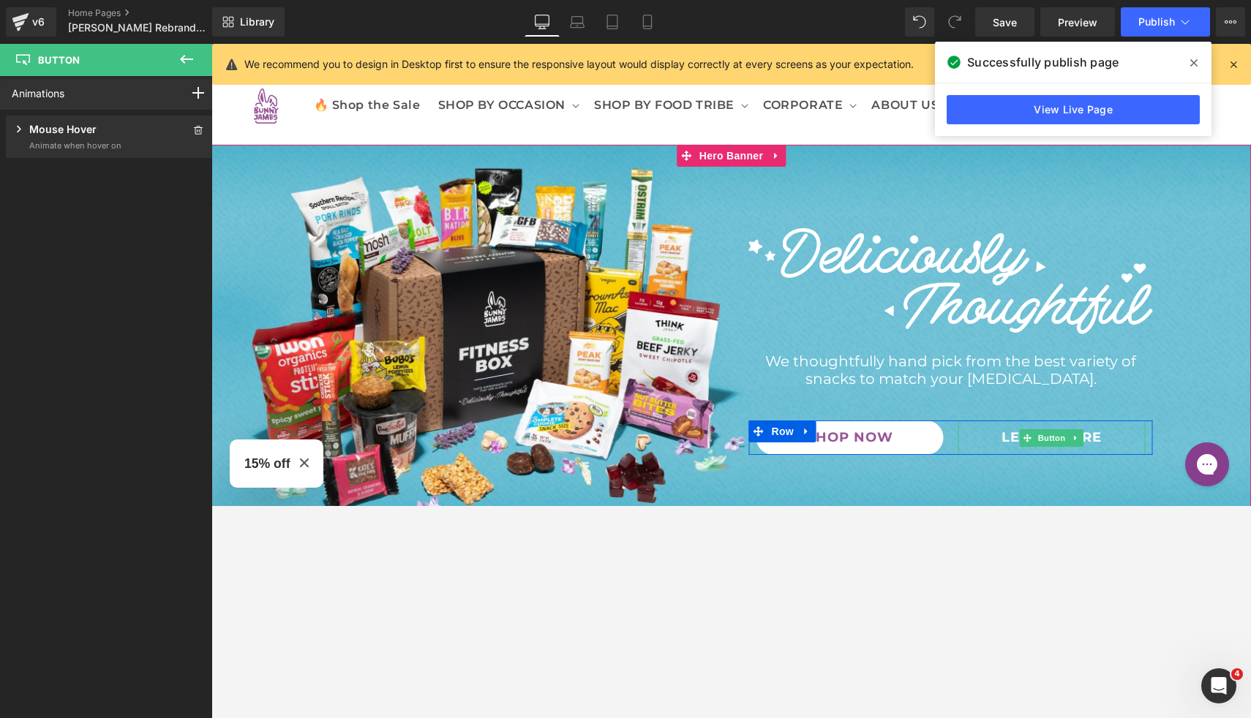
click at [971, 440] on link "LEARN MORE" at bounding box center [1051, 438] width 187 height 34
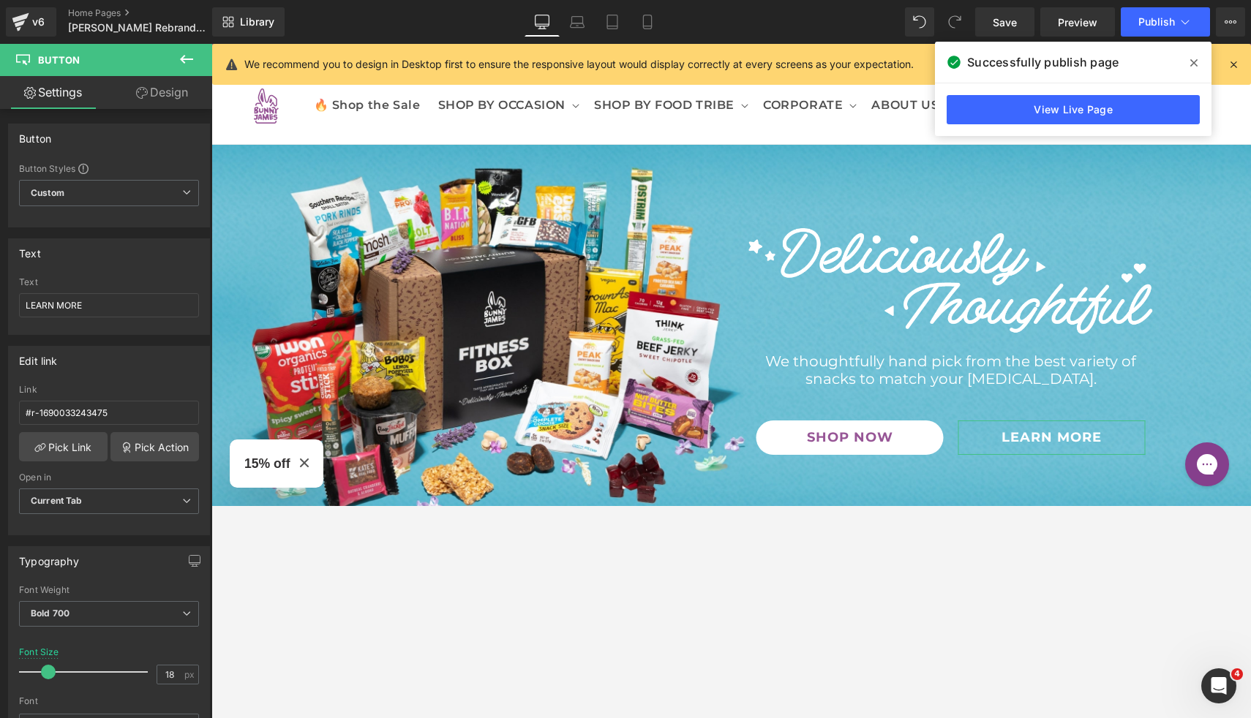
click at [170, 99] on link "Design" at bounding box center [162, 92] width 106 height 33
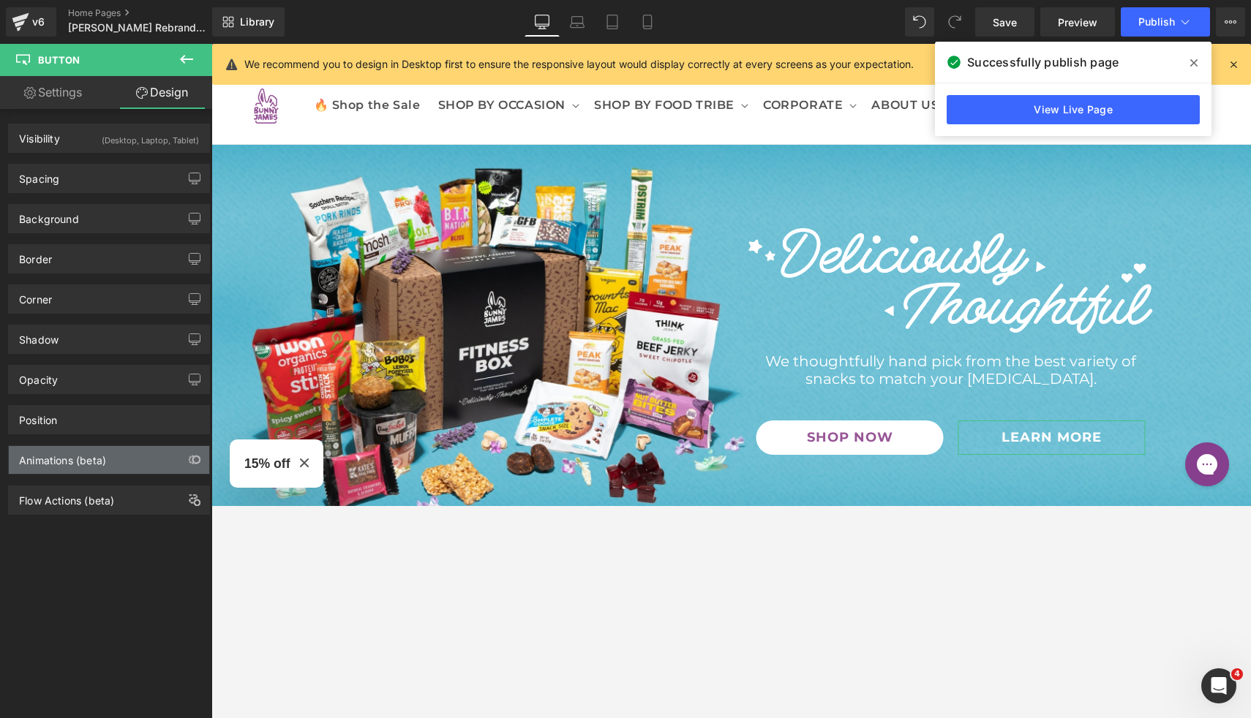
click at [126, 459] on div "Animations (beta)" at bounding box center [109, 460] width 200 height 28
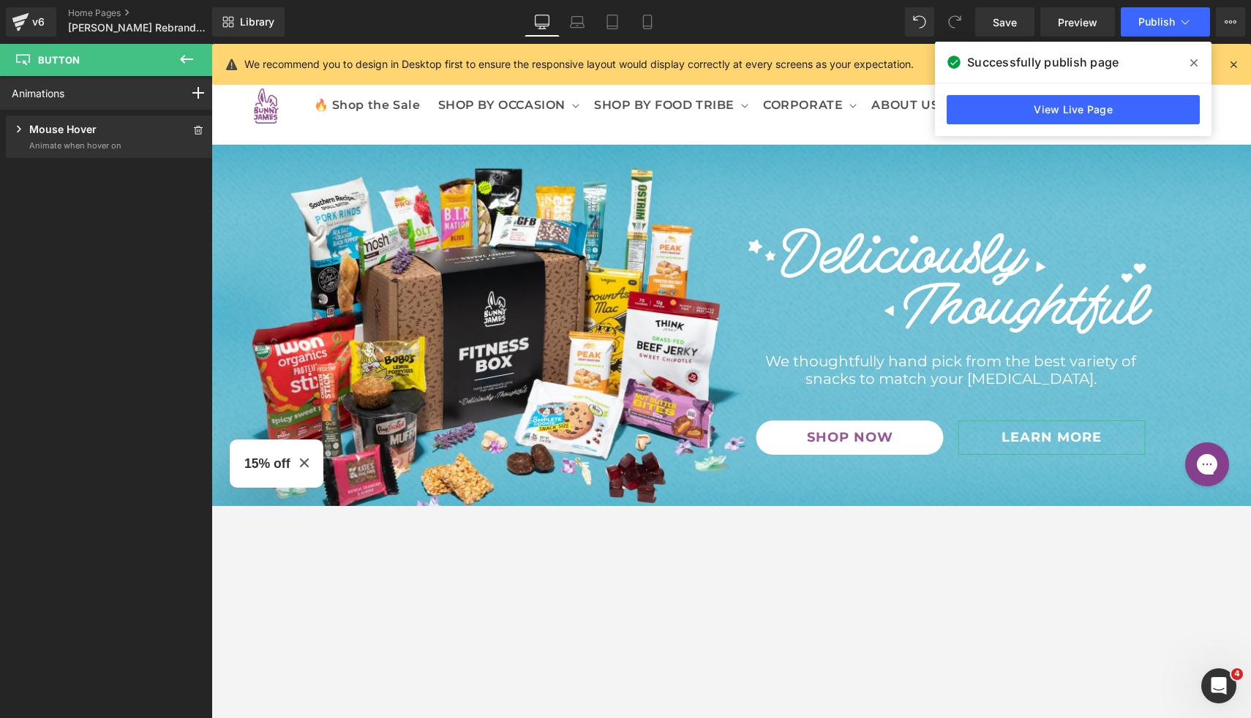
click at [19, 132] on icon at bounding box center [19, 128] width 15 height 15
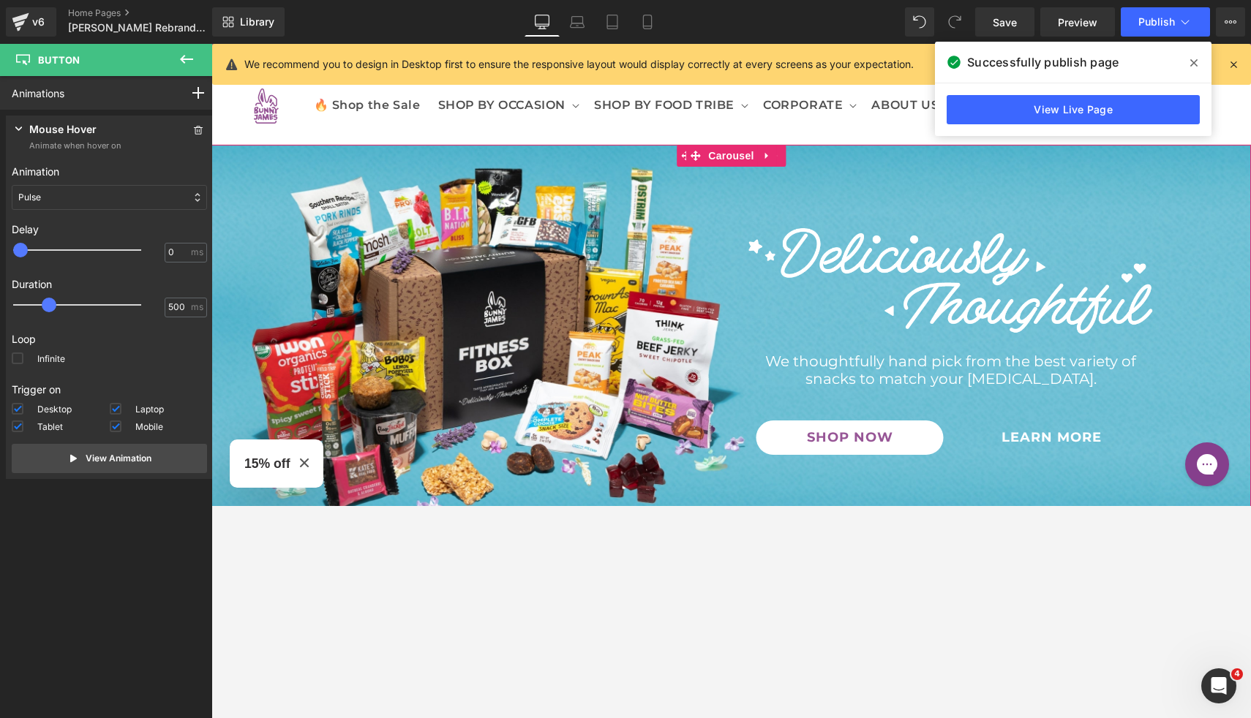
click at [977, 492] on div "Separator Image We thoughtfully hand pick from the best variety of snacks to ma…" at bounding box center [730, 345] width 1039 height 401
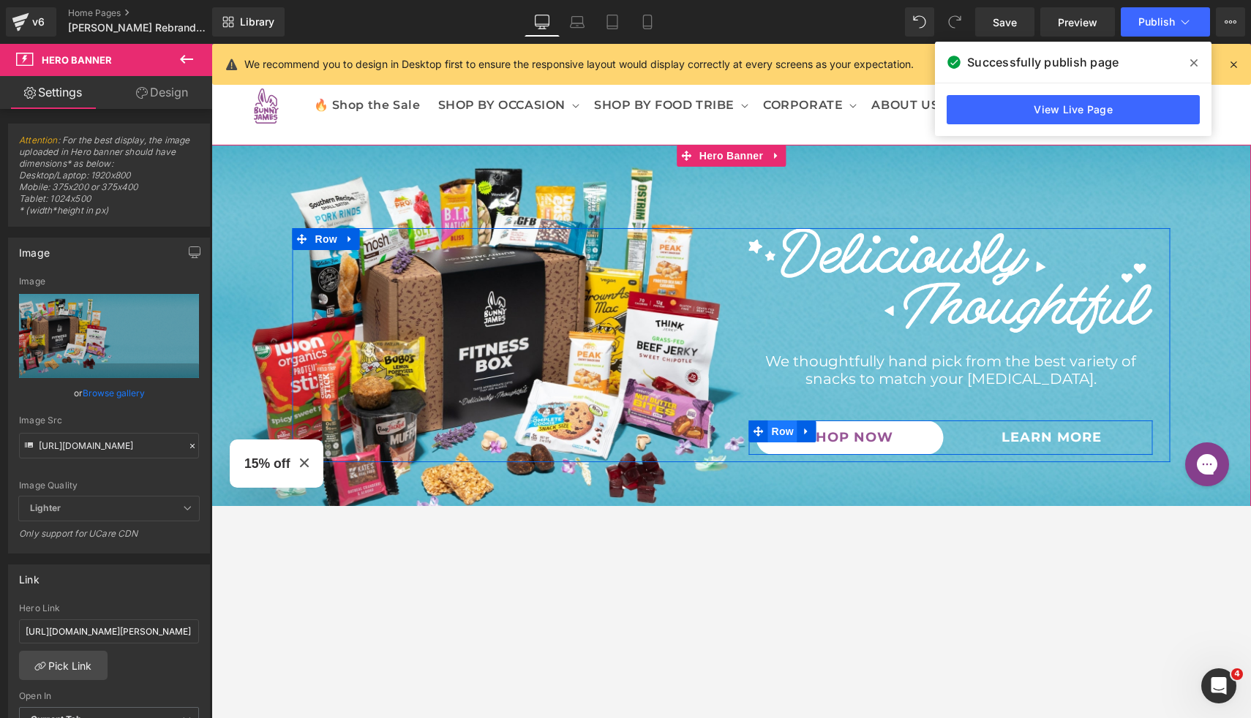
click at [772, 428] on span "Row" at bounding box center [782, 432] width 29 height 22
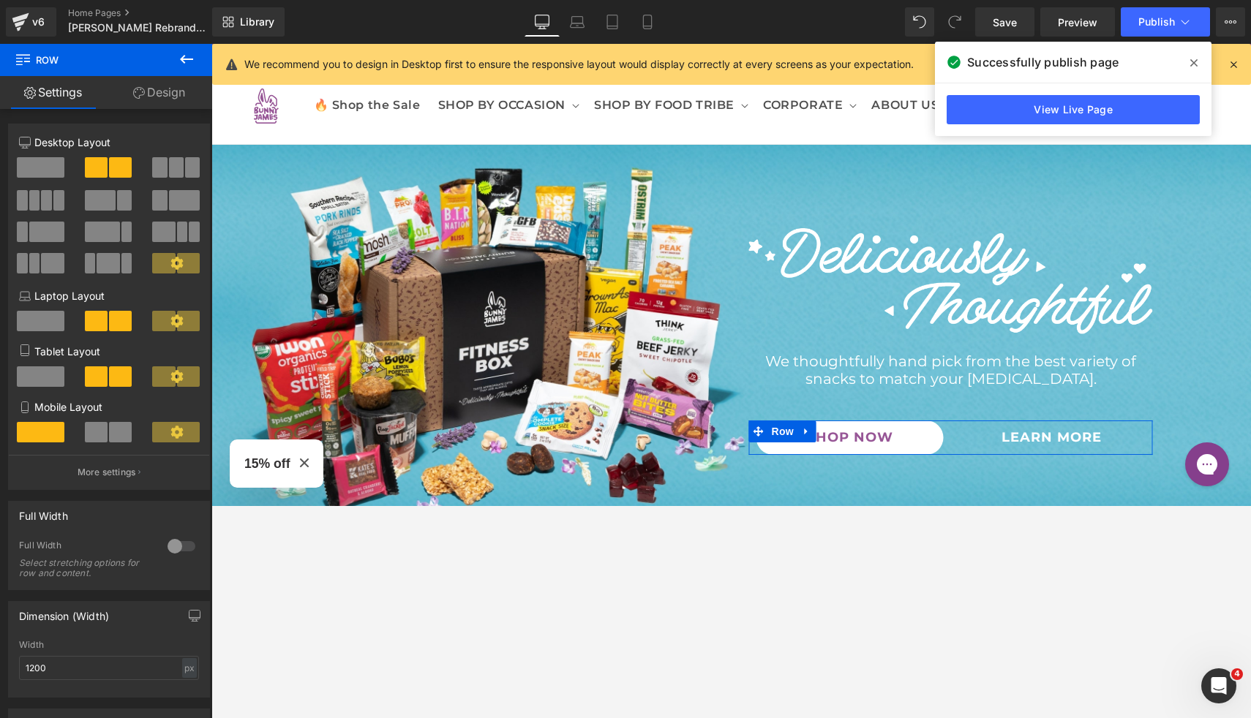
click at [167, 89] on link "Design" at bounding box center [159, 92] width 106 height 33
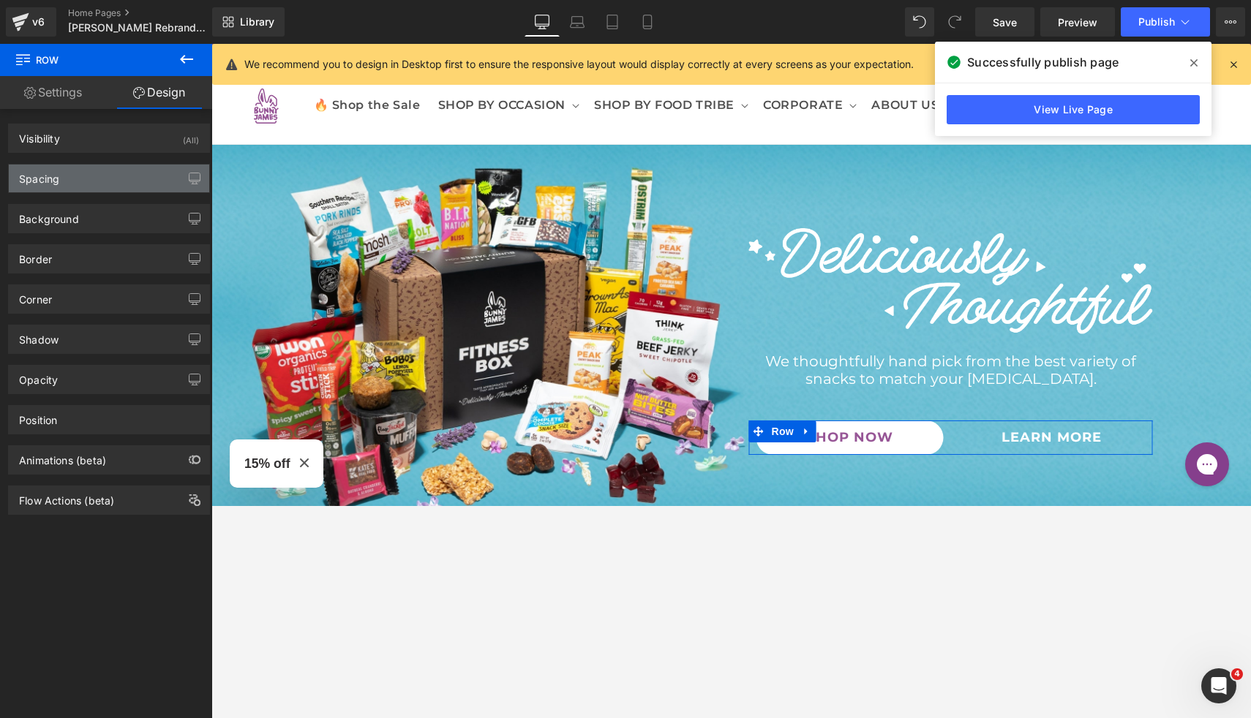
click at [127, 181] on div "Spacing" at bounding box center [109, 179] width 200 height 28
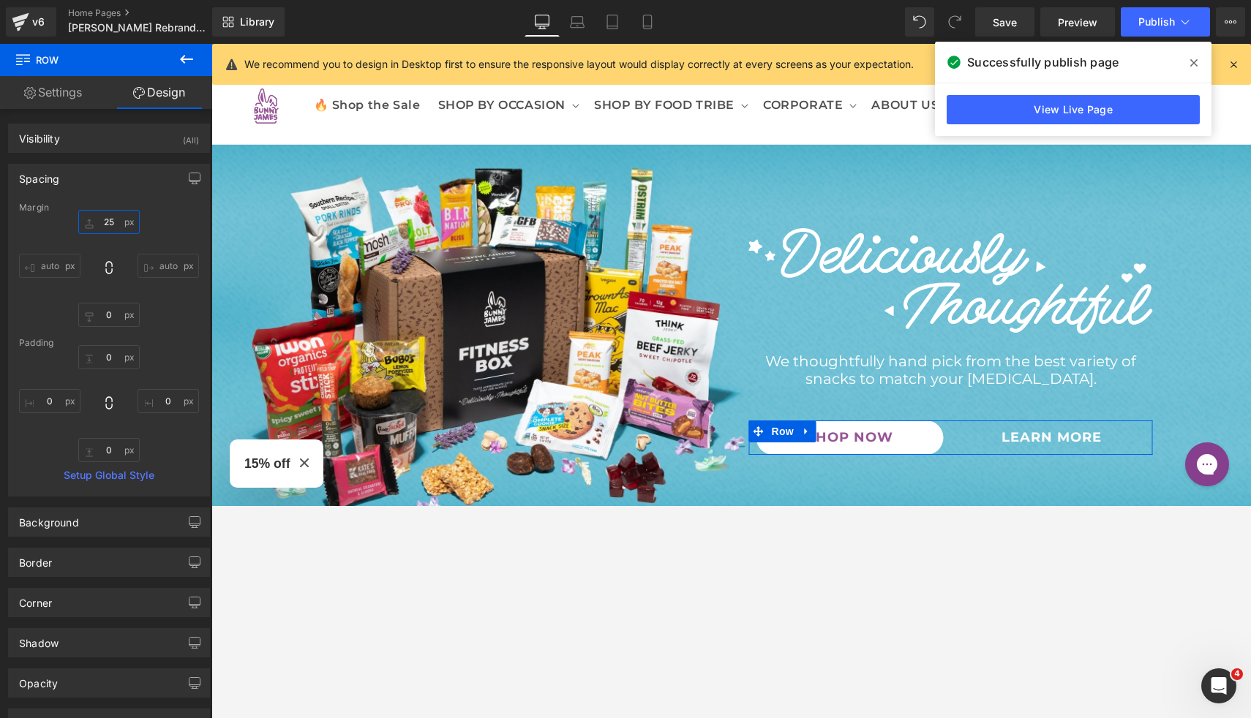
click at [106, 220] on input "25" at bounding box center [108, 222] width 61 height 24
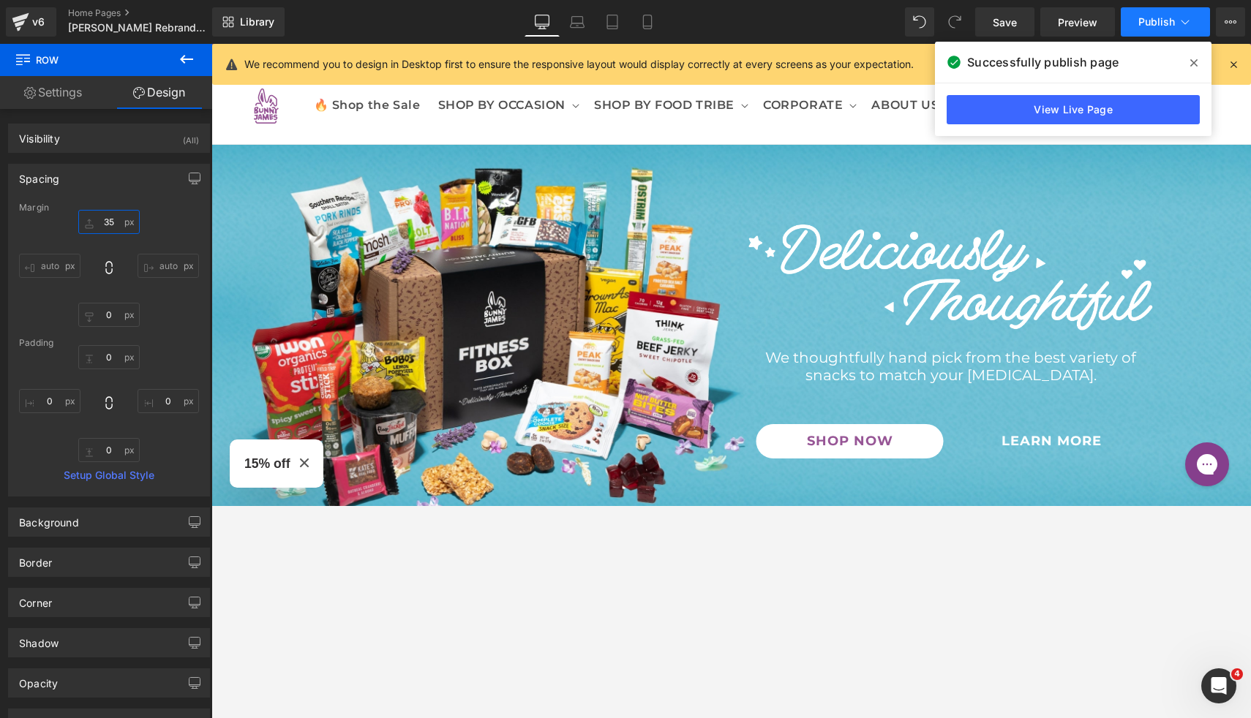
type input "35"
click at [1162, 27] on span "Publish" at bounding box center [1156, 22] width 37 height 12
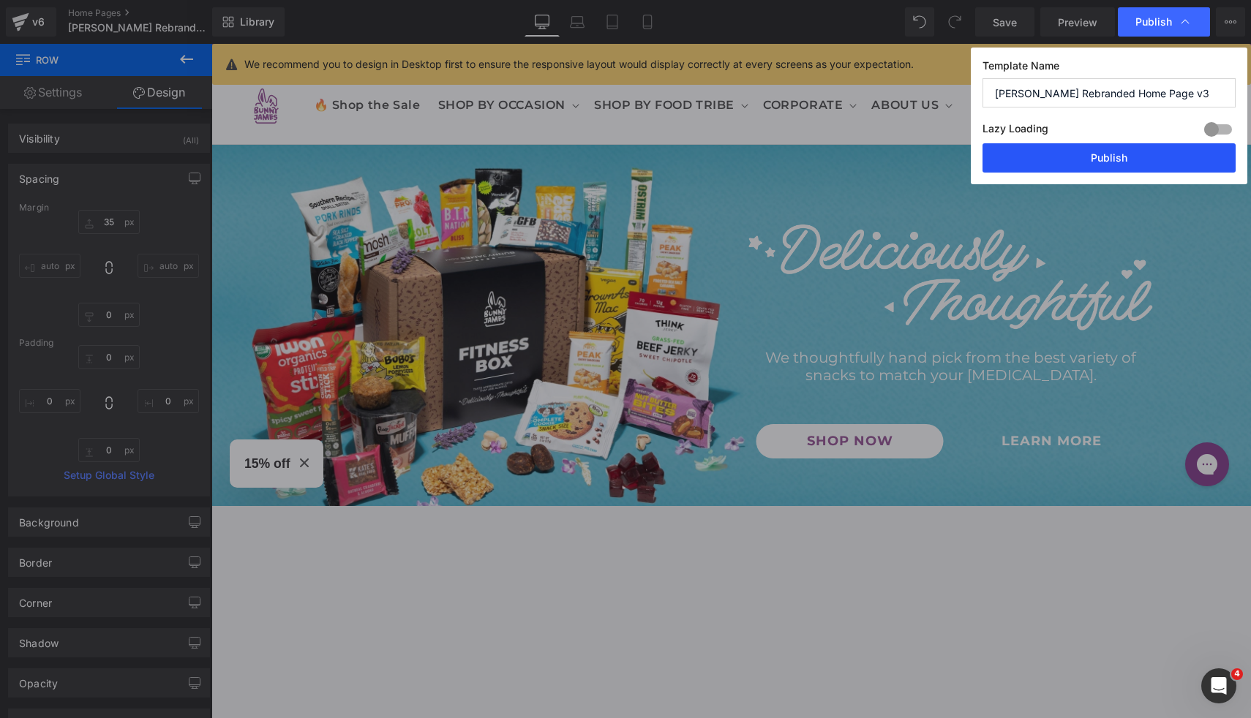
click at [1067, 157] on button "Publish" at bounding box center [1108, 157] width 253 height 29
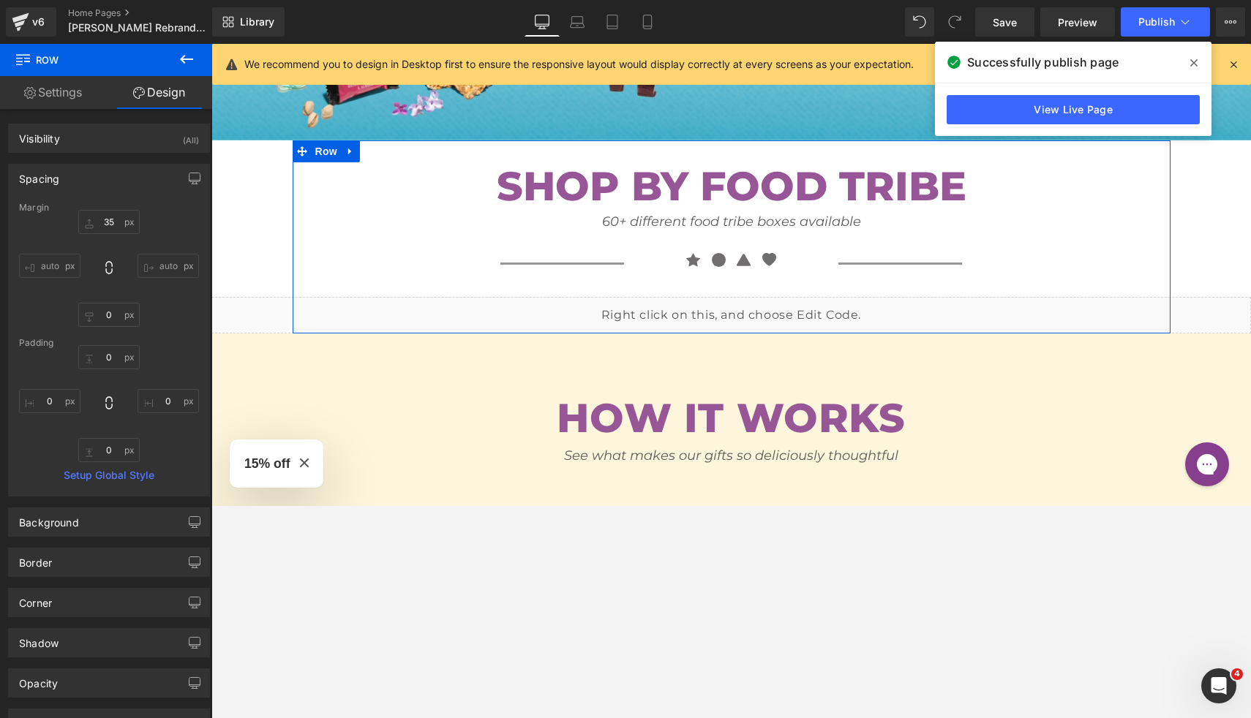
scroll to position [0, 0]
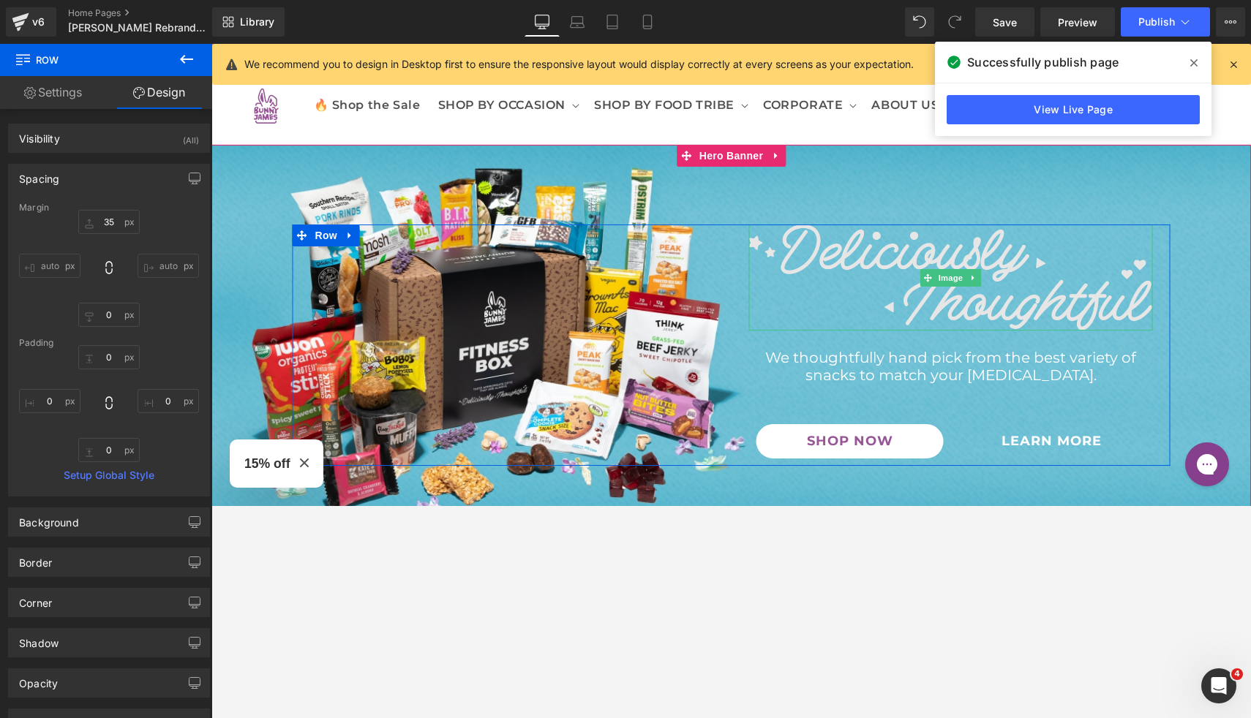
click at [981, 276] on img at bounding box center [951, 278] width 404 height 106
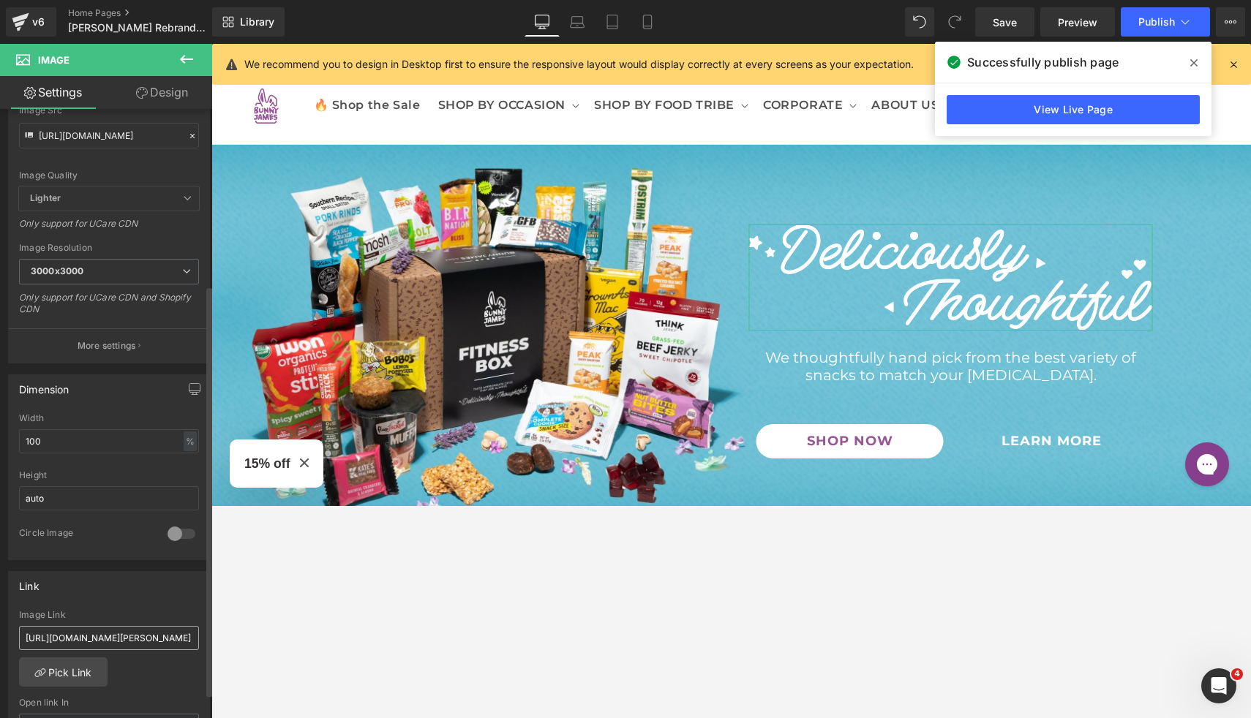
scroll to position [271, 0]
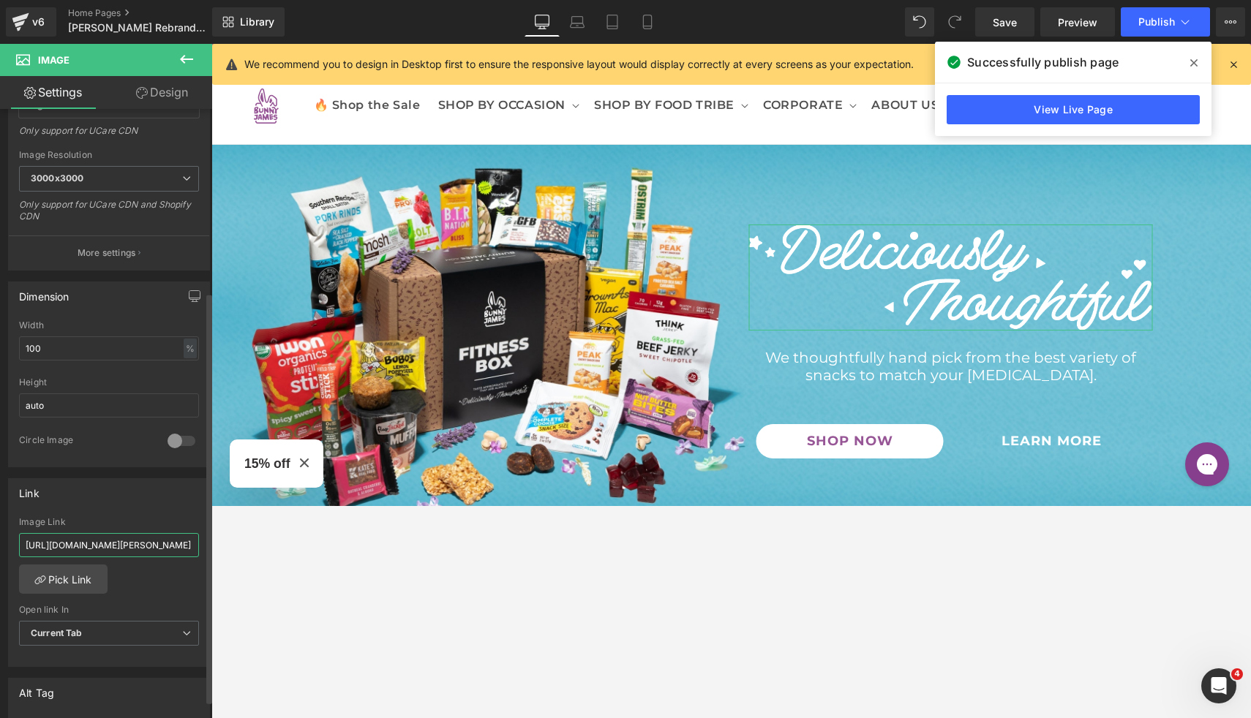
click at [129, 505] on input "[URL][DOMAIN_NAME][PERSON_NAME]" at bounding box center [109, 545] width 180 height 24
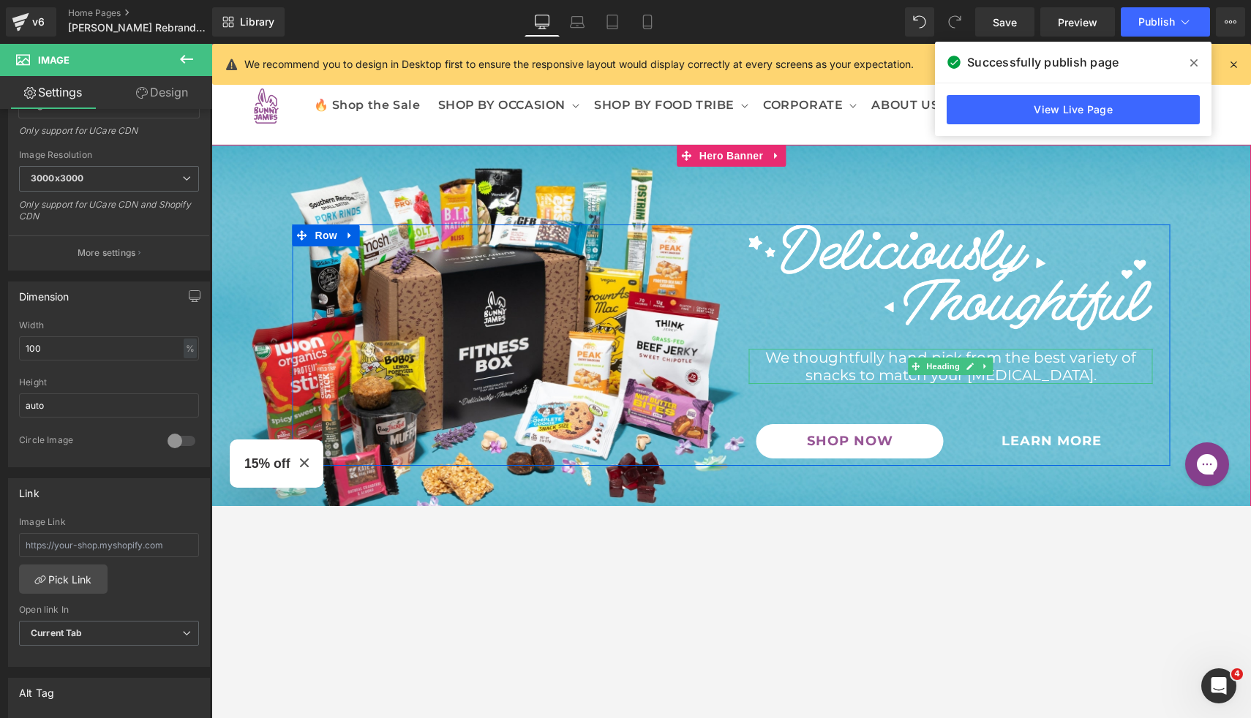
click at [845, 370] on h3 "We thoughtfully hand pick from the best variety of snacks to match your [MEDICA…" at bounding box center [951, 366] width 404 height 35
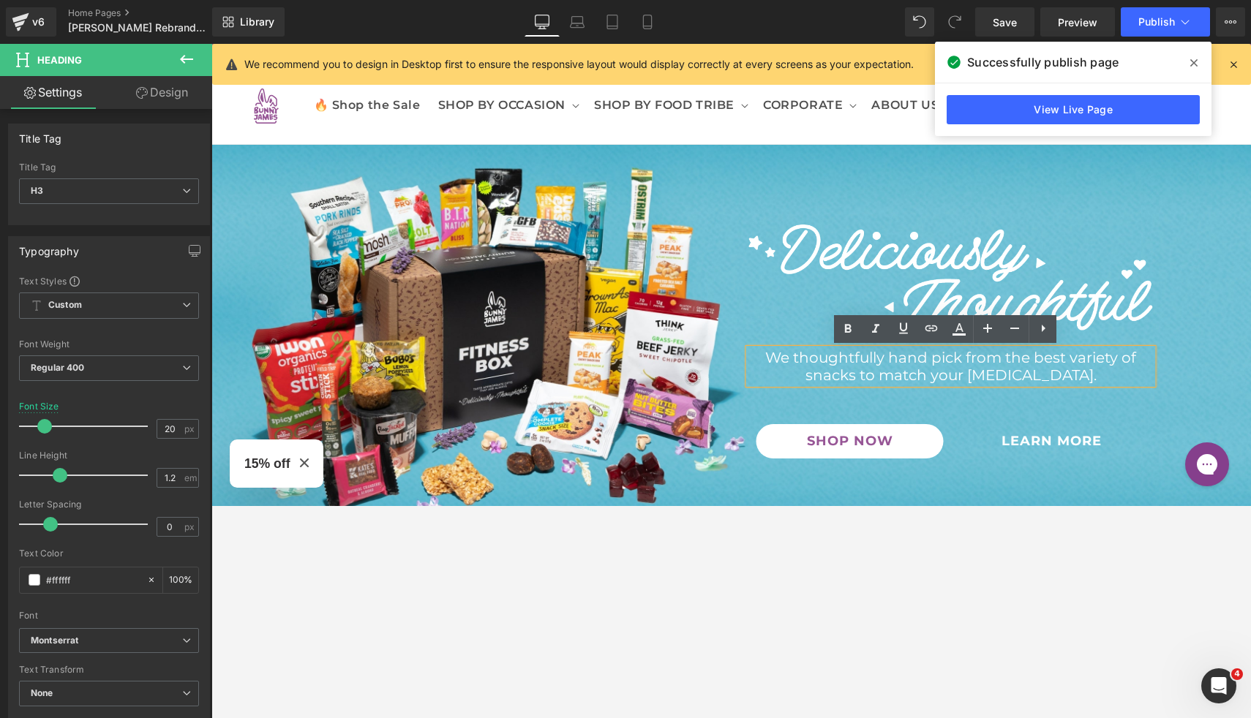
click at [600, 355] on div "Separator Image We thoughtfully hand pick from the best variety of snacks to ma…" at bounding box center [732, 345] width 878 height 241
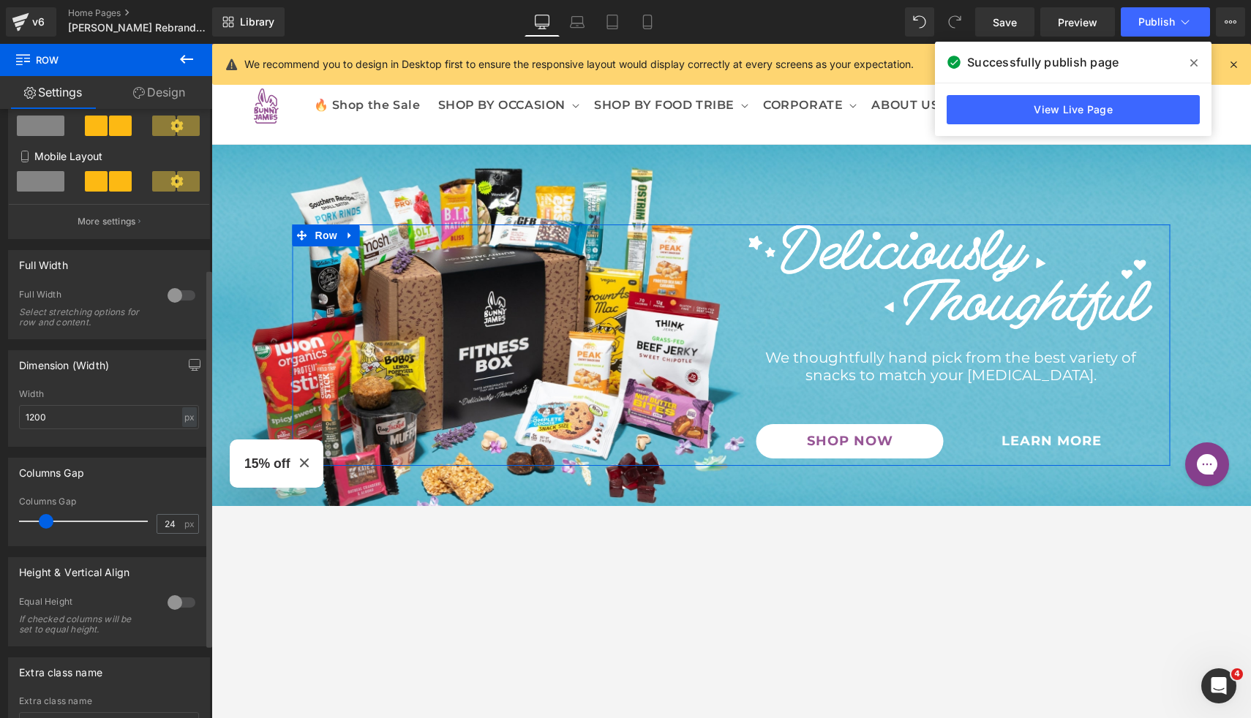
scroll to position [377, 0]
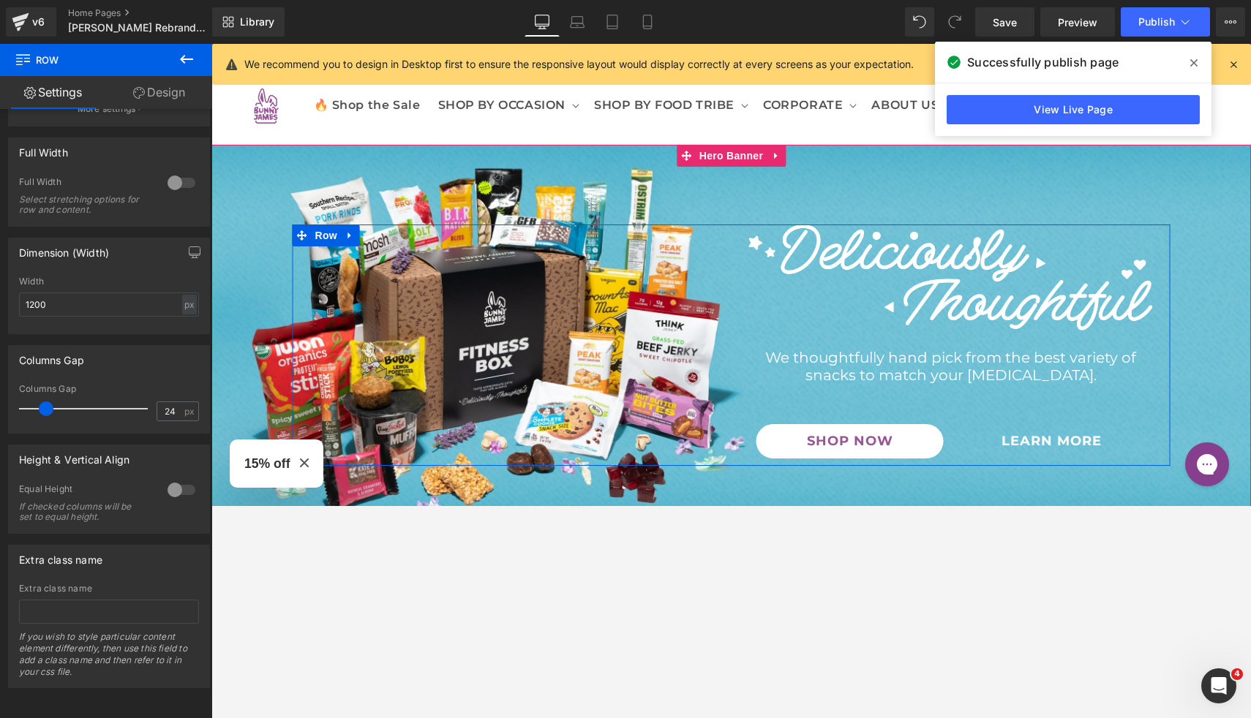
click at [443, 368] on div "Separator Image We thoughtfully hand pick from the best variety of snacks to ma…" at bounding box center [732, 345] width 878 height 241
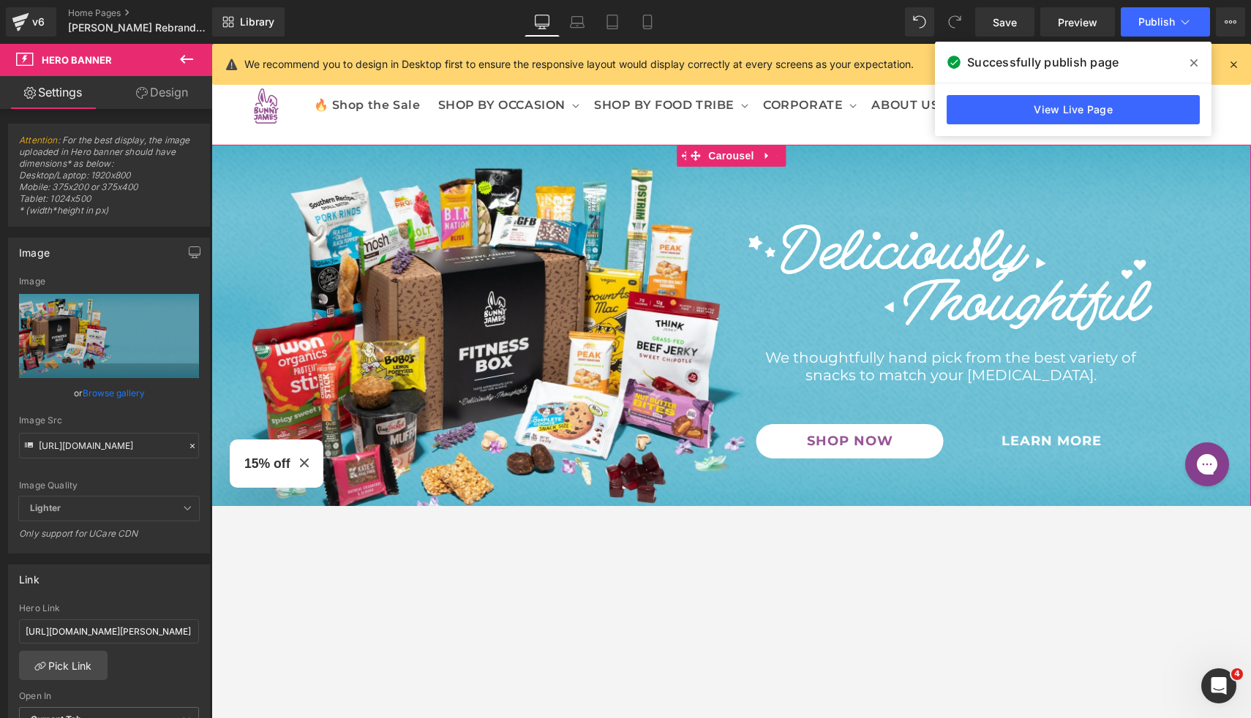
click at [466, 200] on div "Separator Image We thoughtfully hand pick from the best variety of snacks to ma…" at bounding box center [730, 345] width 1039 height 401
click at [1159, 24] on span "Publish" at bounding box center [1156, 22] width 37 height 12
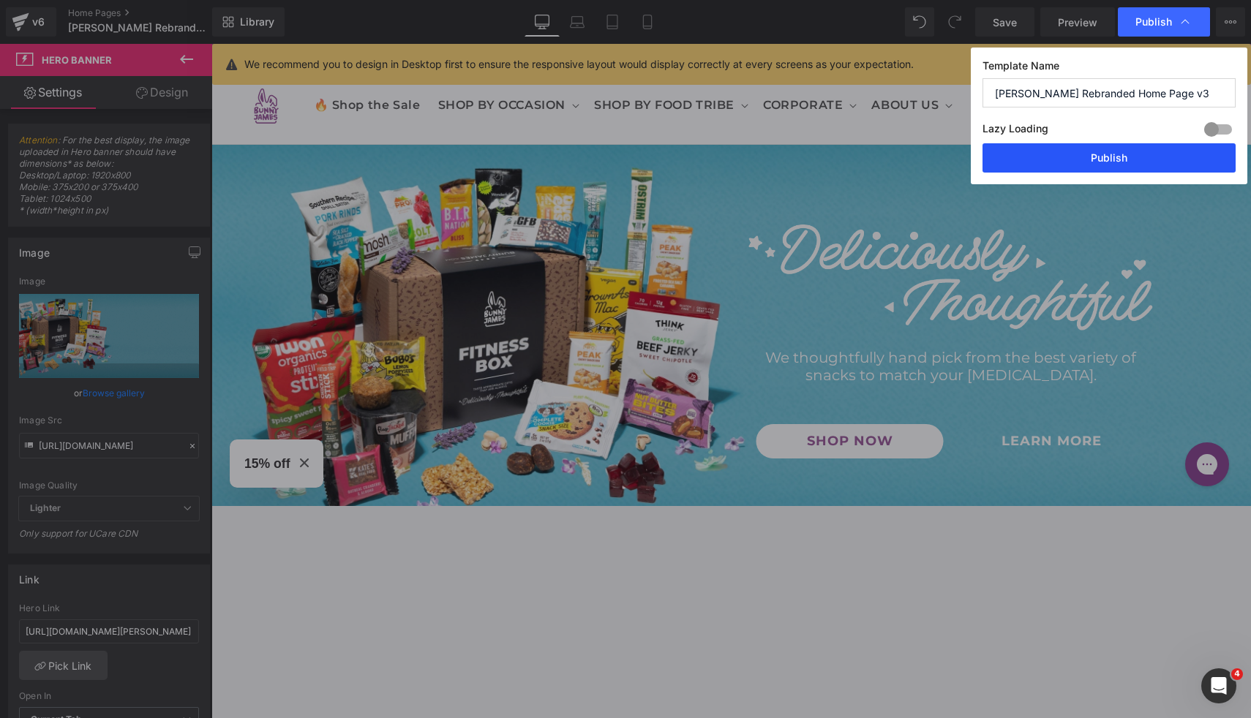
click at [1107, 157] on button "Publish" at bounding box center [1108, 157] width 253 height 29
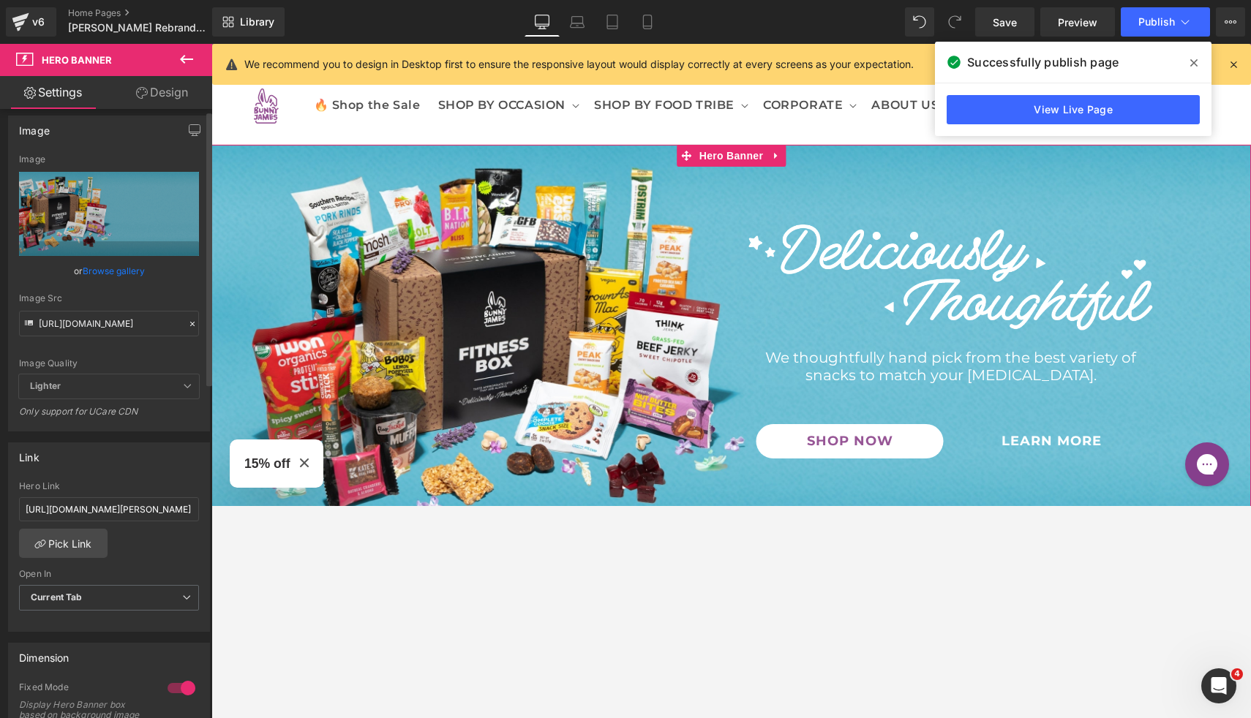
scroll to position [233, 0]
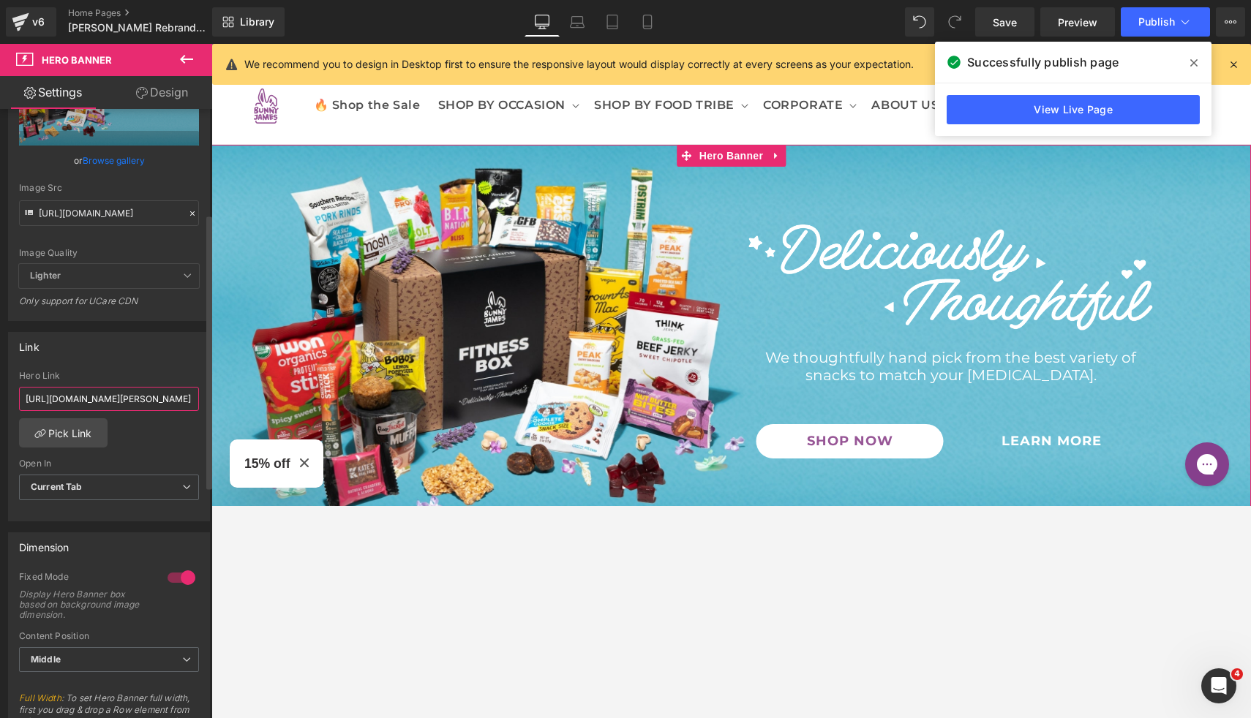
click at [142, 400] on input "[URL][DOMAIN_NAME][PERSON_NAME]" at bounding box center [109, 399] width 180 height 24
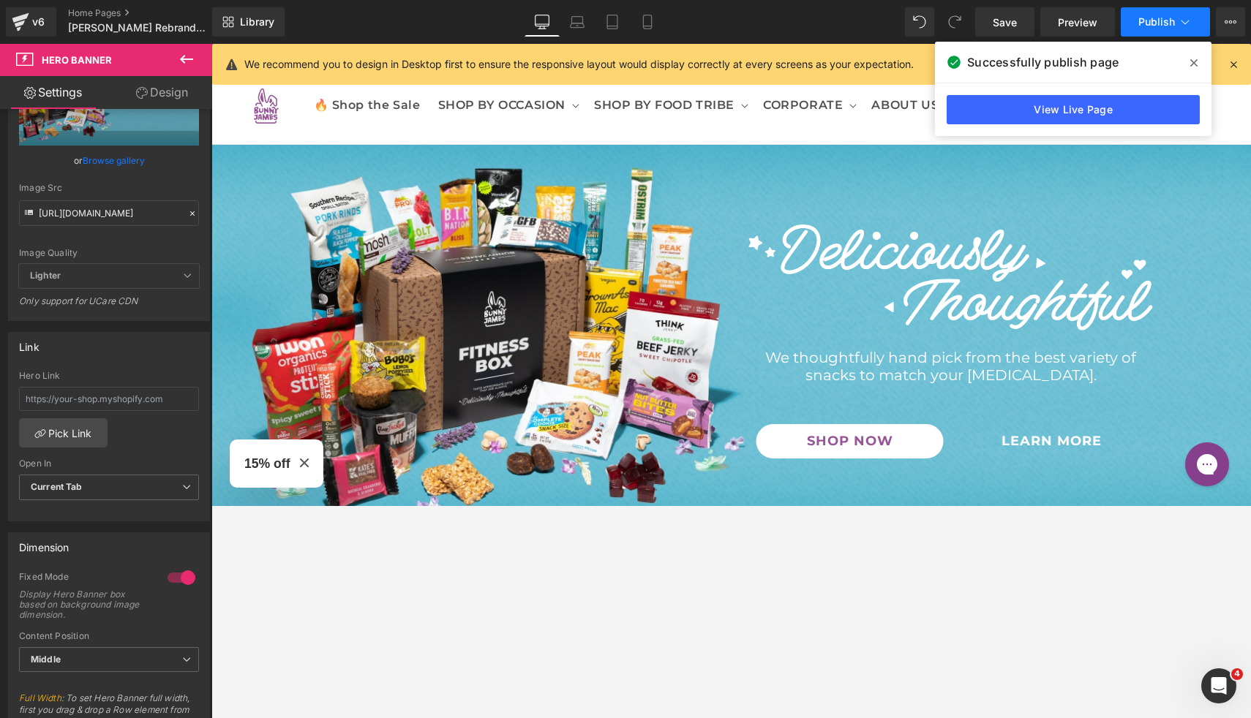
click at [1161, 29] on button "Publish" at bounding box center [1164, 21] width 89 height 29
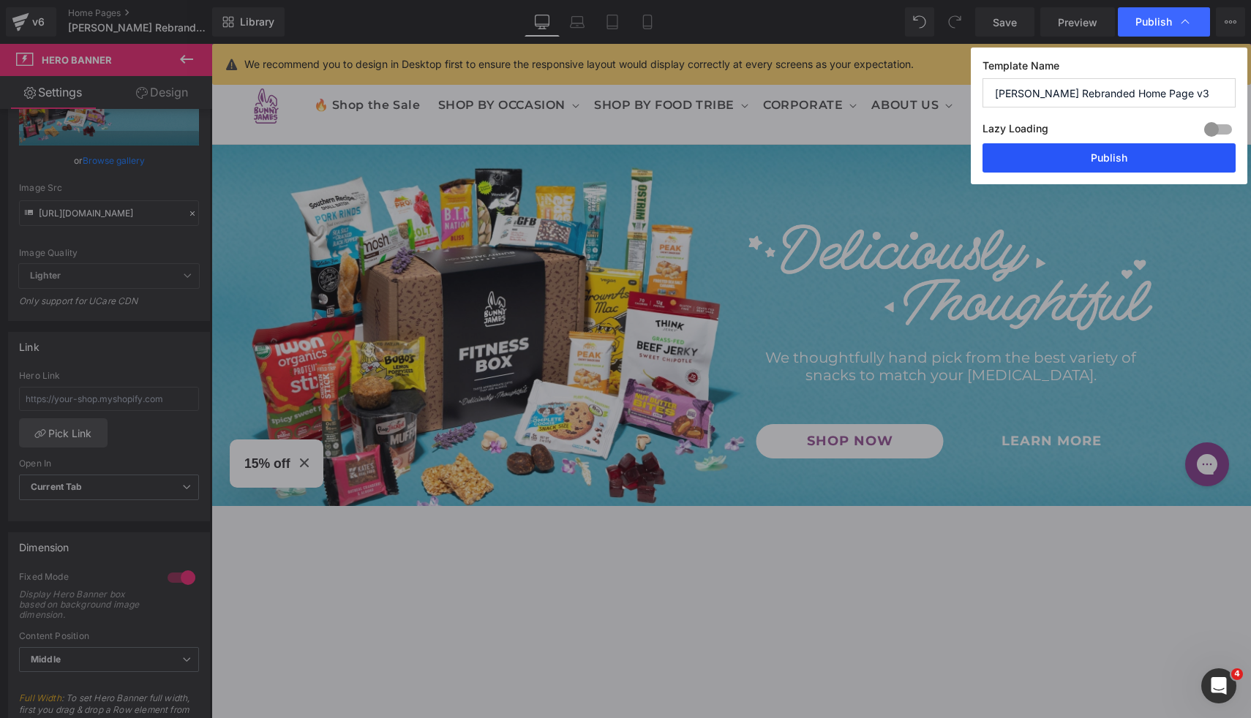
click at [1101, 162] on button "Publish" at bounding box center [1108, 157] width 253 height 29
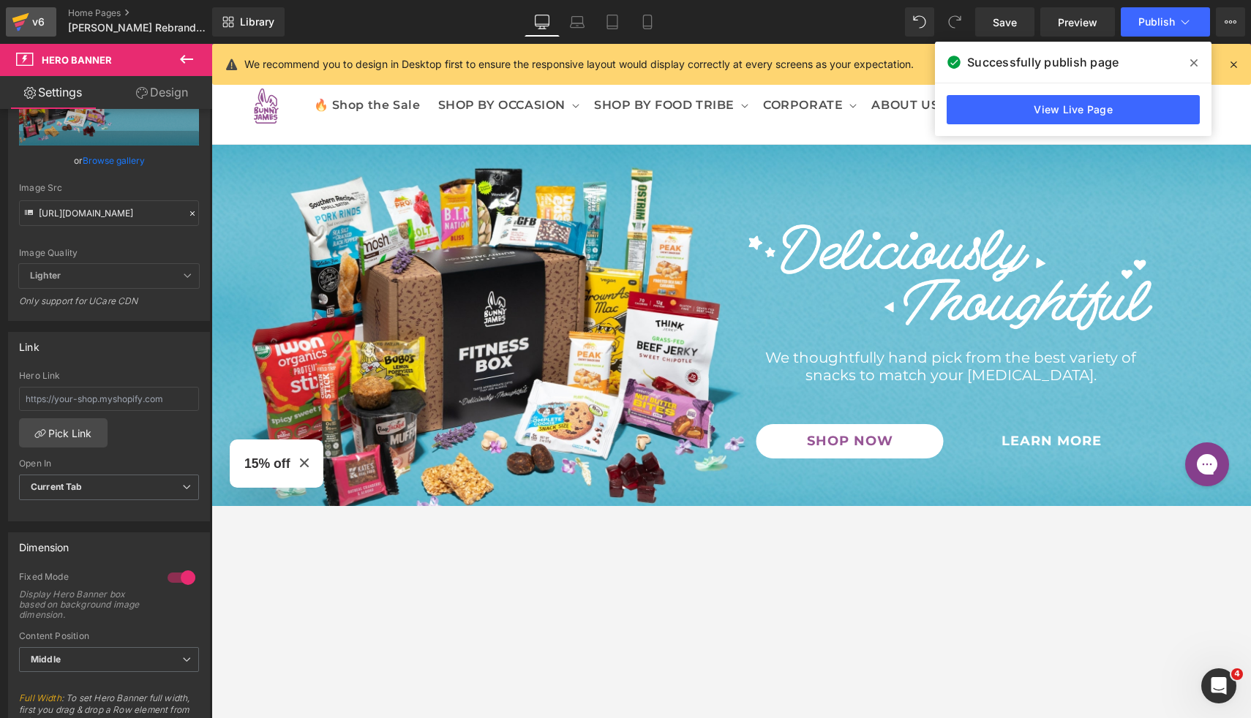
click at [38, 18] on div "v6" at bounding box center [38, 21] width 18 height 19
